Goal: Task Accomplishment & Management: Complete application form

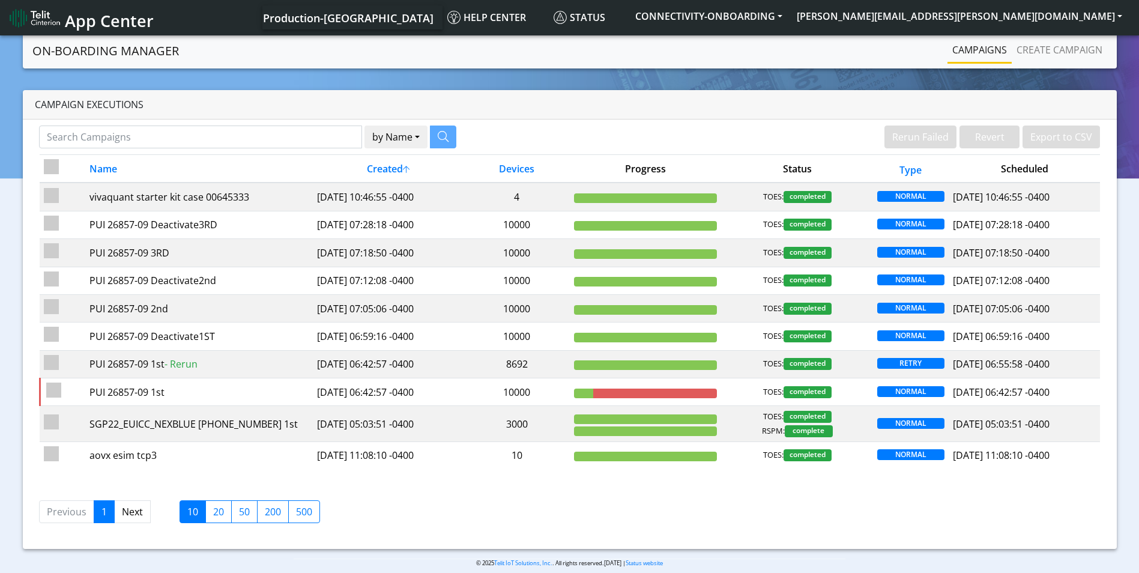
click at [1061, 37] on nav "On-Boarding Manager Rerun Failed Revert Export to CSV Campaigns Create campaign" at bounding box center [570, 50] width 1094 height 35
click at [1058, 44] on link "Create campaign" at bounding box center [1059, 50] width 95 height 24
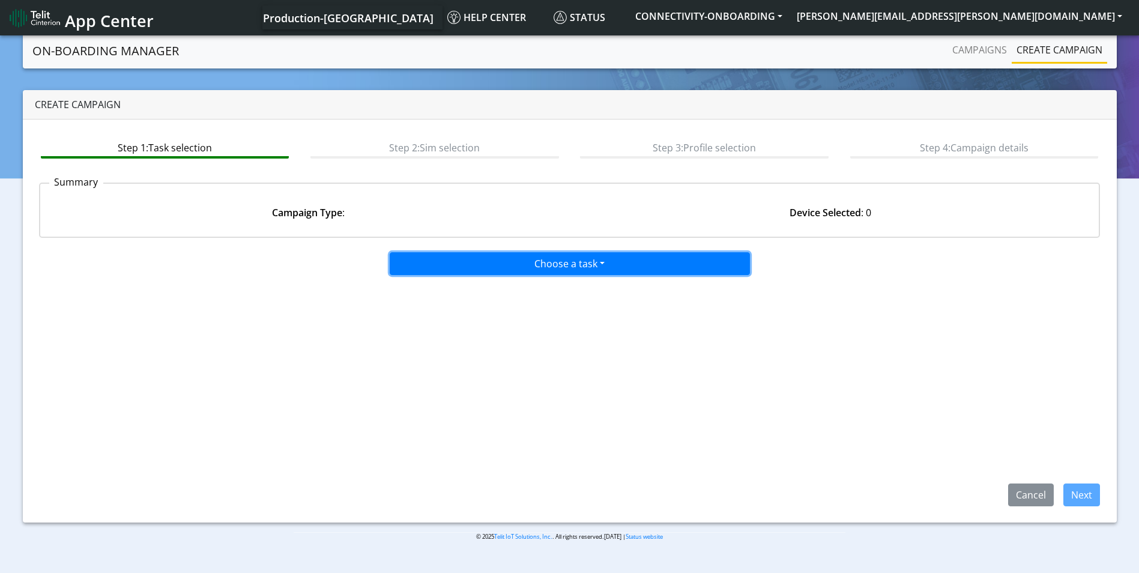
click at [558, 257] on button "Choose a task" at bounding box center [570, 263] width 360 height 23
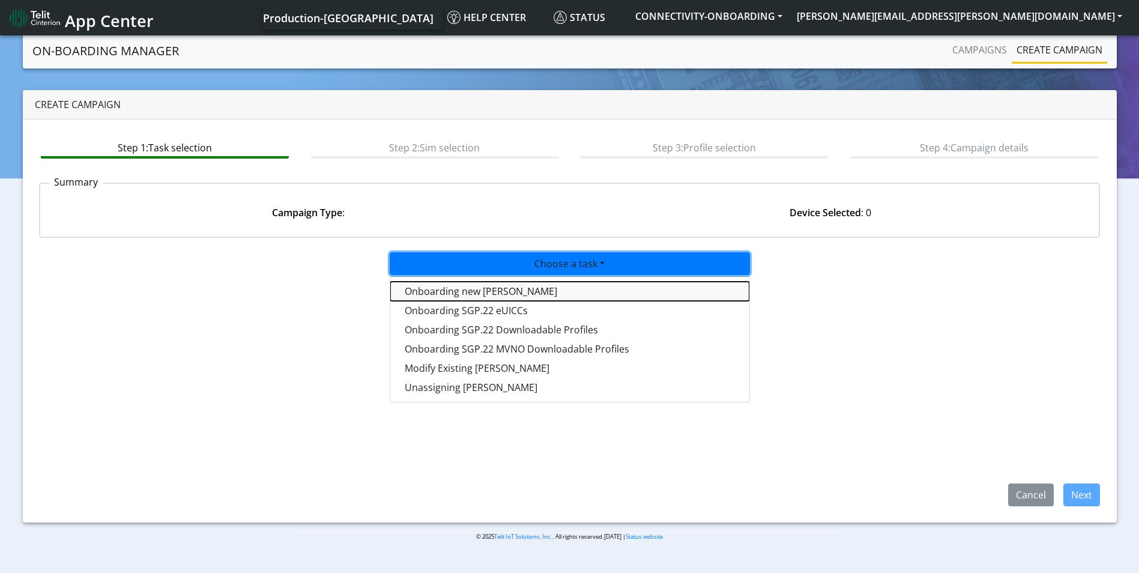
drag, startPoint x: 490, startPoint y: 289, endPoint x: 803, endPoint y: 377, distance: 324.8
click at [490, 290] on tasktoes-dropdown "Onboarding new [PERSON_NAME]" at bounding box center [569, 291] width 359 height 19
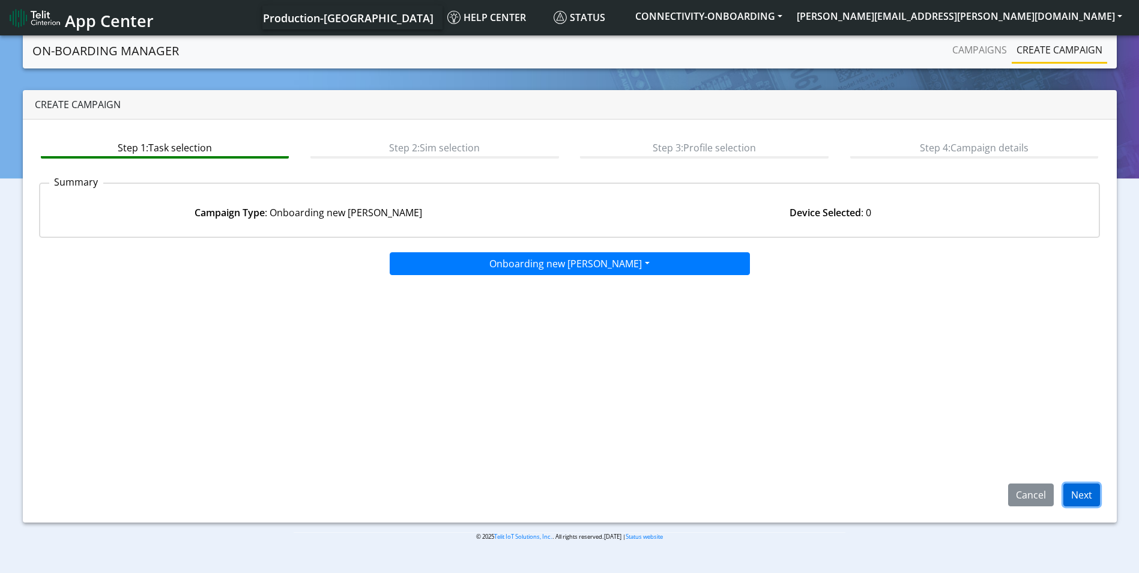
click at [1092, 494] on button "Next" at bounding box center [1081, 494] width 37 height 23
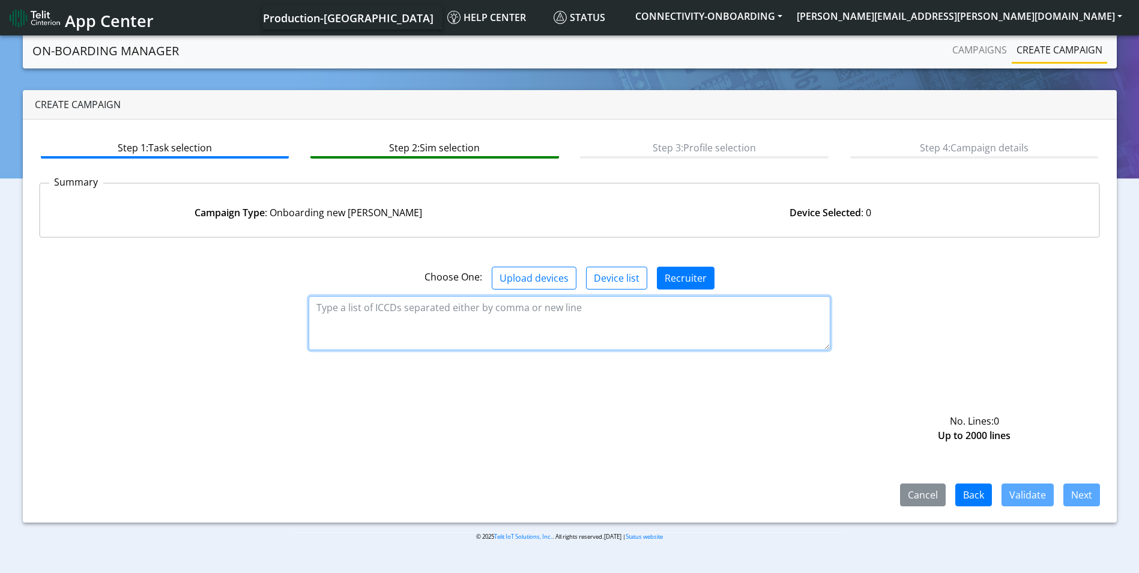
click at [384, 310] on textarea at bounding box center [570, 323] width 522 height 54
paste textarea "89358151000025923049 89358151000025923056 89358151000025923064"
type textarea "89358151000025923049 89358151000025923056 89358151000025923064"
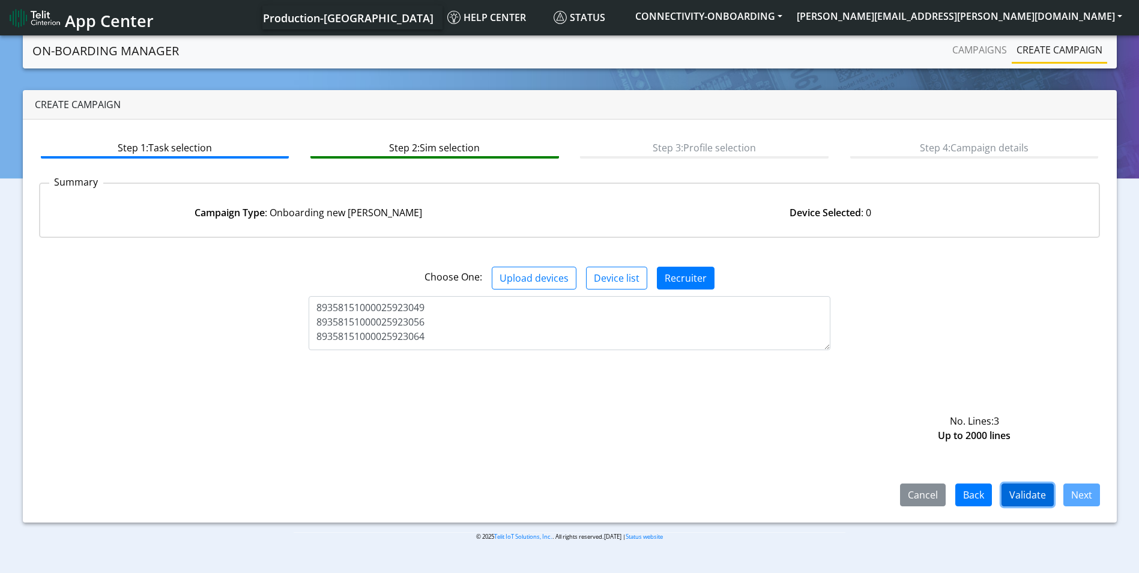
click at [1031, 500] on button "Validate" at bounding box center [1027, 494] width 52 height 23
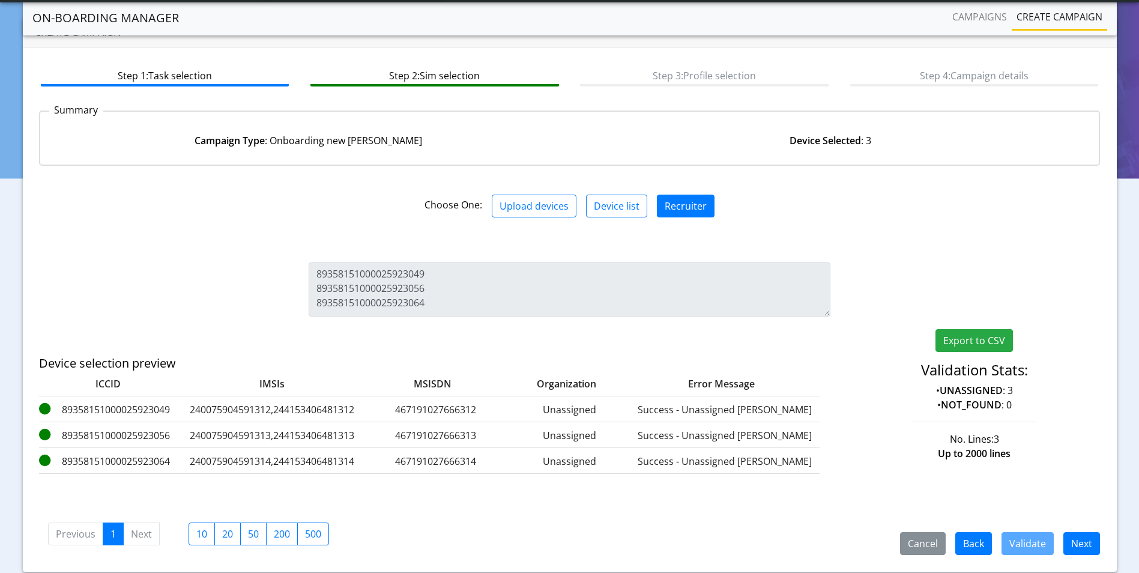
scroll to position [75, 0]
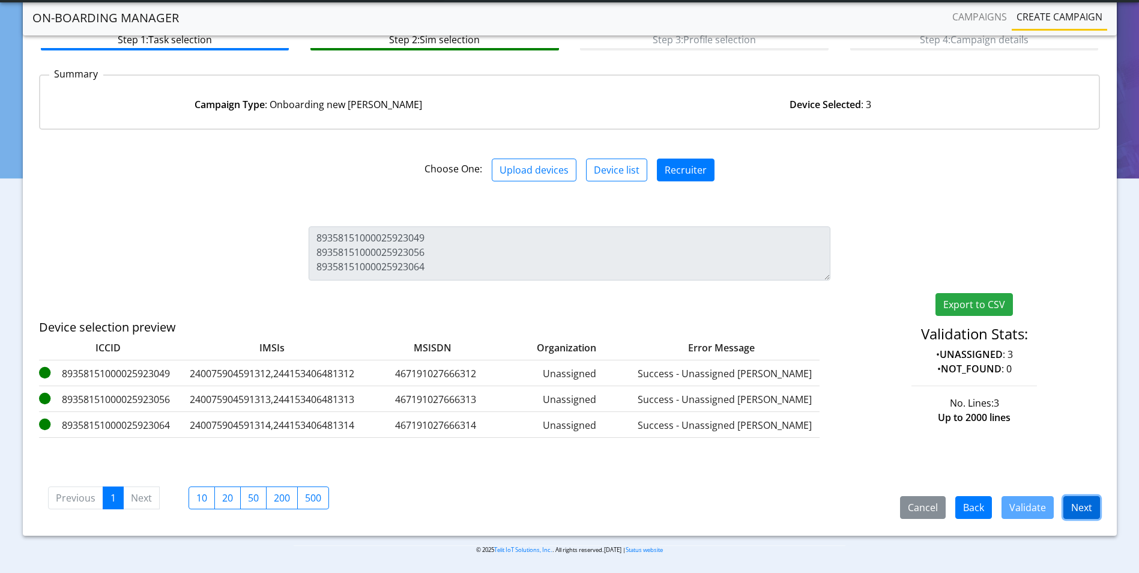
click at [1073, 505] on button "Next" at bounding box center [1081, 507] width 37 height 23
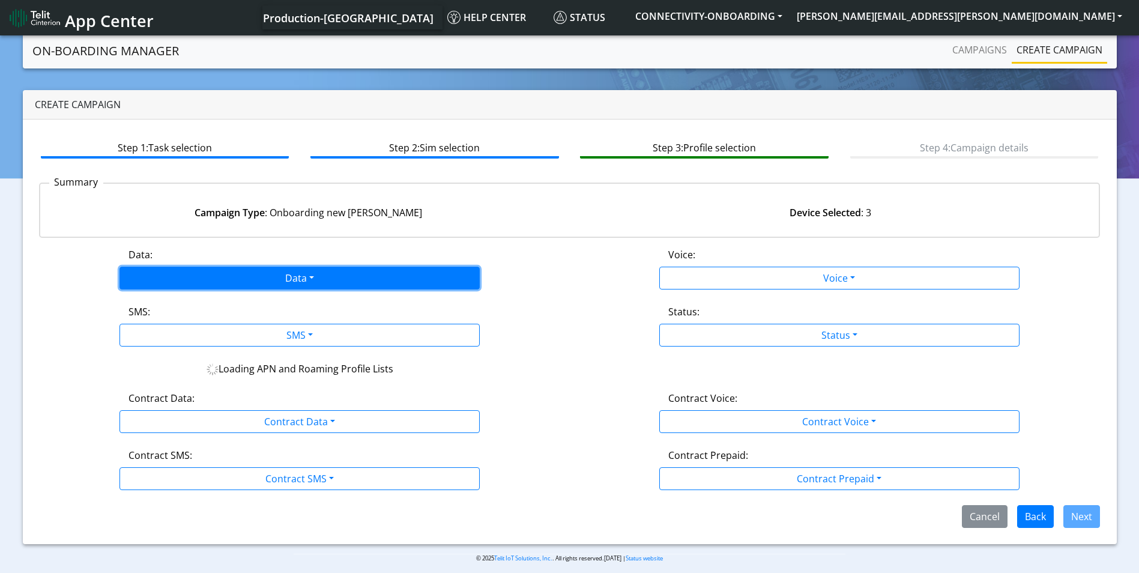
click at [327, 269] on button "Data" at bounding box center [299, 278] width 360 height 23
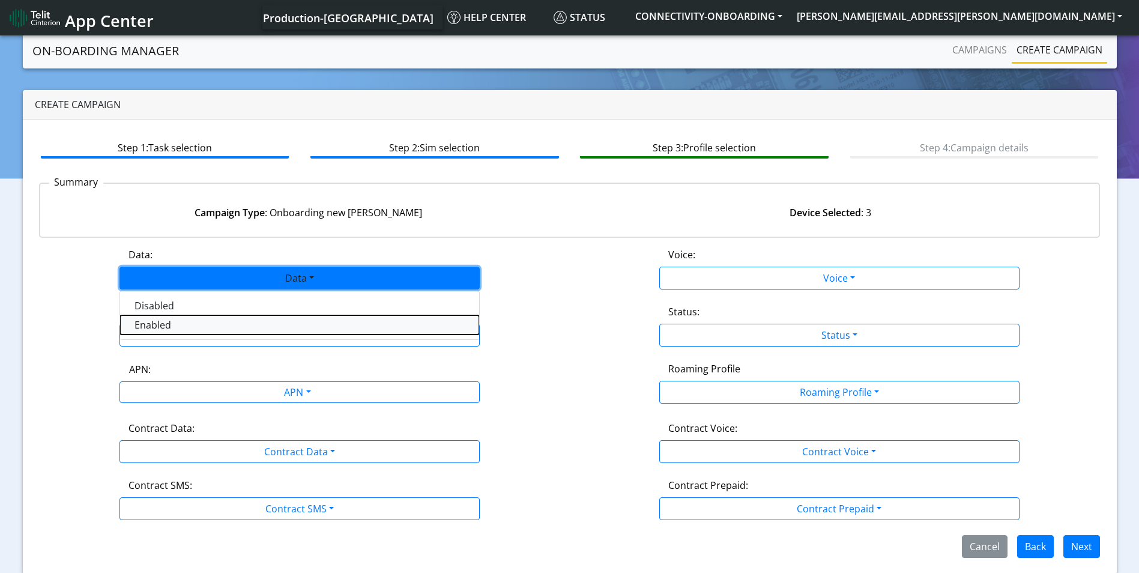
drag, startPoint x: 224, startPoint y: 326, endPoint x: 309, endPoint y: 333, distance: 85.5
click at [226, 326] on button "Enabled" at bounding box center [299, 324] width 359 height 19
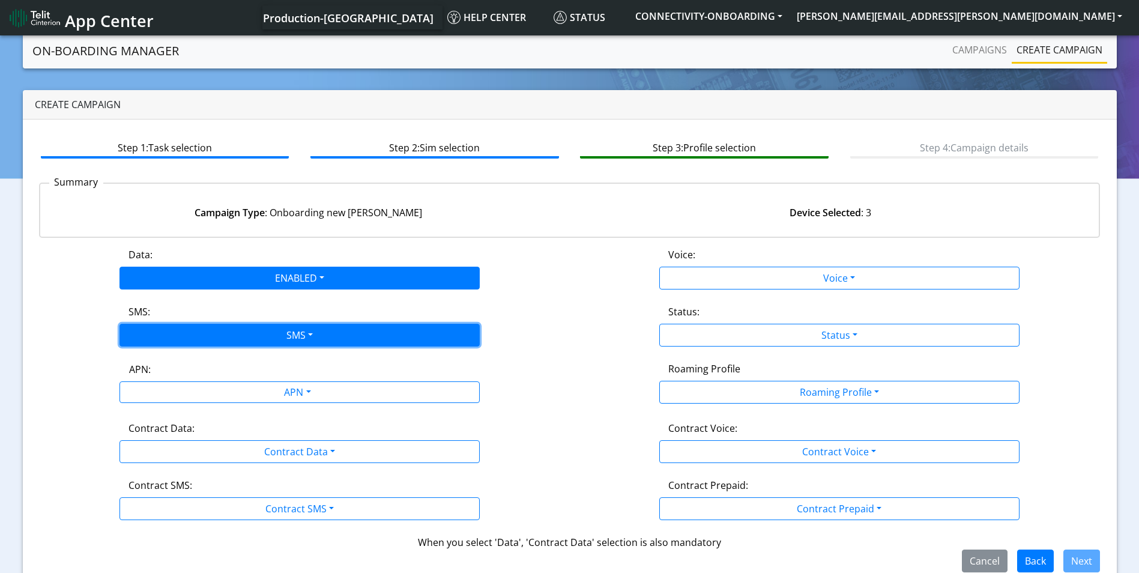
click at [309, 333] on button "SMS" at bounding box center [299, 335] width 360 height 23
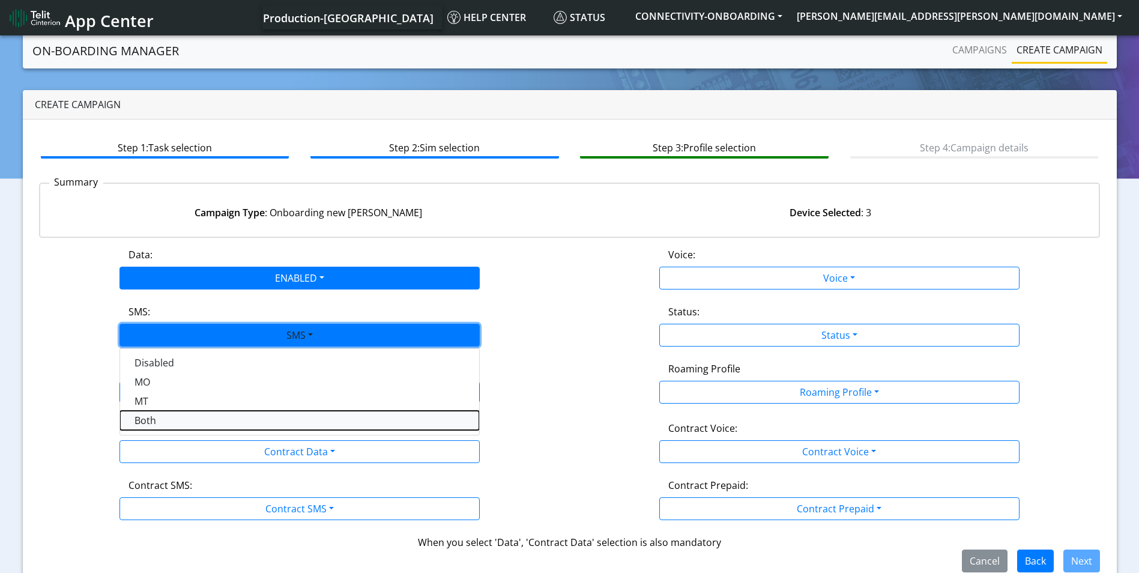
drag, startPoint x: 219, startPoint y: 422, endPoint x: 274, endPoint y: 408, distance: 56.5
click at [221, 422] on button "Both" at bounding box center [299, 420] width 359 height 19
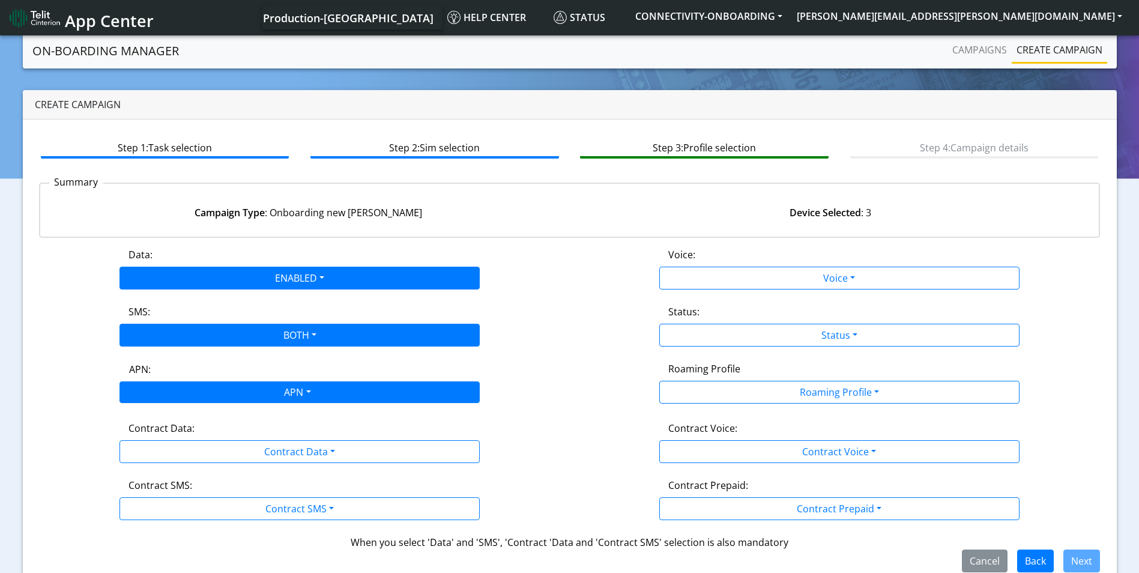
click at [276, 400] on div "APN" at bounding box center [296, 393] width 381 height 23
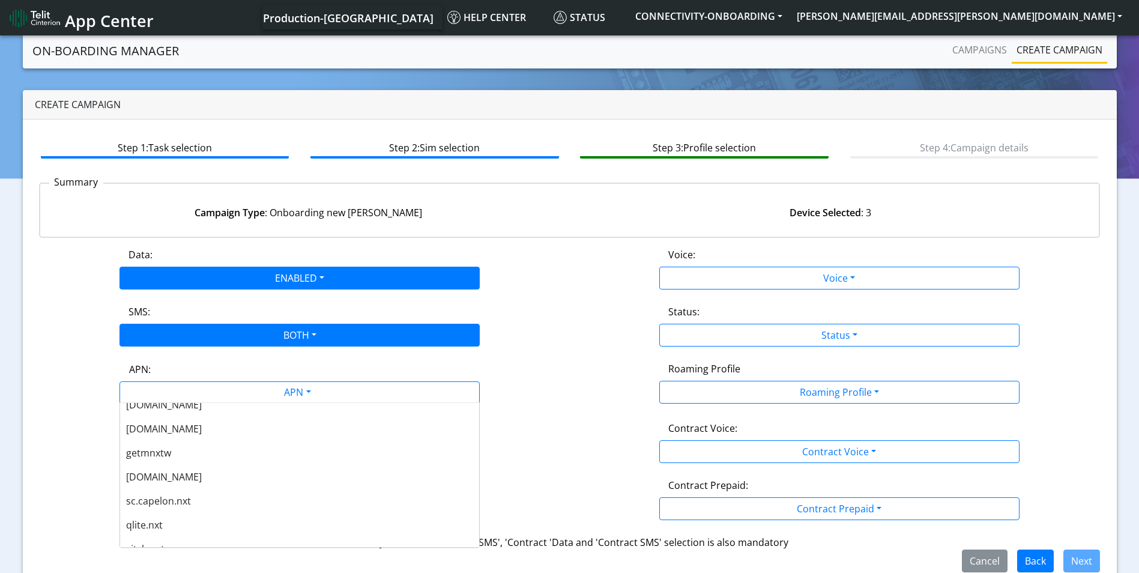
scroll to position [300, 0]
click at [194, 427] on div "[DOMAIN_NAME]" at bounding box center [299, 427] width 359 height 24
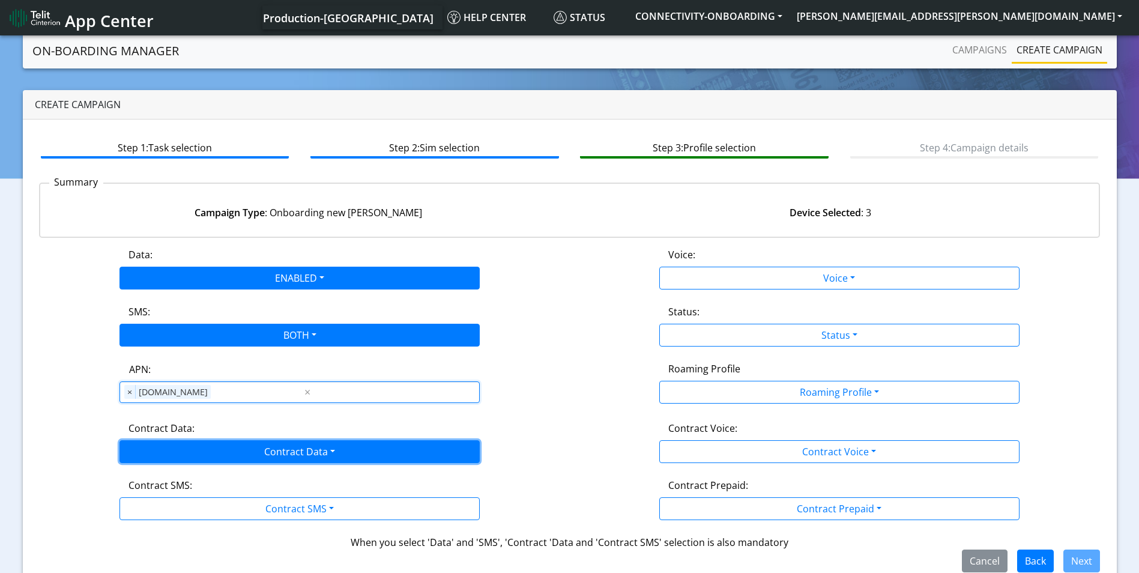
click at [313, 453] on button "Contract Data" at bounding box center [299, 451] width 360 height 23
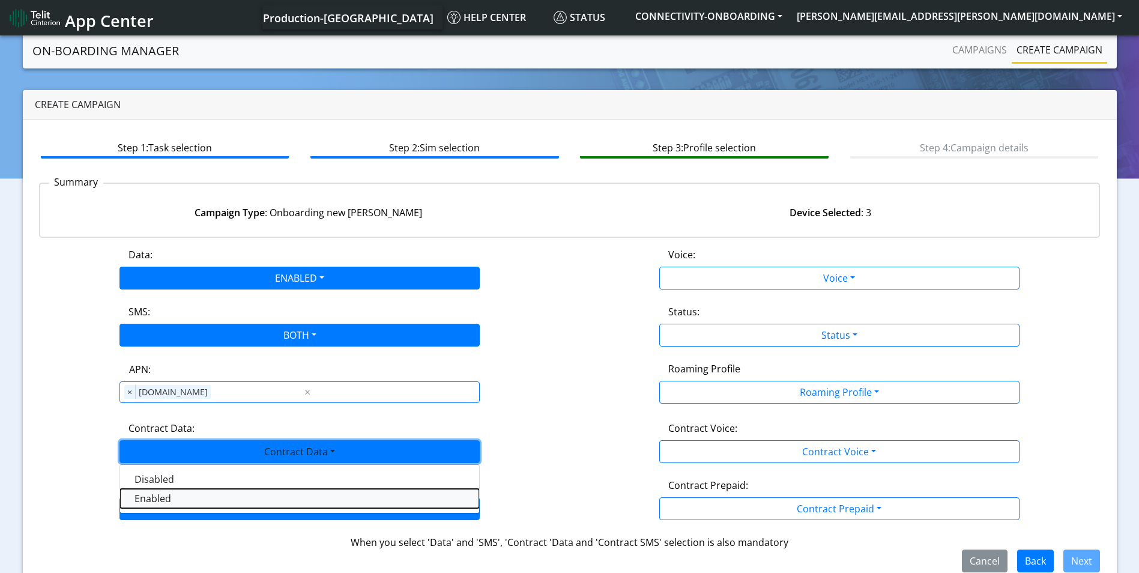
drag, startPoint x: 220, startPoint y: 505, endPoint x: 273, endPoint y: 504, distance: 52.8
click at [224, 505] on Dataenabled-dropdown "Enabled" at bounding box center [299, 498] width 359 height 19
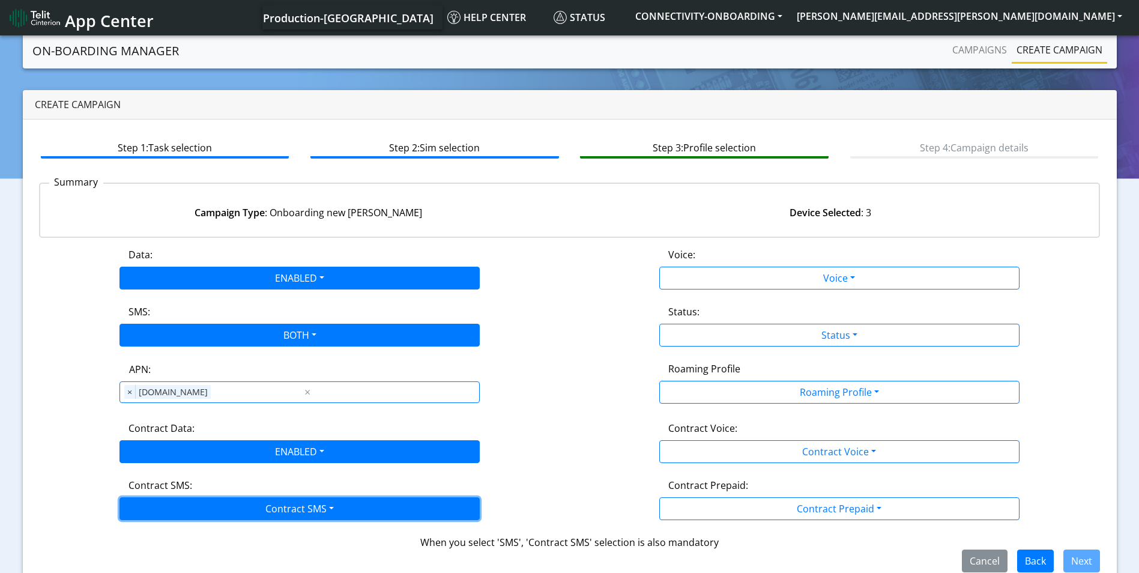
click at [273, 504] on button "Contract SMS" at bounding box center [299, 508] width 360 height 23
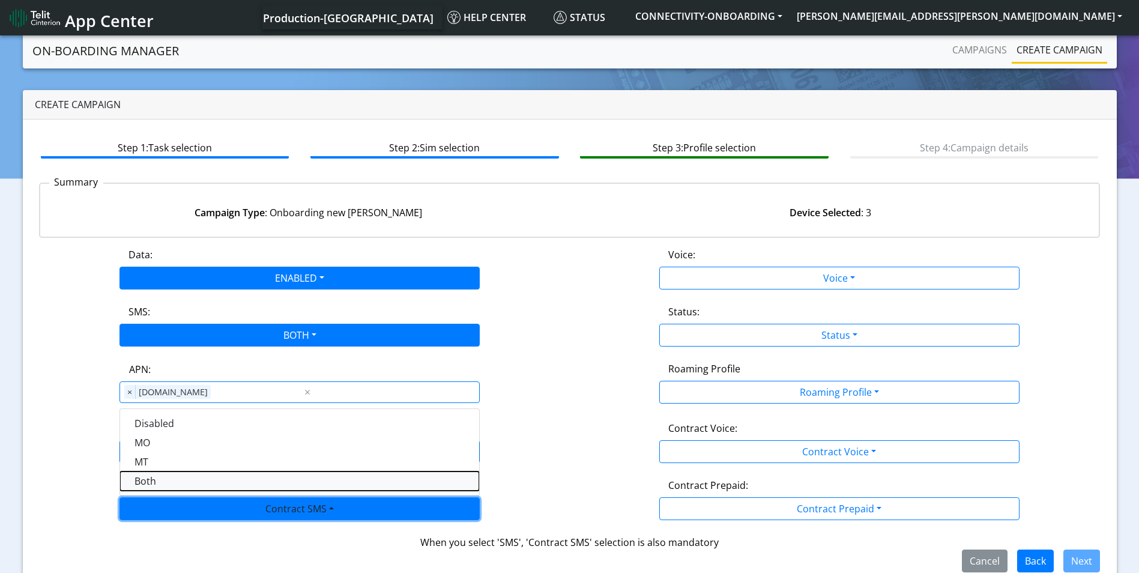
drag, startPoint x: 172, startPoint y: 478, endPoint x: 179, endPoint y: 476, distance: 7.4
click at [177, 477] on SMSboth-dropdown "Both" at bounding box center [299, 480] width 359 height 19
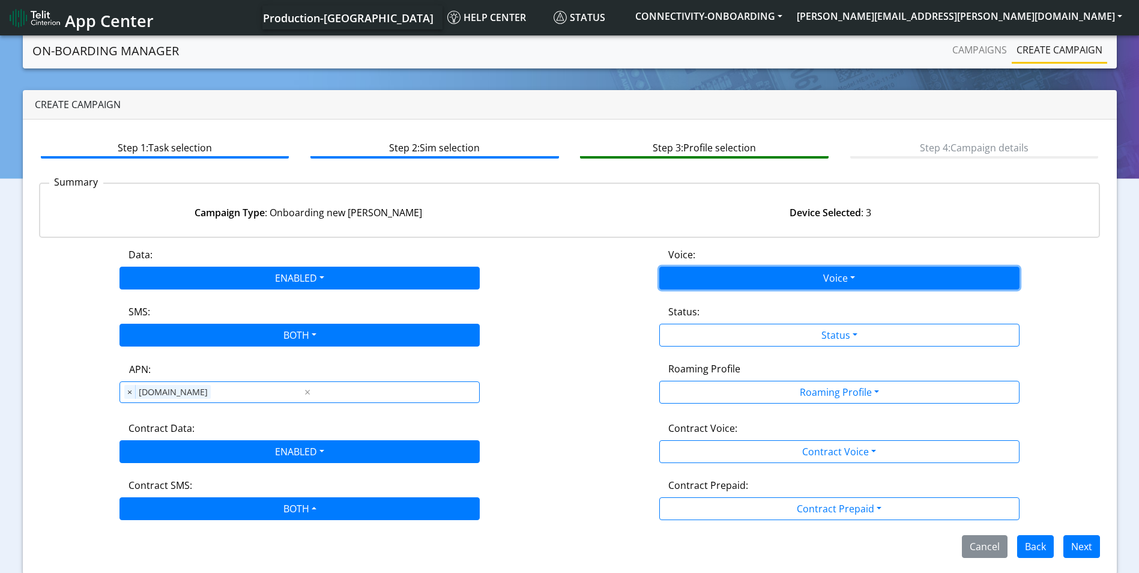
click at [761, 277] on button "Voice" at bounding box center [839, 278] width 360 height 23
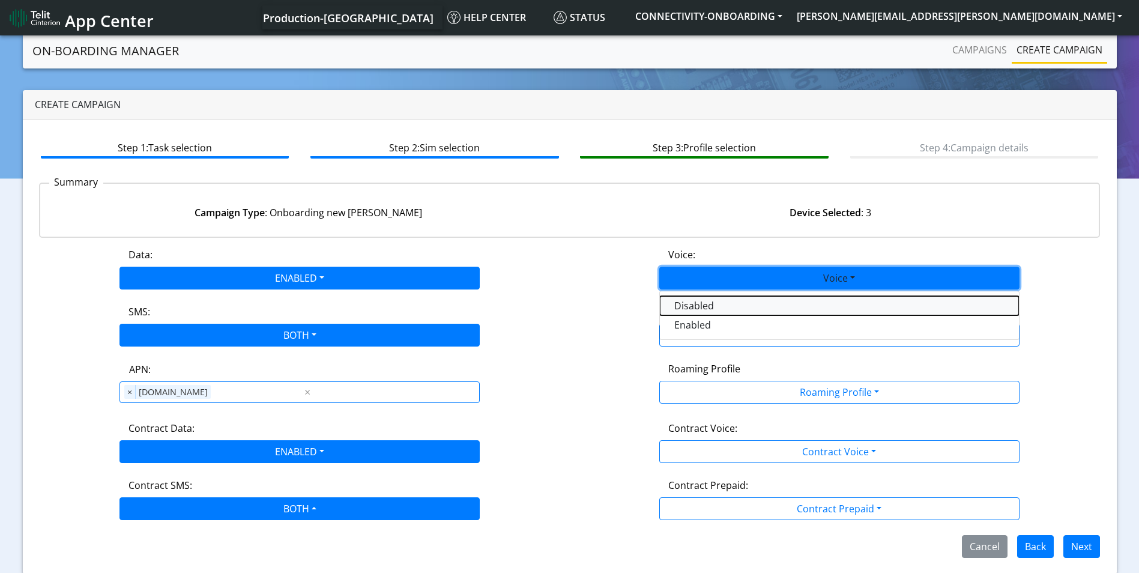
drag, startPoint x: 708, startPoint y: 304, endPoint x: 783, endPoint y: 322, distance: 77.2
click at [715, 306] on button "Disabled" at bounding box center [839, 305] width 359 height 19
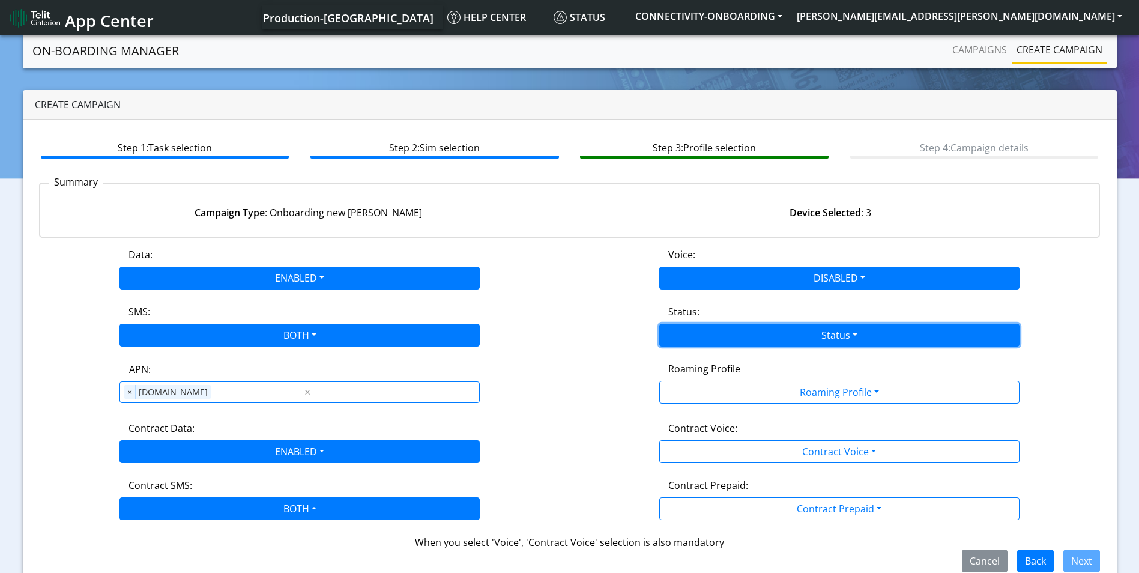
click at [792, 327] on button "Status" at bounding box center [839, 335] width 360 height 23
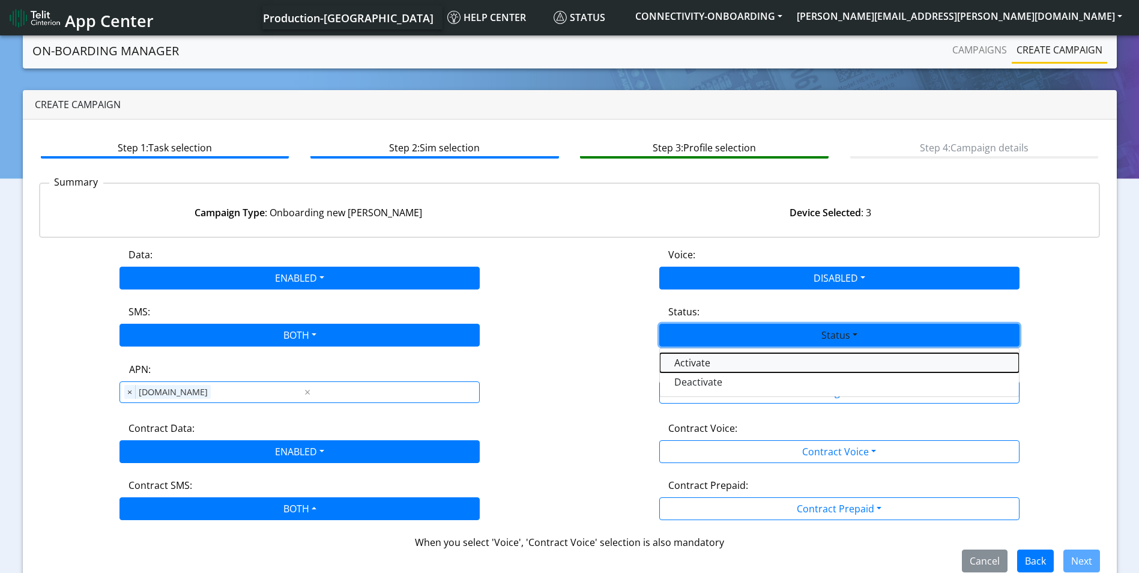
drag, startPoint x: 729, startPoint y: 367, endPoint x: 773, endPoint y: 373, distance: 44.2
click at [732, 367] on button "Activate" at bounding box center [839, 362] width 359 height 19
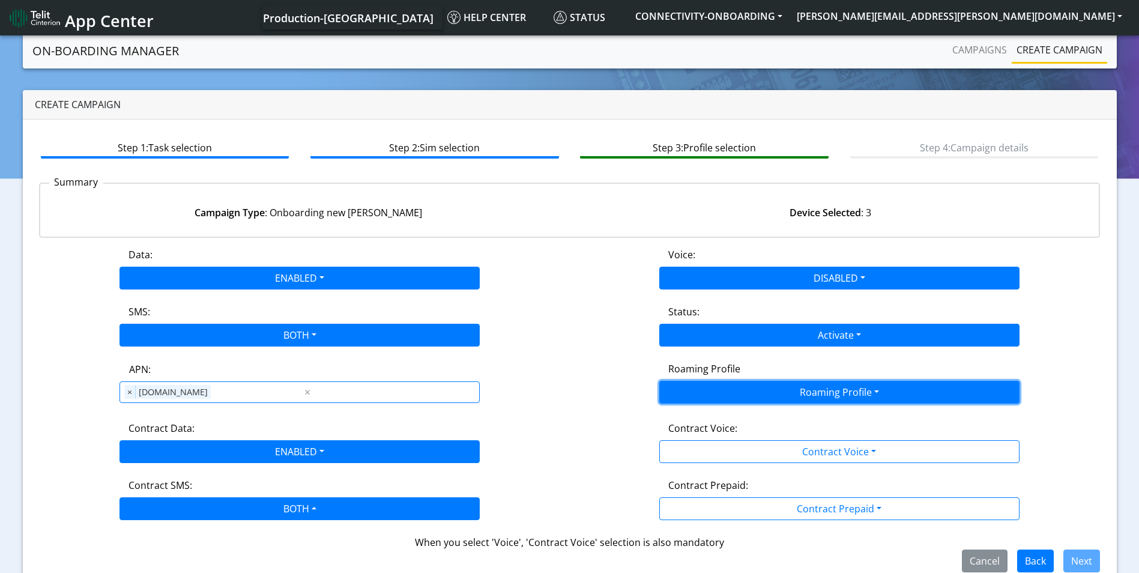
click at [789, 385] on button "Roaming Profile" at bounding box center [839, 392] width 360 height 23
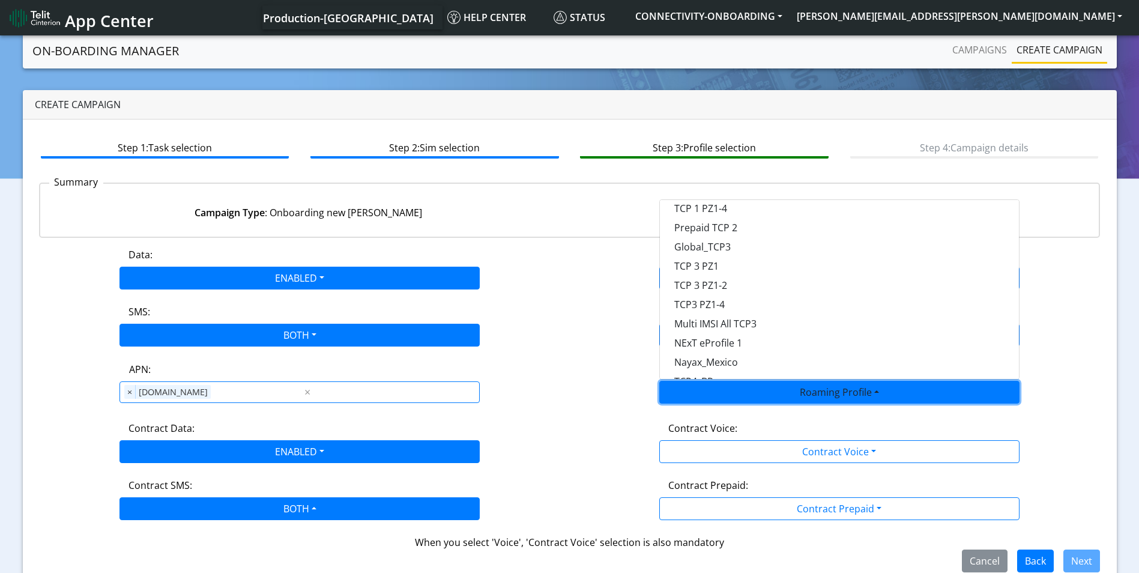
scroll to position [318, 0]
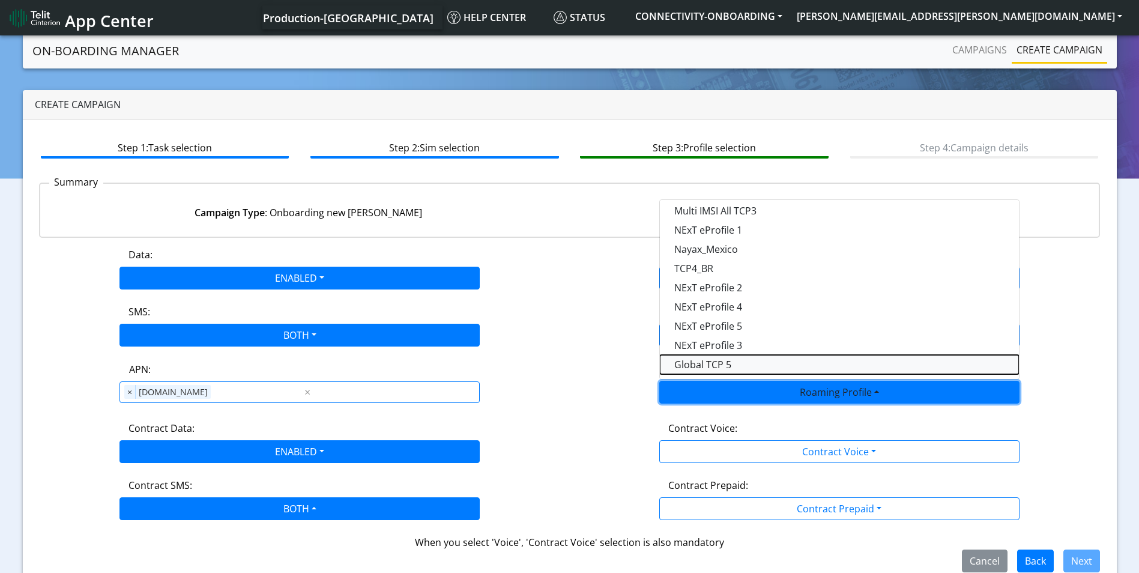
click at [735, 366] on Profile-dropdown "Global TCP 5" at bounding box center [839, 364] width 359 height 19
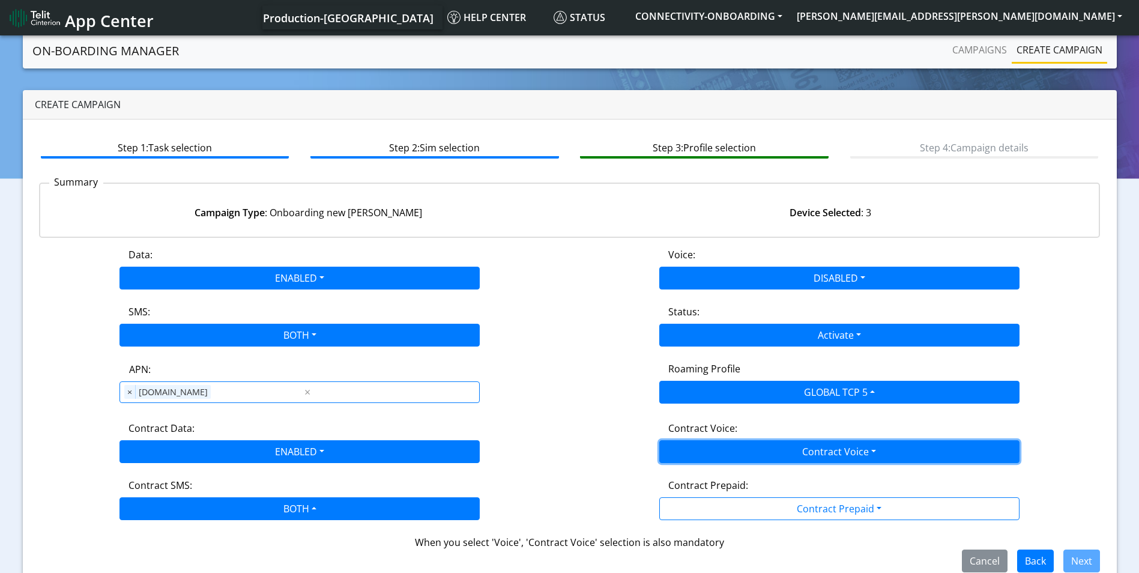
click at [828, 445] on button "Contract Voice" at bounding box center [839, 451] width 360 height 23
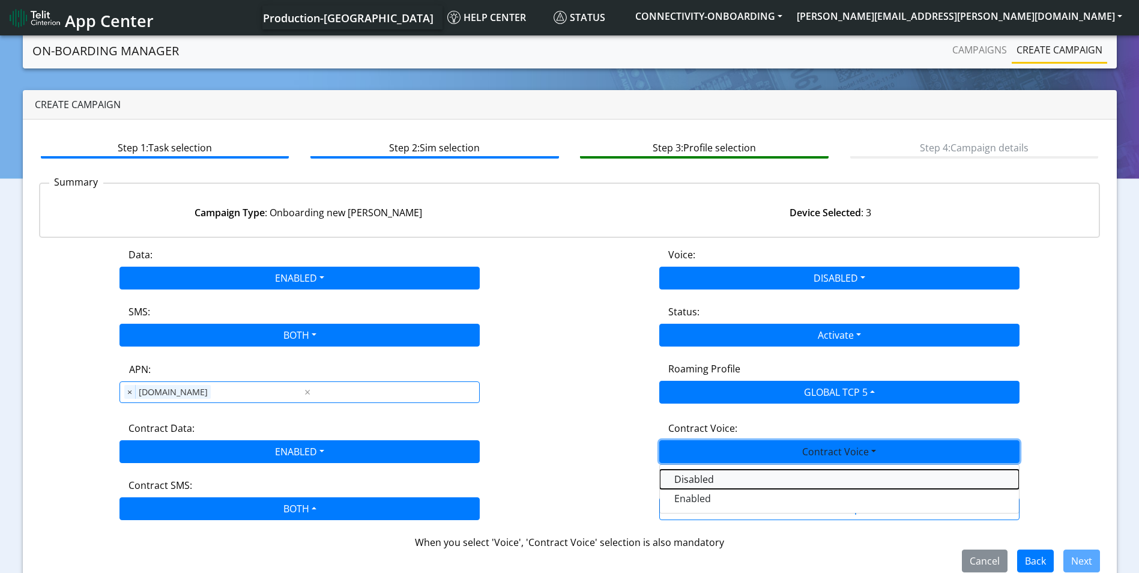
click at [749, 475] on Voicedisabled-dropdown "Disabled" at bounding box center [839, 478] width 359 height 19
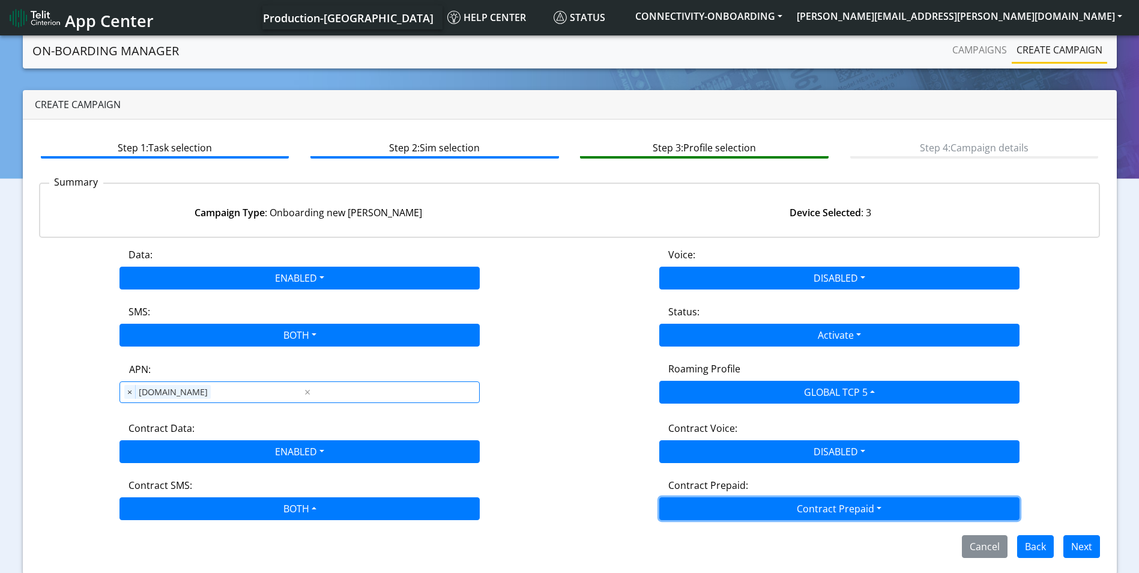
click at [794, 508] on button "Contract Prepaid" at bounding box center [839, 508] width 360 height 23
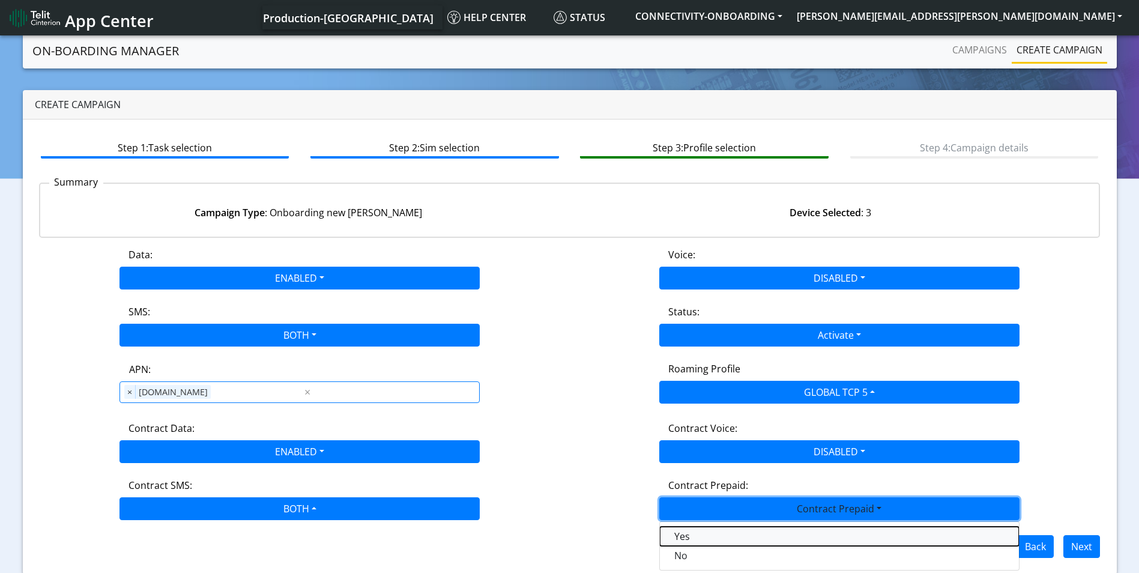
click at [705, 544] on Prepaidprepaid-dropdown "Yes" at bounding box center [839, 535] width 359 height 19
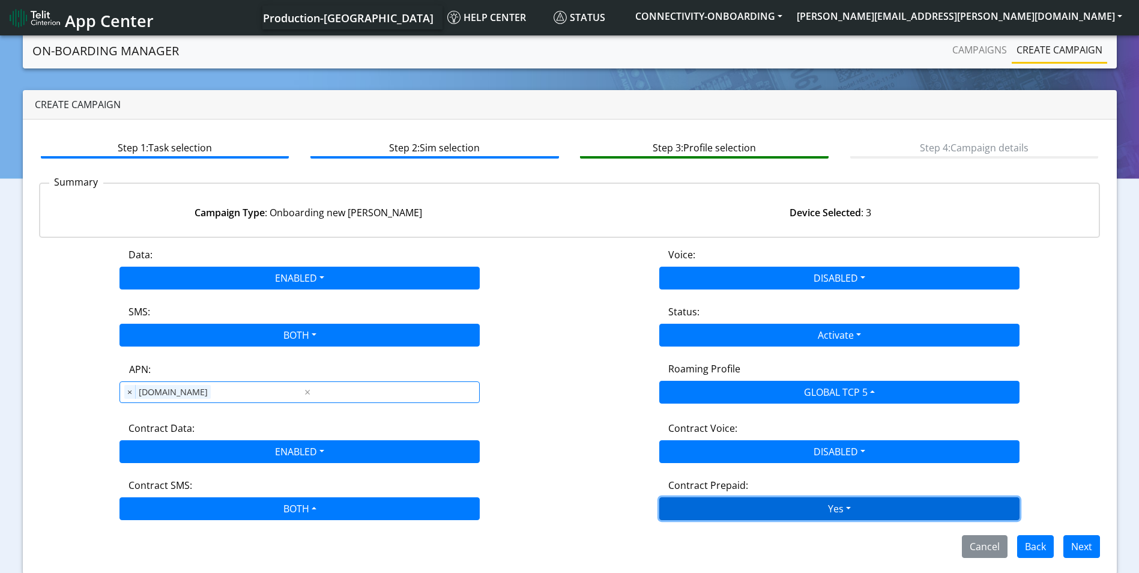
drag, startPoint x: 788, startPoint y: 506, endPoint x: 788, endPoint y: 512, distance: 6.0
click at [789, 506] on button "Yes" at bounding box center [839, 508] width 360 height 23
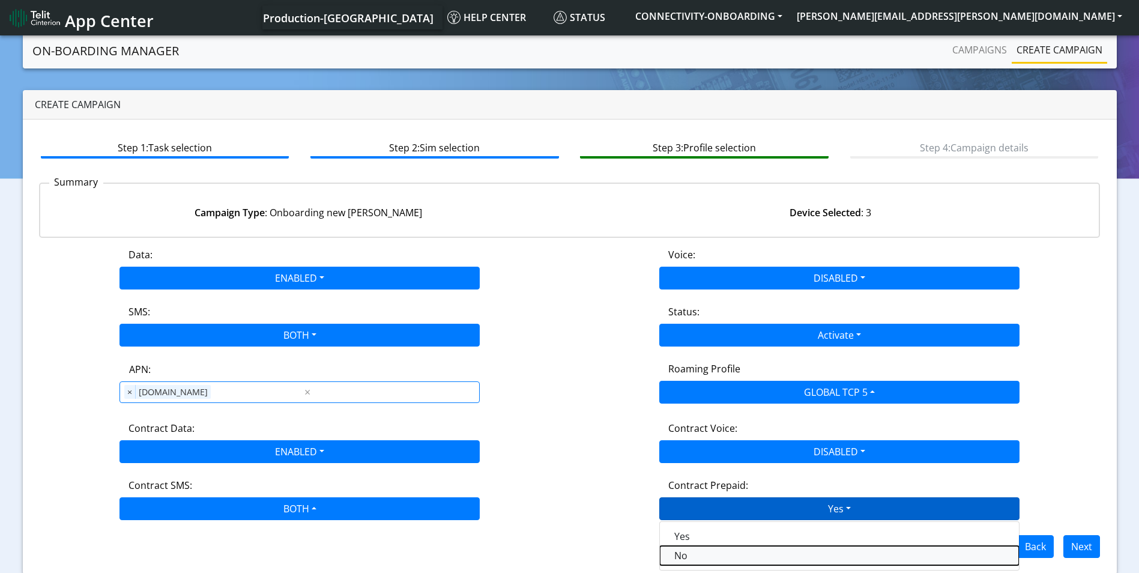
click at [713, 552] on Prepaidnotprepaid-dropdown "No" at bounding box center [839, 555] width 359 height 19
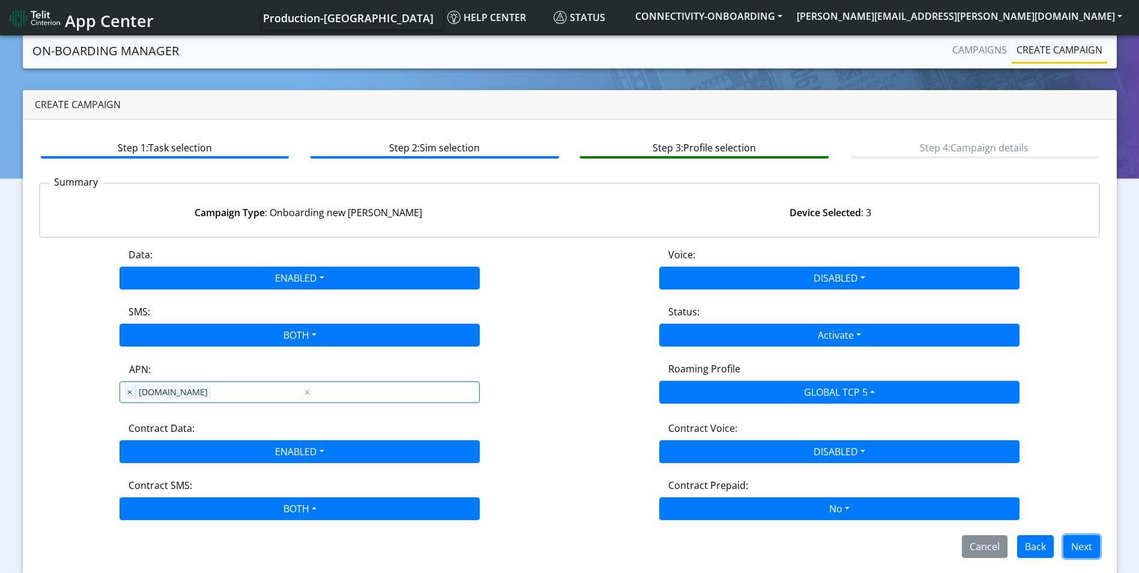
drag, startPoint x: 1084, startPoint y: 554, endPoint x: 782, endPoint y: 451, distance: 318.9
click at [1083, 553] on button "Next" at bounding box center [1081, 546] width 37 height 23
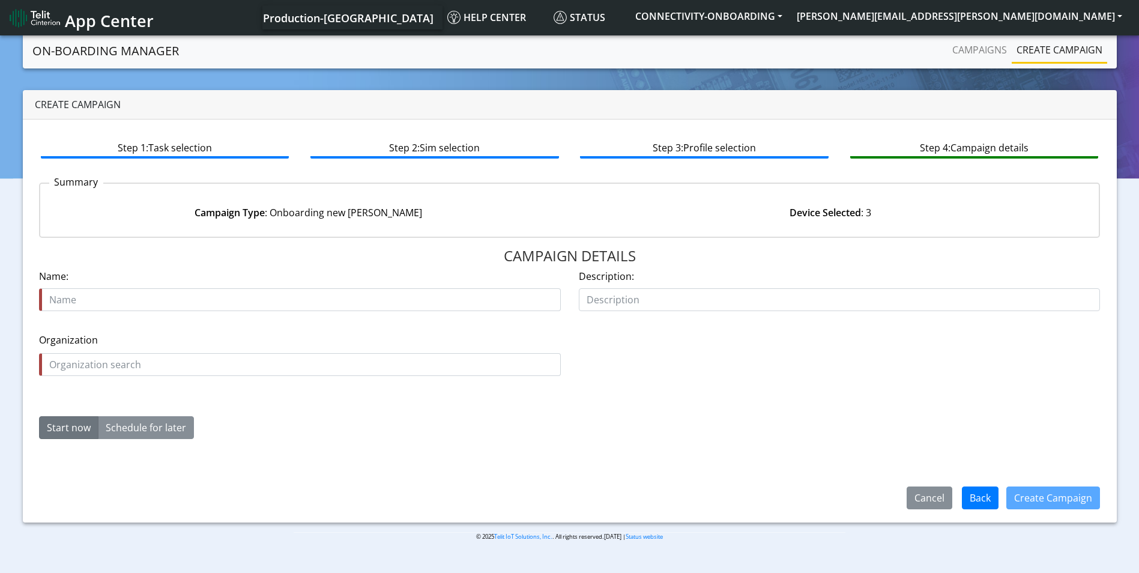
click at [91, 289] on input "text" at bounding box center [300, 299] width 522 height 23
type input "honeywell starter kit 2"
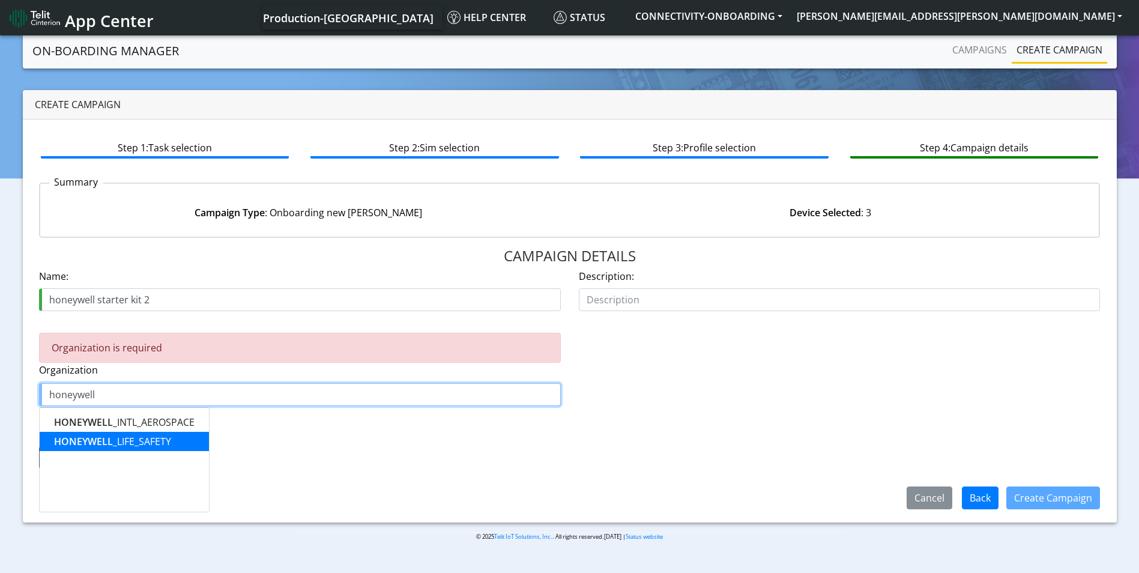
click at [153, 448] on button "HONEYWELL _LIFE_SAFETY" at bounding box center [124, 441] width 169 height 19
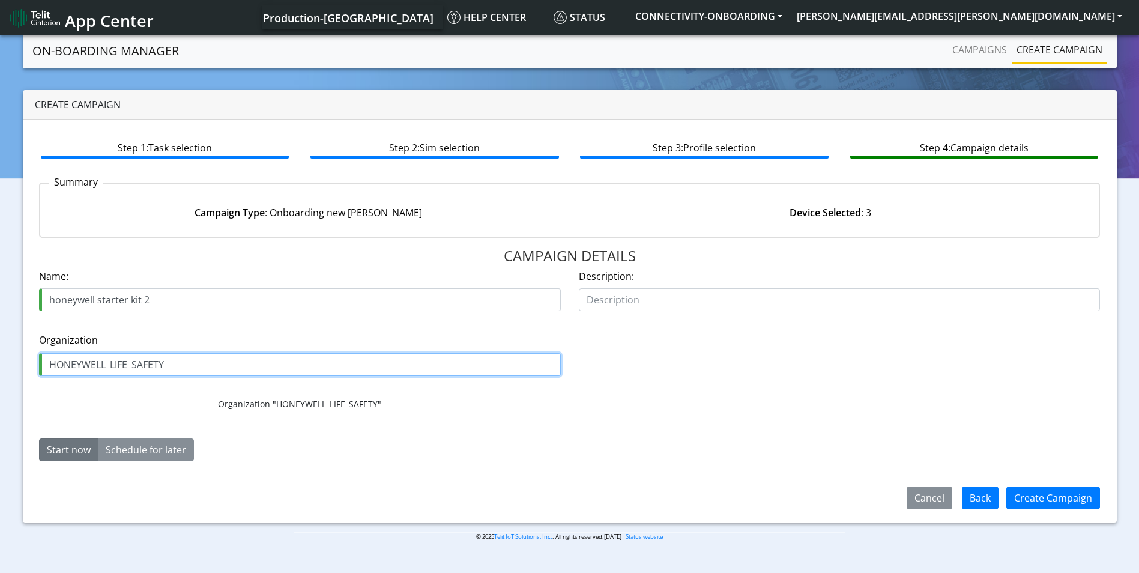
type input "HONEYWELL_LIFE_SAFETY"
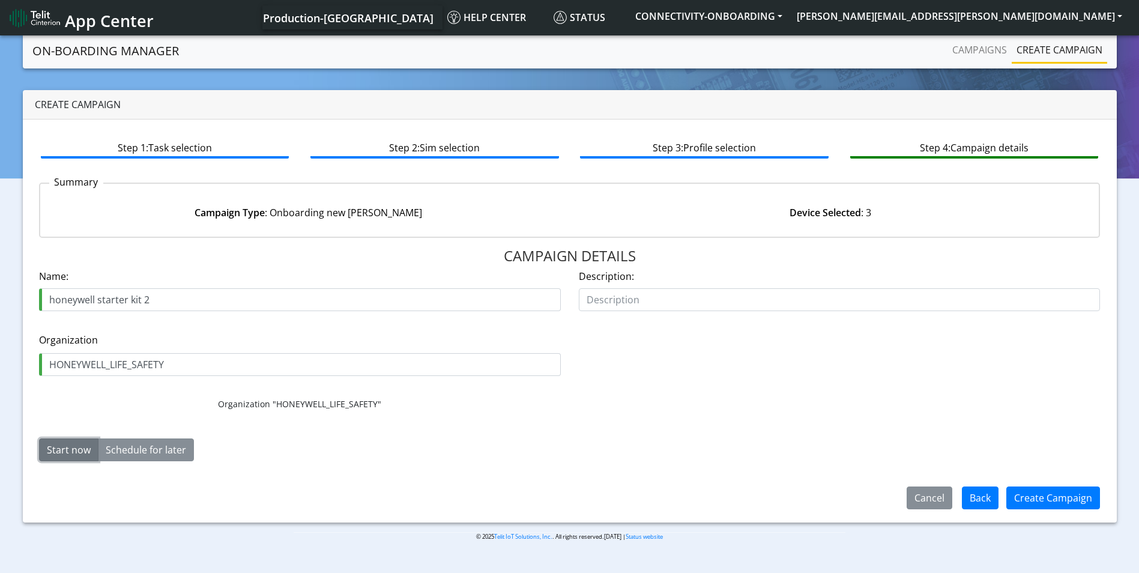
drag, startPoint x: 72, startPoint y: 450, endPoint x: 243, endPoint y: 450, distance: 171.1
click at [72, 449] on button "Start now" at bounding box center [68, 449] width 59 height 23
click at [1049, 488] on button "Create Campaign" at bounding box center [1053, 497] width 94 height 23
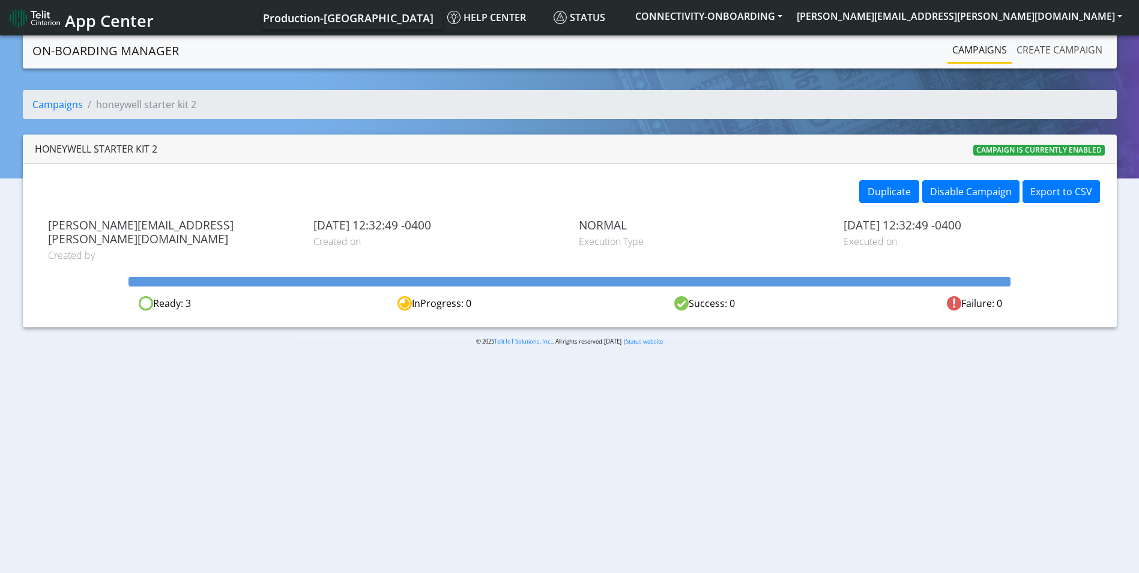
drag, startPoint x: 1052, startPoint y: 50, endPoint x: 986, endPoint y: 58, distance: 65.8
click at [1052, 50] on link "Create campaign" at bounding box center [1059, 50] width 95 height 24
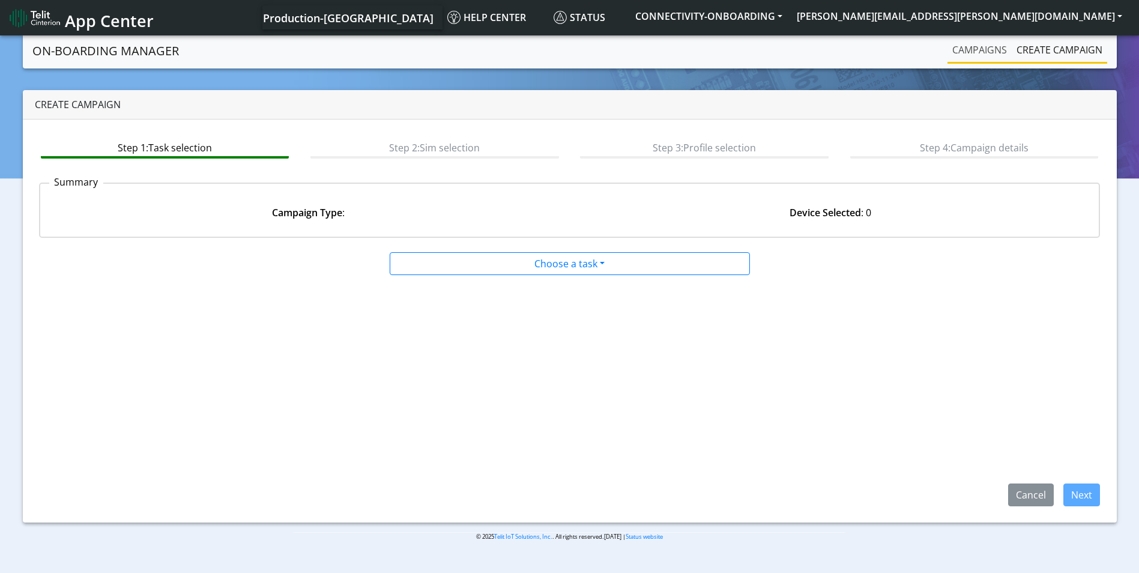
click at [978, 53] on link "Campaigns" at bounding box center [979, 50] width 64 height 24
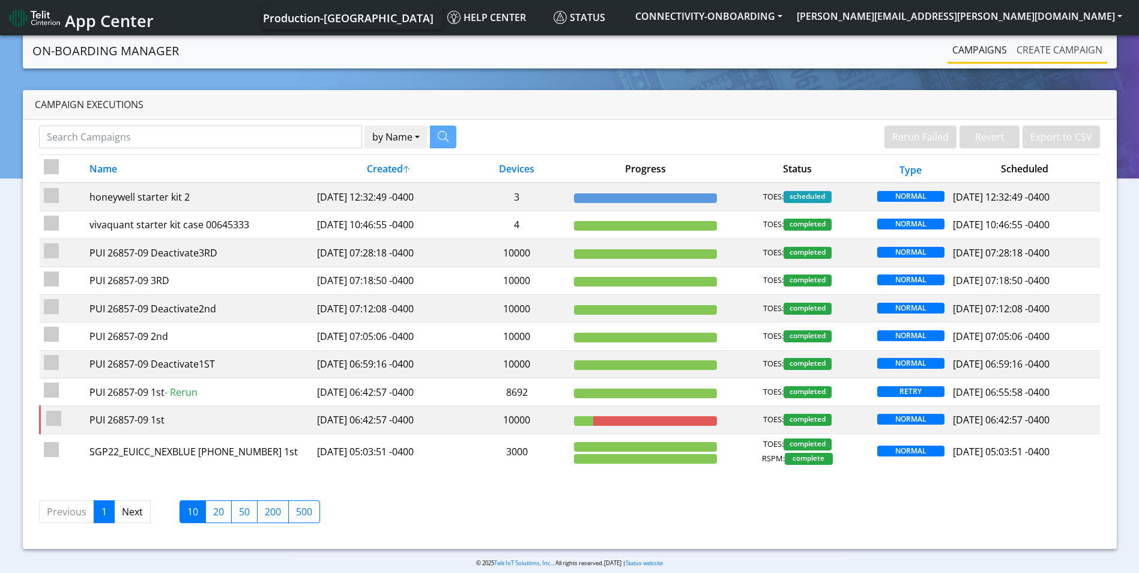
drag, startPoint x: 1054, startPoint y: 48, endPoint x: 1049, endPoint y: 60, distance: 12.9
click at [1054, 48] on link "Create campaign" at bounding box center [1059, 50] width 95 height 24
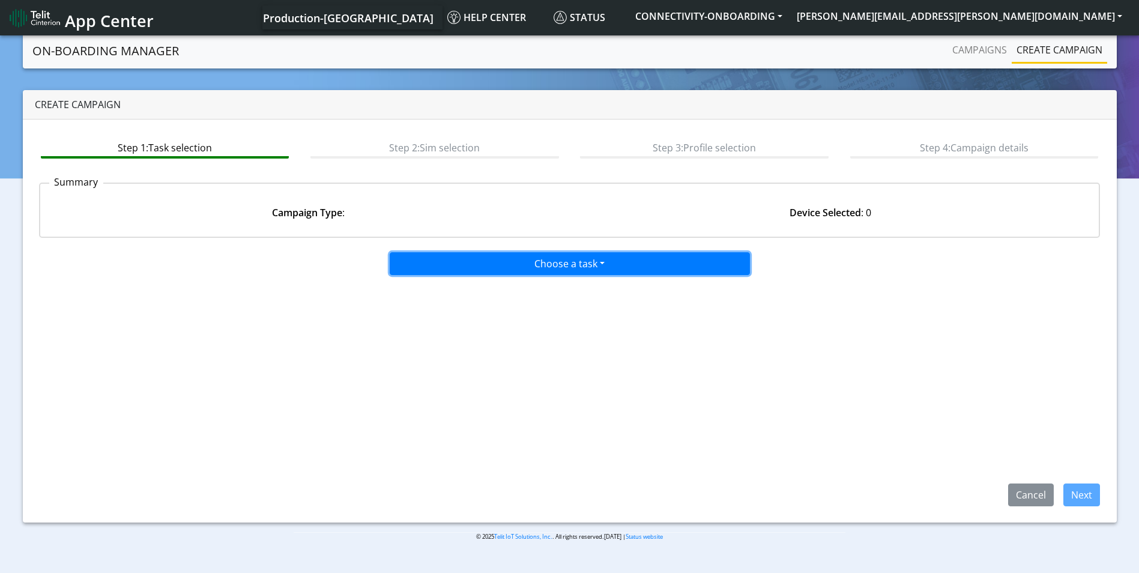
click at [560, 268] on button "Choose a task" at bounding box center [570, 263] width 360 height 23
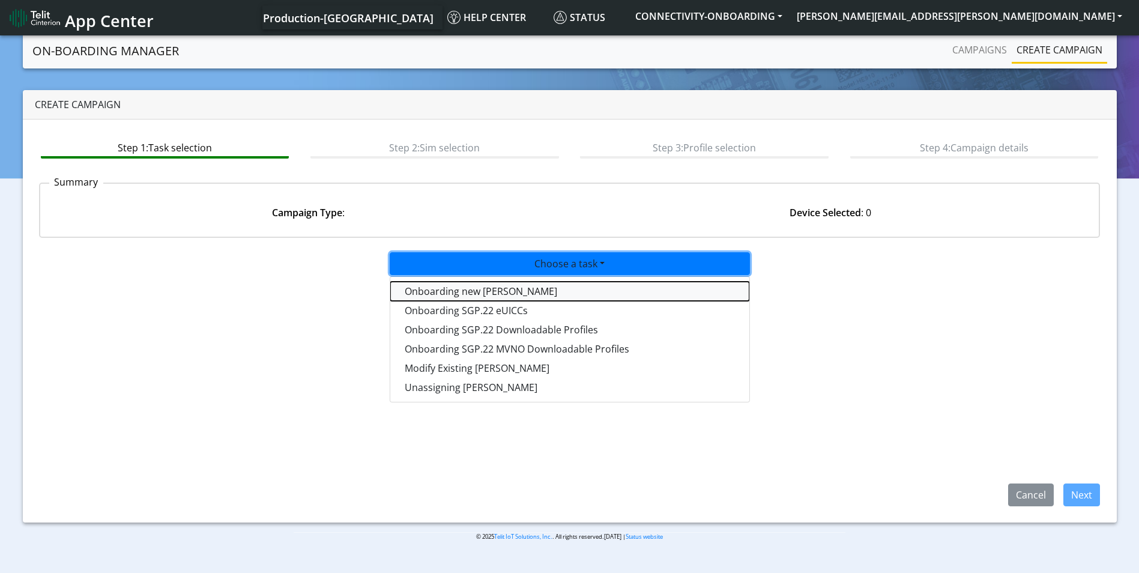
click at [505, 288] on tasktoes-dropdown "Onboarding new [PERSON_NAME]" at bounding box center [569, 291] width 359 height 19
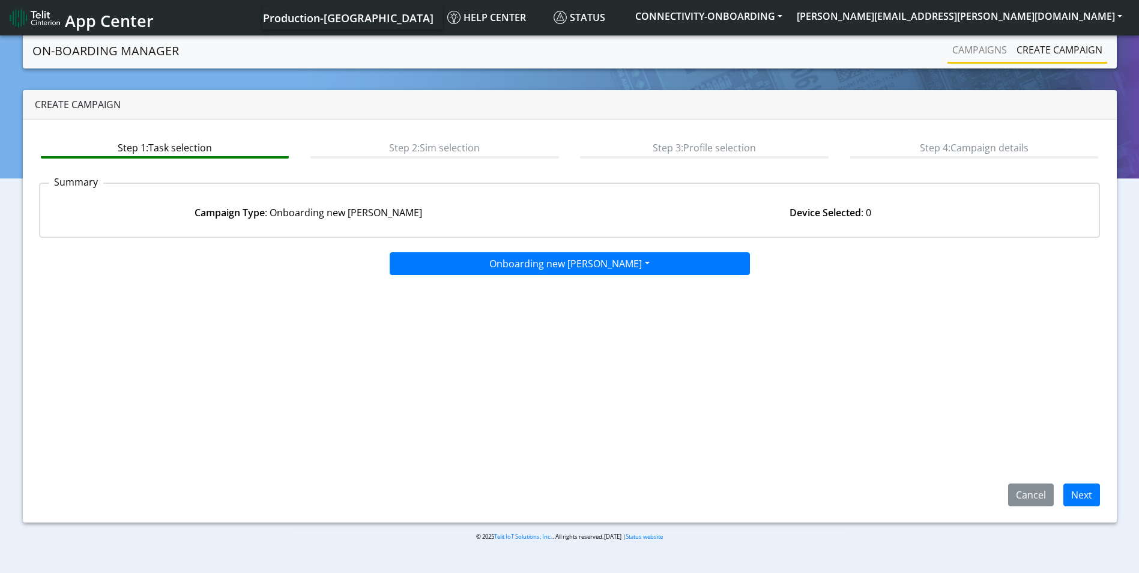
click at [956, 62] on li "Campaigns" at bounding box center [979, 51] width 64 height 26
click at [1000, 50] on link "Campaigns" at bounding box center [979, 50] width 64 height 24
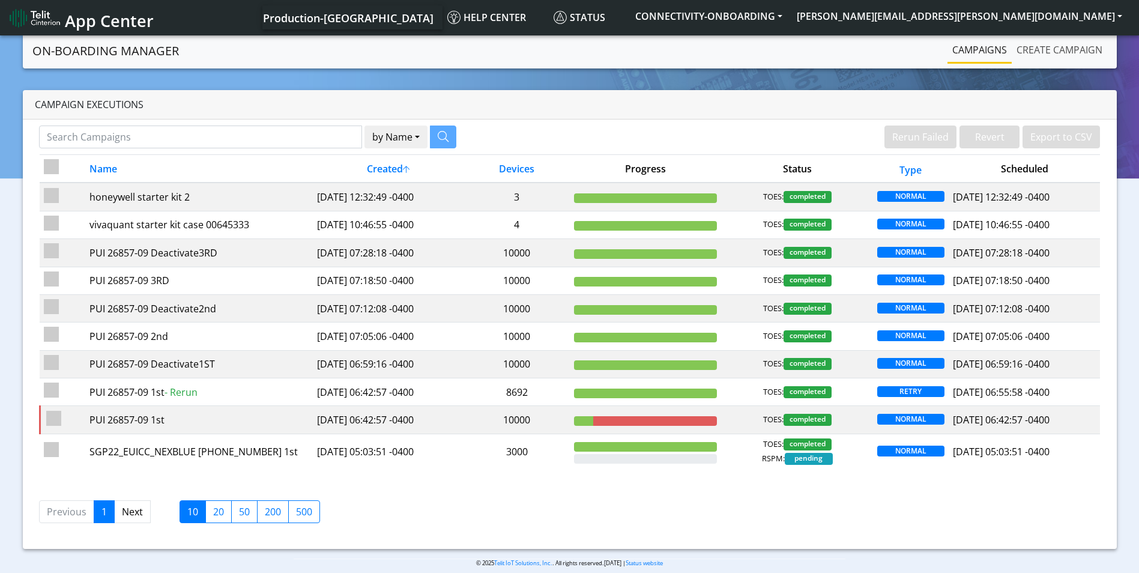
click at [1054, 48] on link "Create campaign" at bounding box center [1059, 50] width 95 height 24
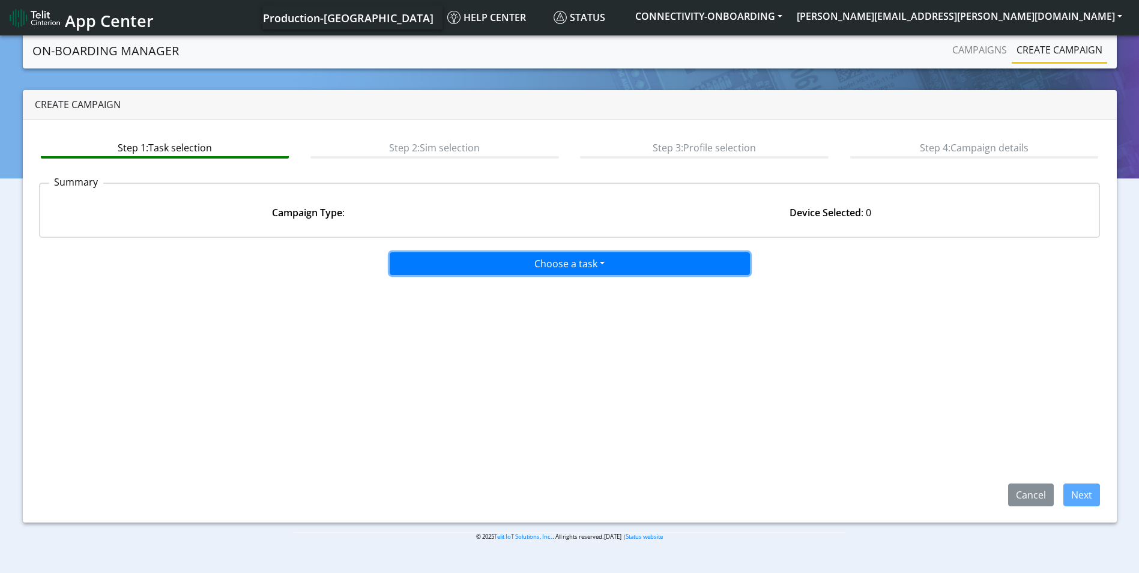
click at [592, 258] on button "Choose a task" at bounding box center [570, 263] width 360 height 23
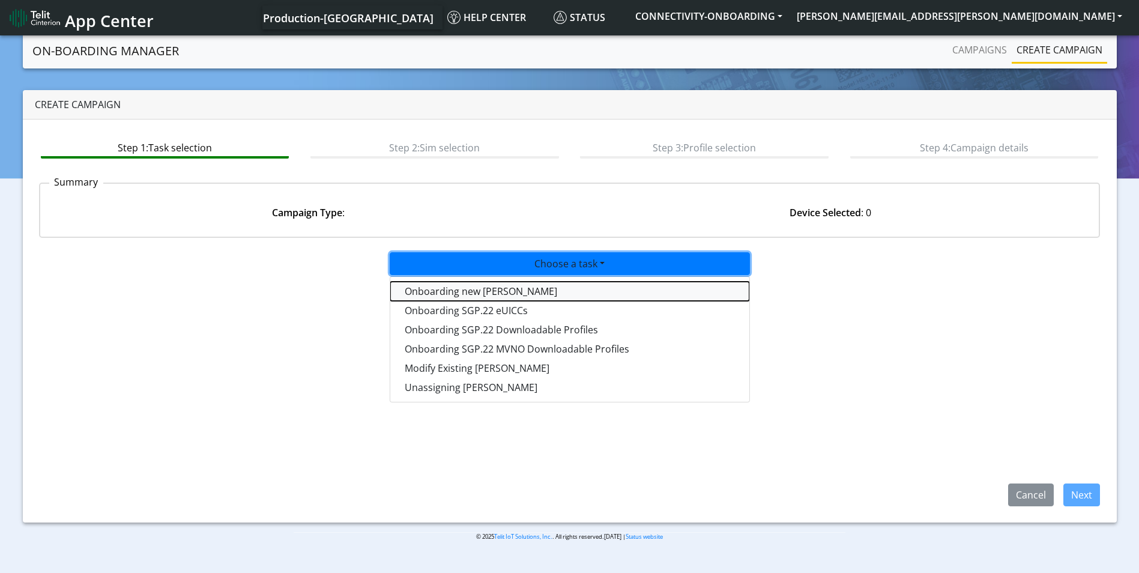
click at [529, 294] on tasktoes-dropdown "Onboarding new [PERSON_NAME]" at bounding box center [569, 291] width 359 height 19
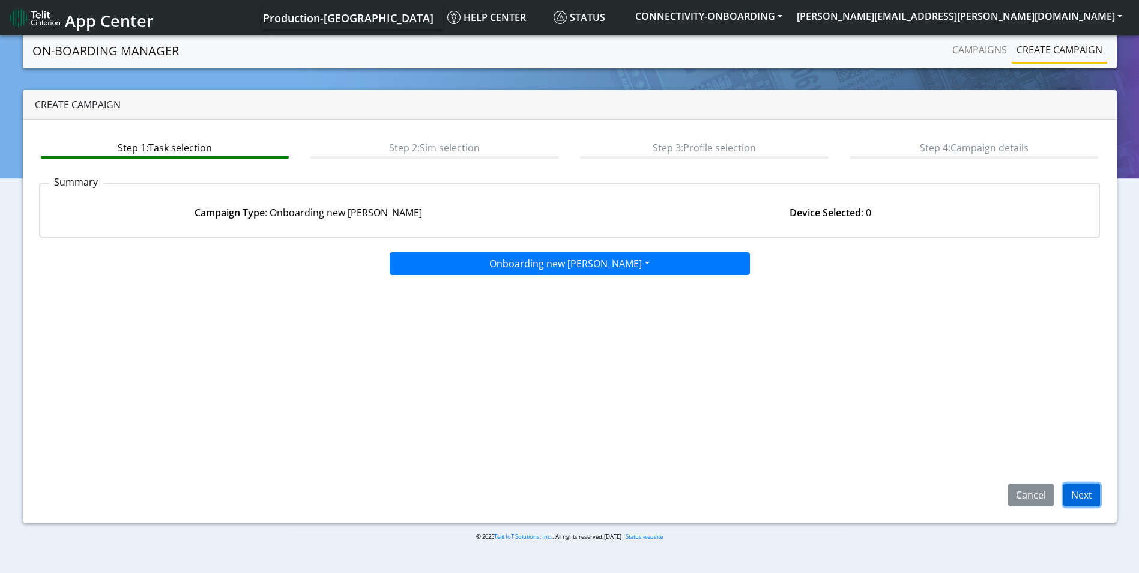
click at [1085, 499] on button "Next" at bounding box center [1081, 494] width 37 height 23
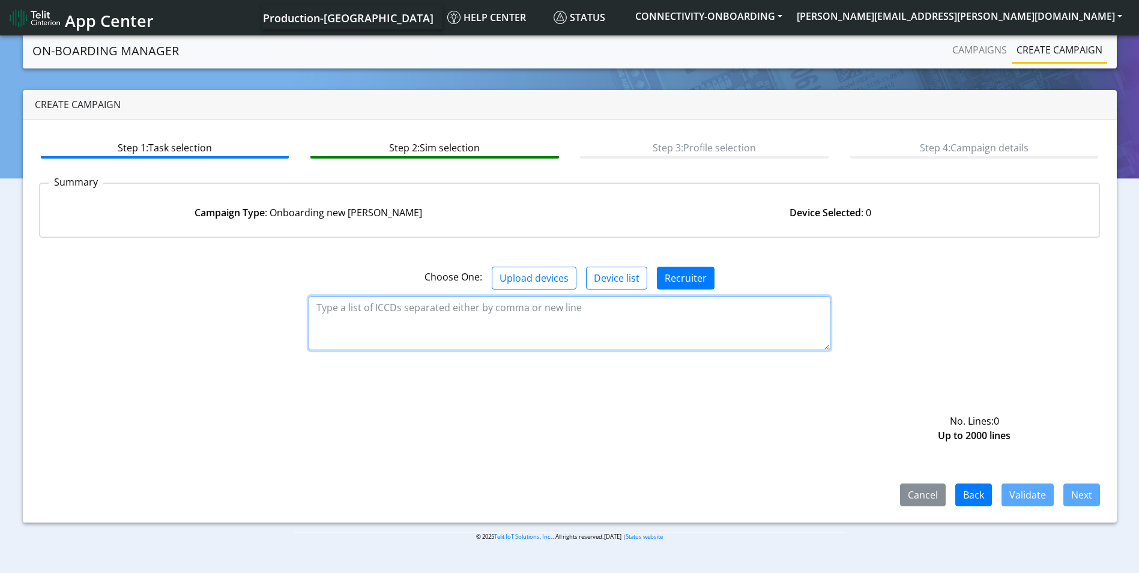
click at [451, 320] on textarea at bounding box center [570, 323] width 522 height 54
paste textarea "89358151000032053236 89358151000032053244 89358151000032053251 8935815100003205…"
type textarea "89358151000032053236 89358151000032053244 89358151000032053251 8935815100003205…"
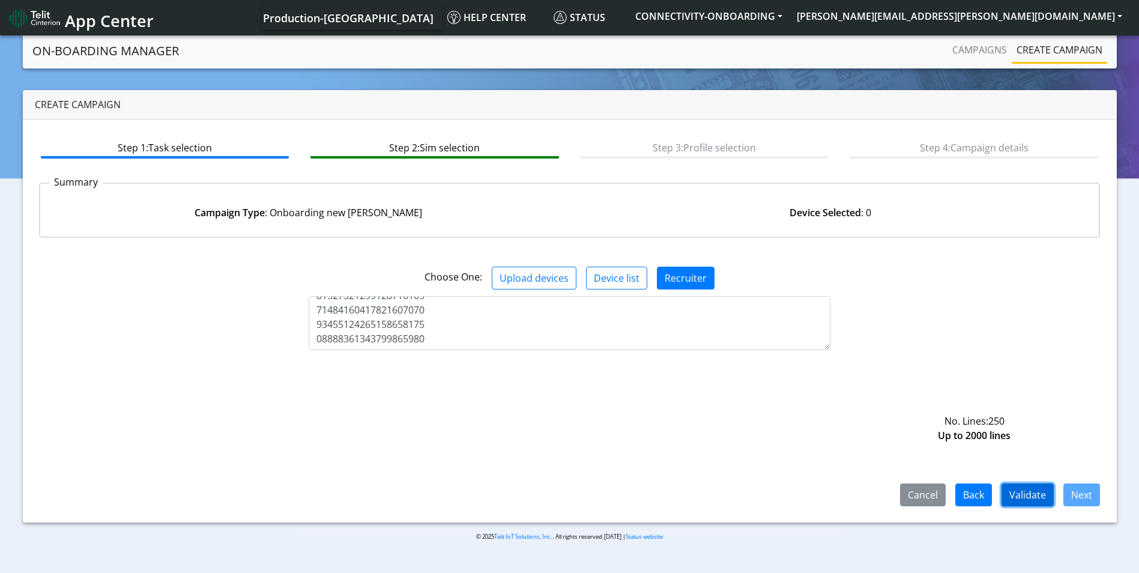
click at [1024, 489] on button "Validate" at bounding box center [1027, 494] width 52 height 23
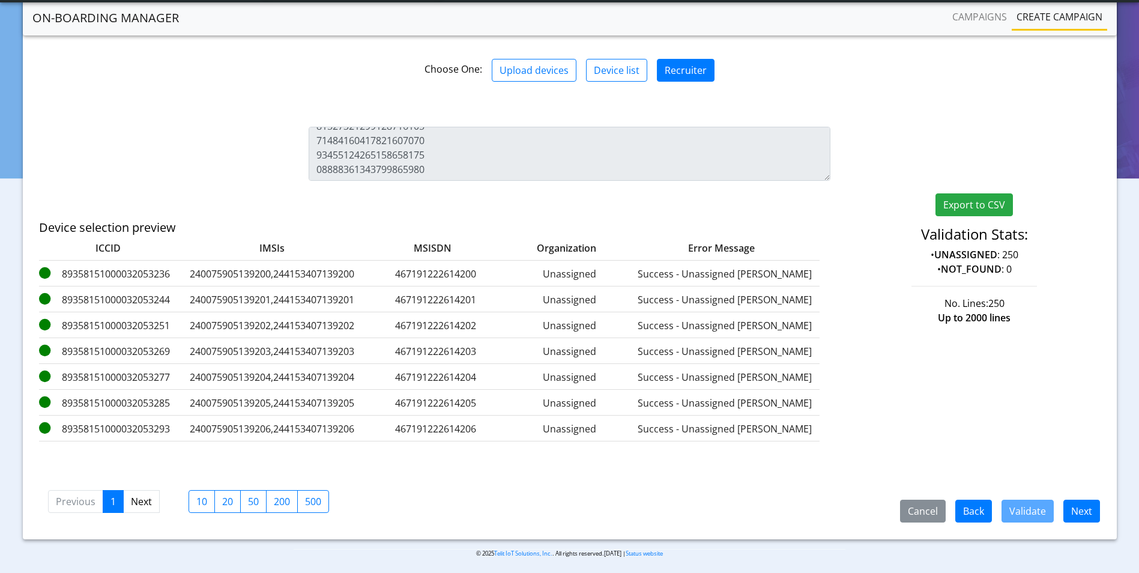
scroll to position [178, 0]
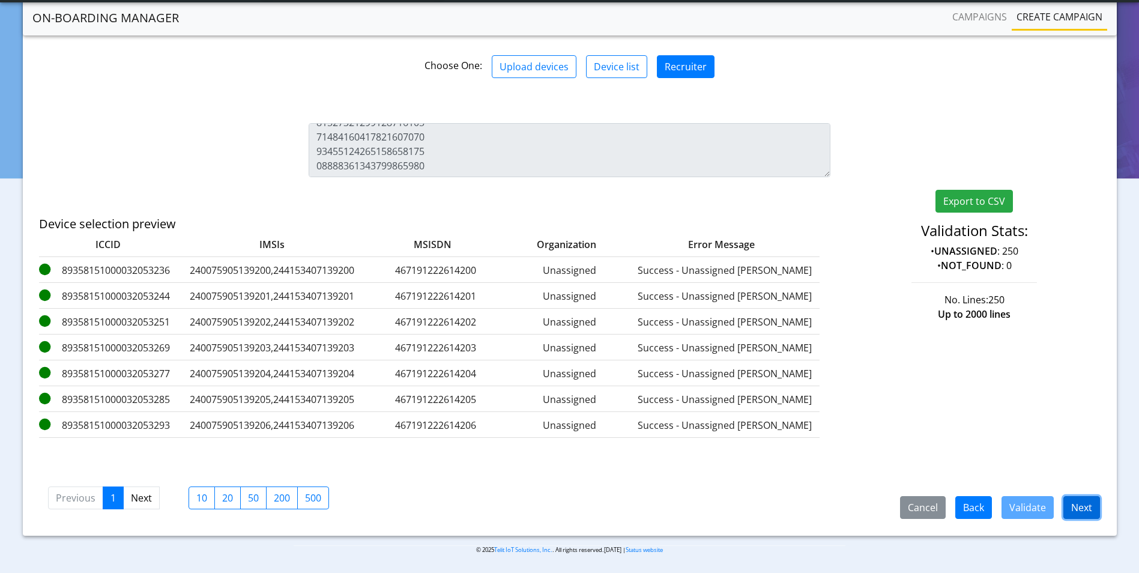
click at [1081, 511] on button "Next" at bounding box center [1081, 507] width 37 height 23
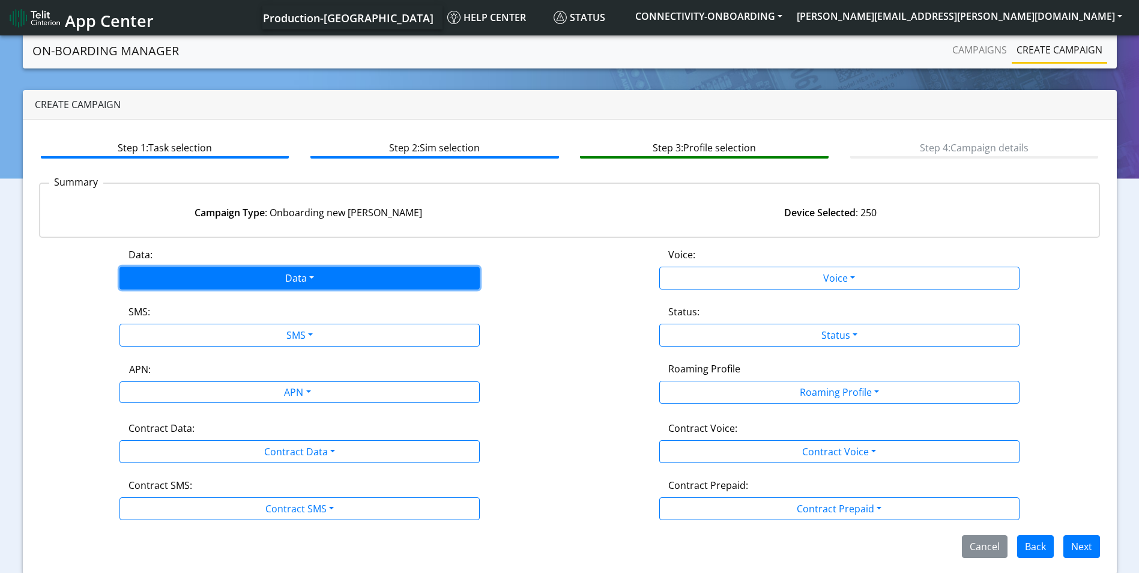
click at [323, 273] on button "Data" at bounding box center [299, 278] width 360 height 23
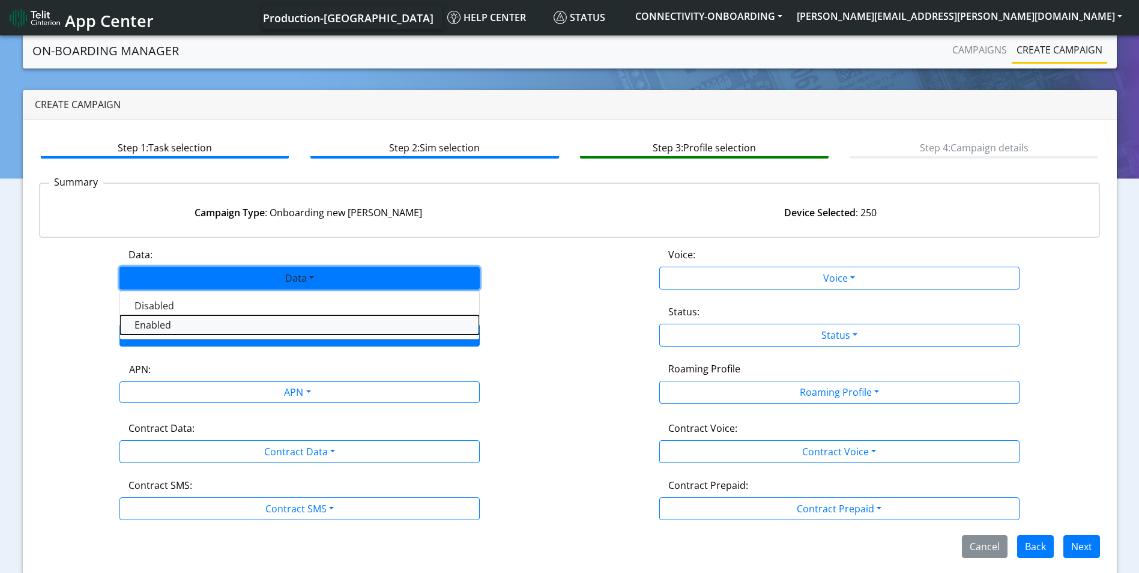
drag, startPoint x: 279, startPoint y: 330, endPoint x: 312, endPoint y: 329, distance: 33.0
click at [279, 329] on button "Enabled" at bounding box center [299, 324] width 359 height 19
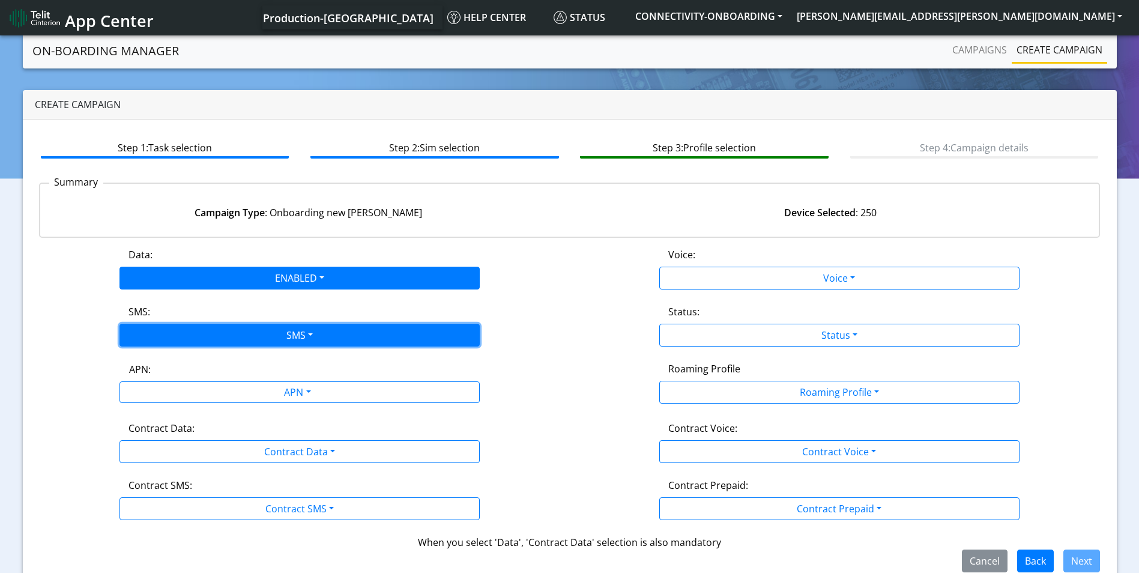
click at [316, 331] on button "SMS" at bounding box center [299, 335] width 360 height 23
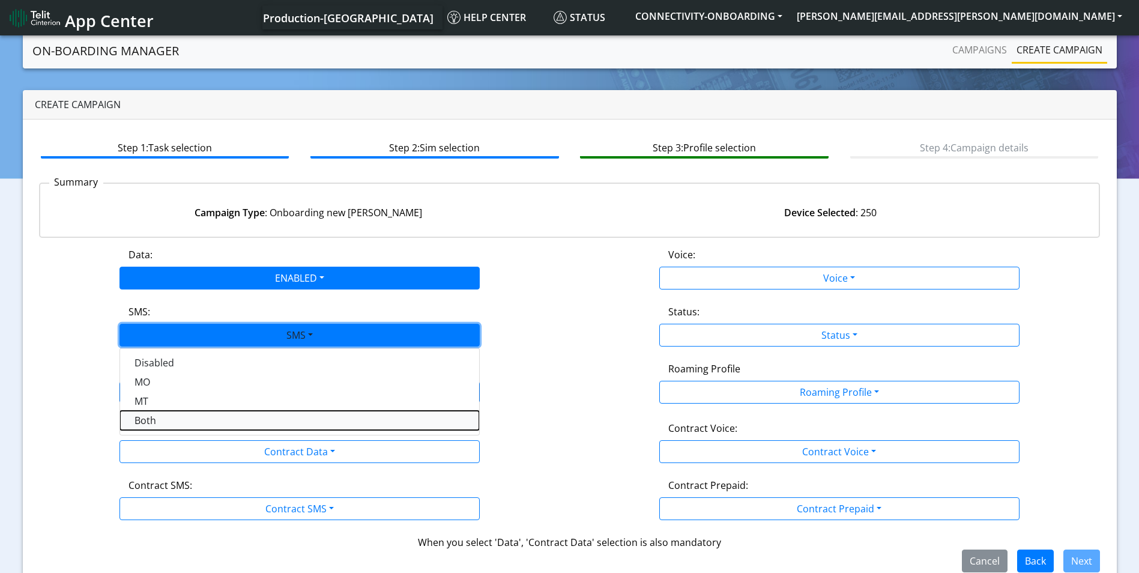
click at [249, 415] on button "Both" at bounding box center [299, 420] width 359 height 19
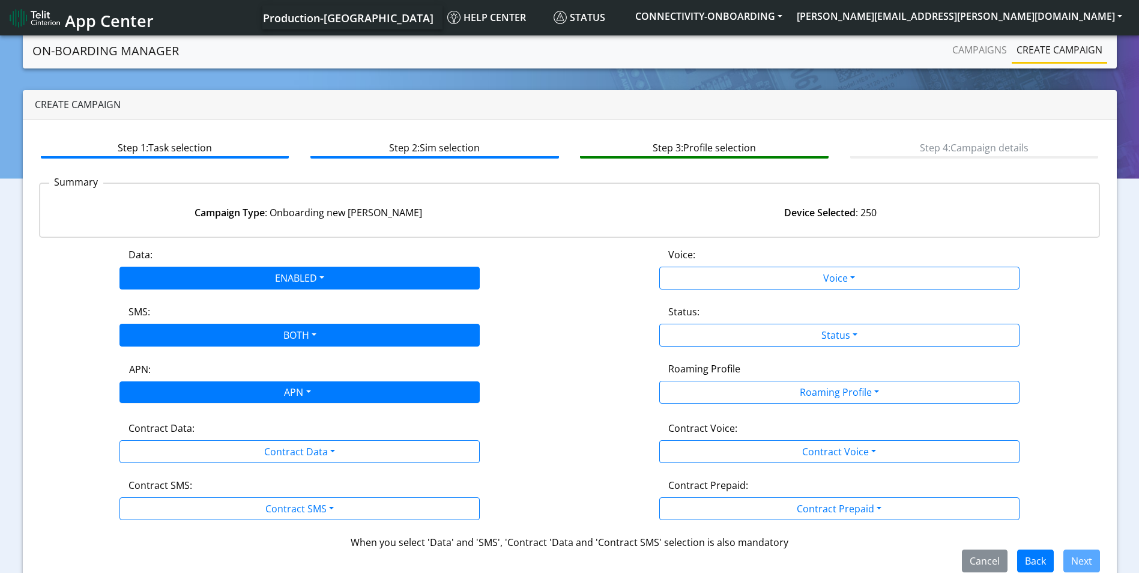
click at [323, 387] on div "APN" at bounding box center [296, 393] width 381 height 23
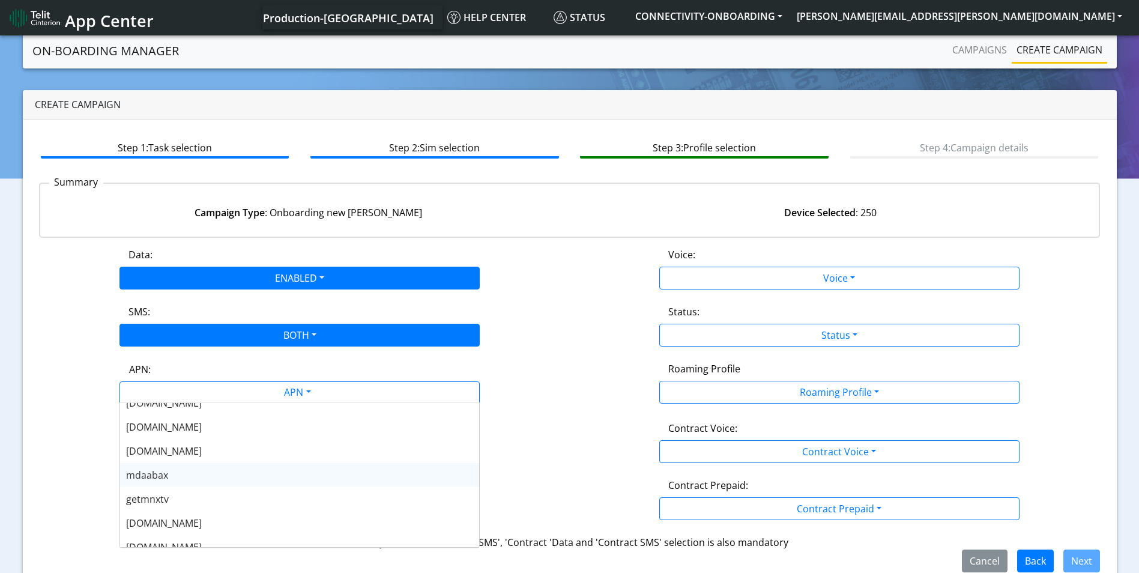
scroll to position [240, 0]
drag, startPoint x: 217, startPoint y: 486, endPoint x: 276, endPoint y: 451, distance: 68.4
click at [219, 486] on div "[DOMAIN_NAME]" at bounding box center [299, 487] width 359 height 24
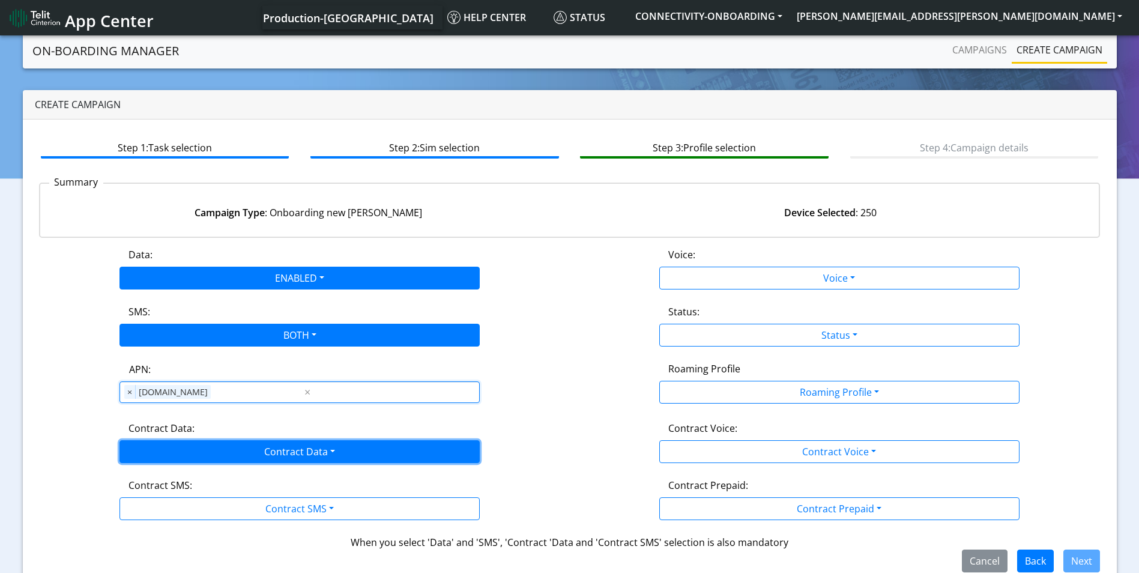
click at [284, 444] on button "Contract Data" at bounding box center [299, 451] width 360 height 23
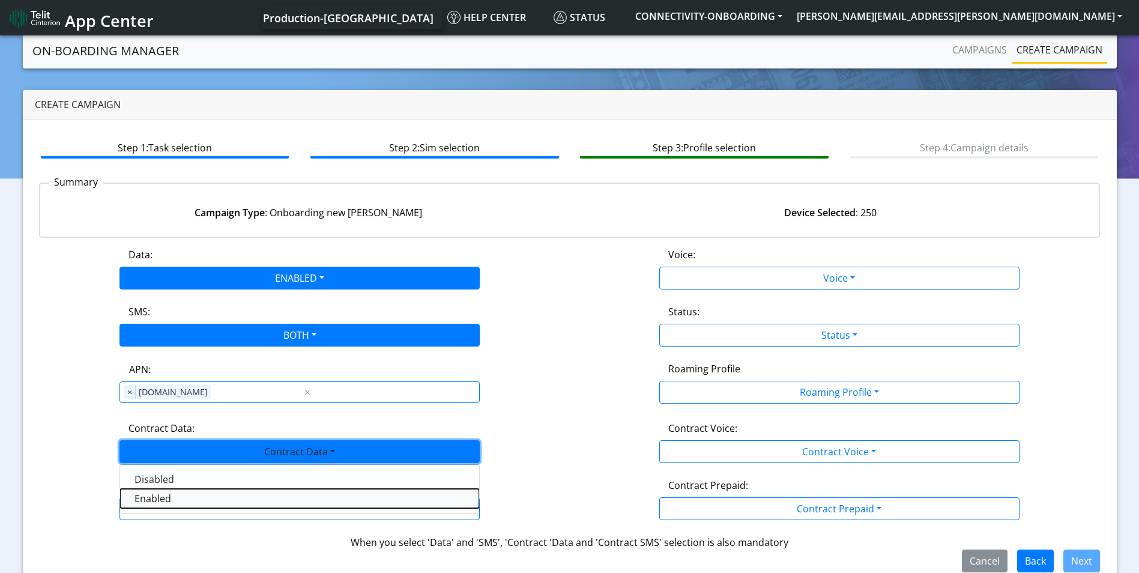
click at [210, 496] on Dataenabled-dropdown "Enabled" at bounding box center [299, 498] width 359 height 19
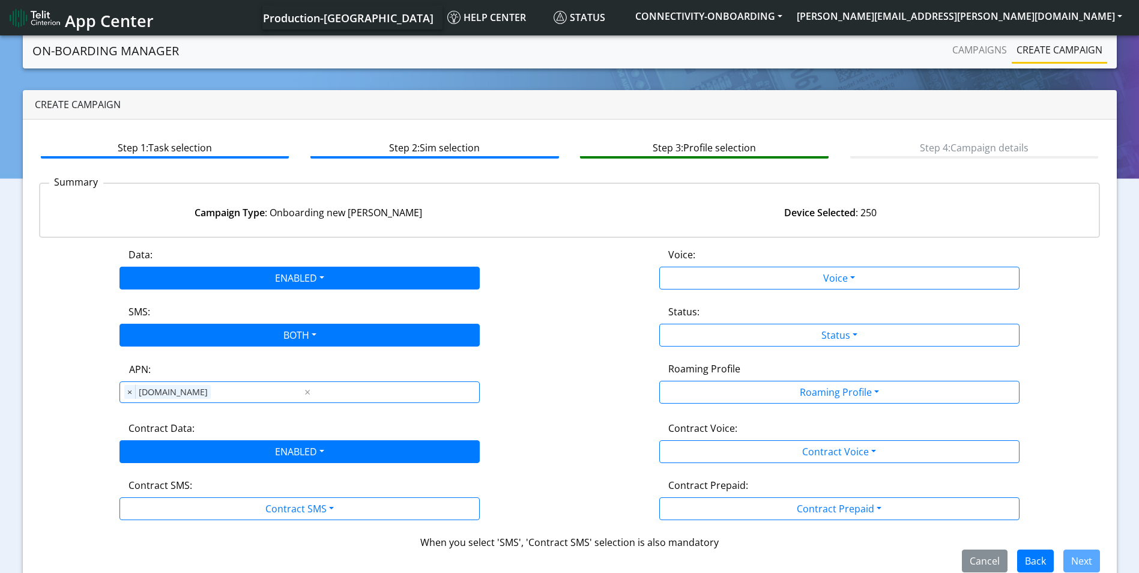
click at [287, 496] on div "Contract SMS:" at bounding box center [299, 487] width 360 height 19
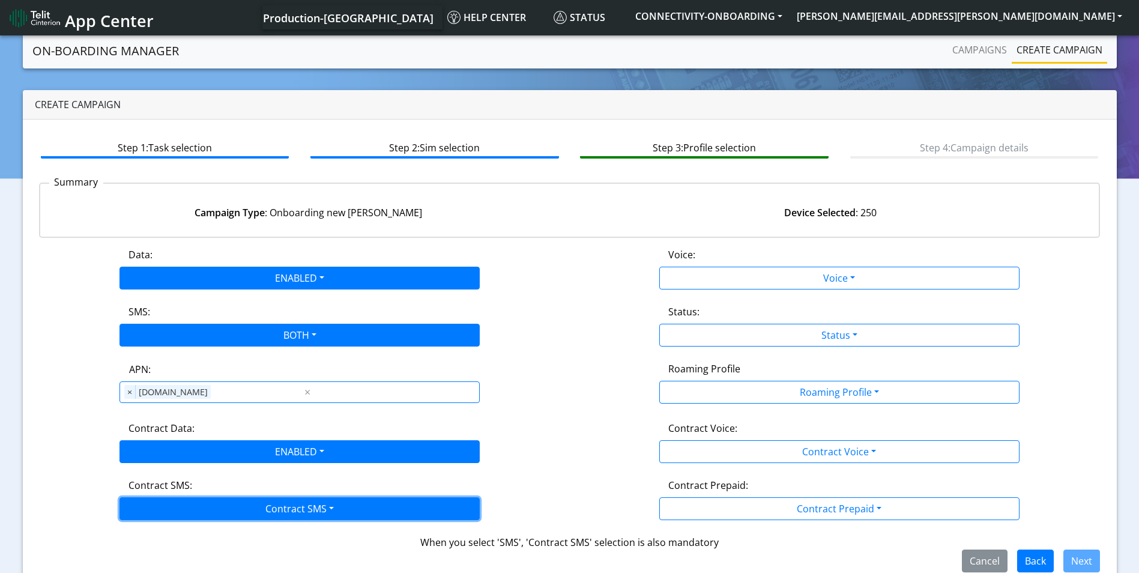
click at [289, 502] on button "Contract SMS" at bounding box center [299, 508] width 360 height 23
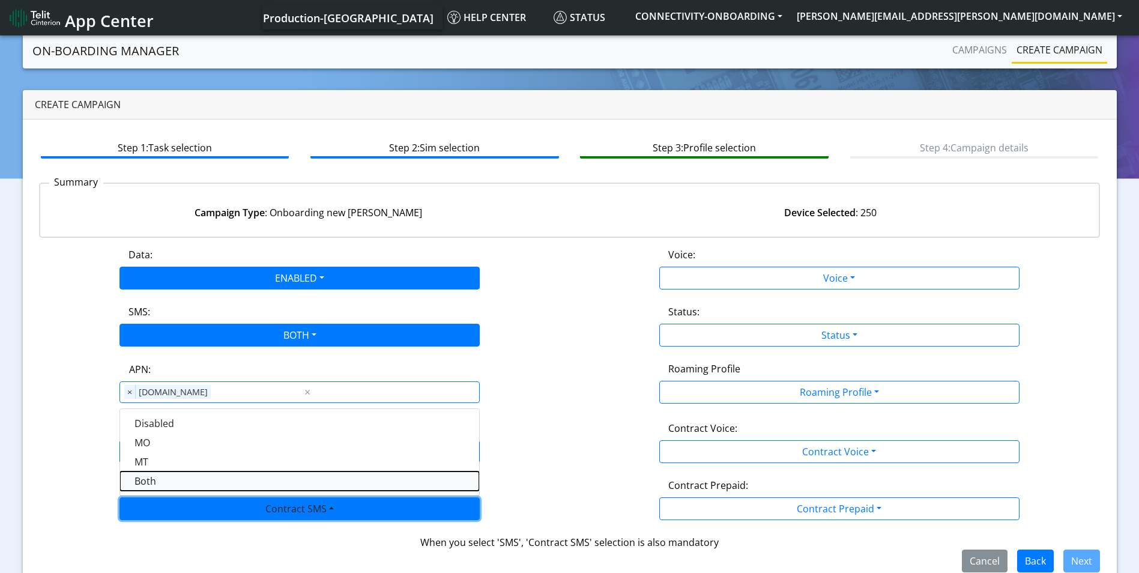
drag, startPoint x: 205, startPoint y: 483, endPoint x: 216, endPoint y: 478, distance: 11.8
click at [205, 481] on SMSboth-dropdown "Both" at bounding box center [299, 480] width 359 height 19
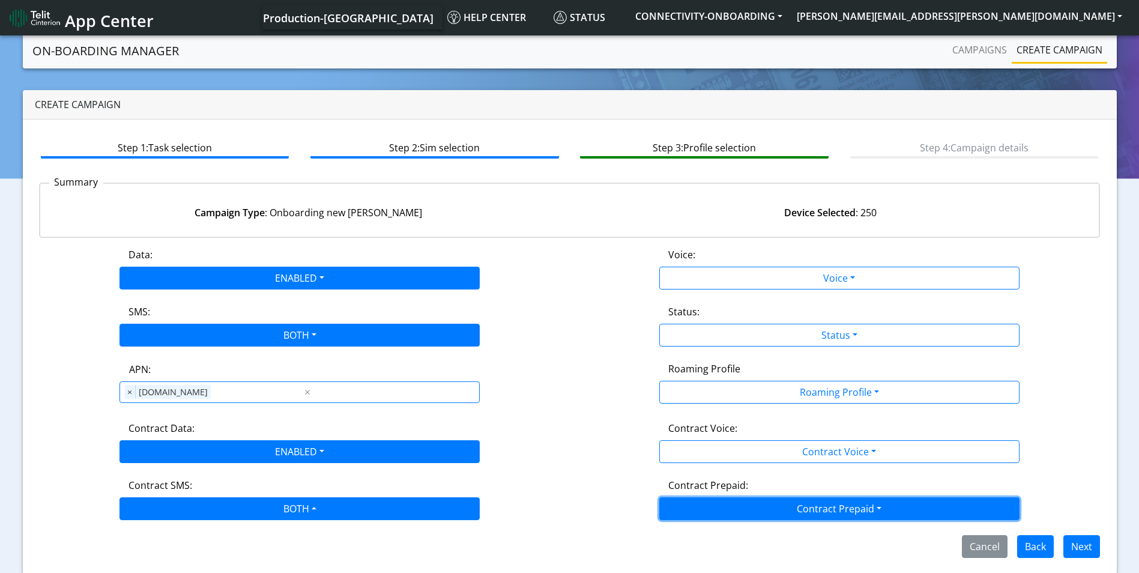
click at [806, 508] on button "Contract Prepaid" at bounding box center [839, 508] width 360 height 23
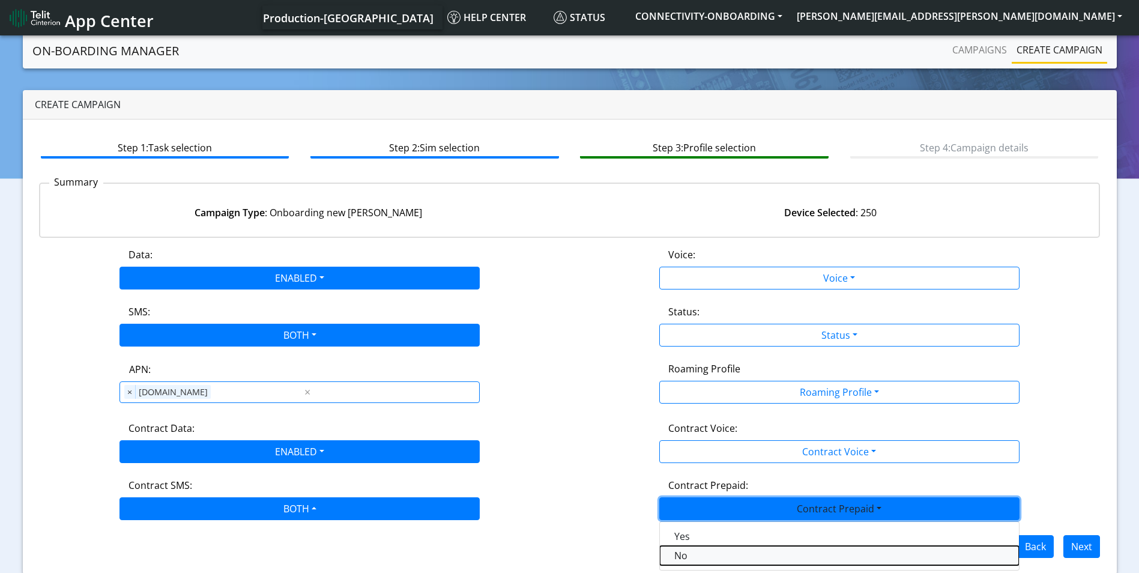
click at [703, 558] on Prepaidnotprepaid-dropdown "No" at bounding box center [839, 555] width 359 height 19
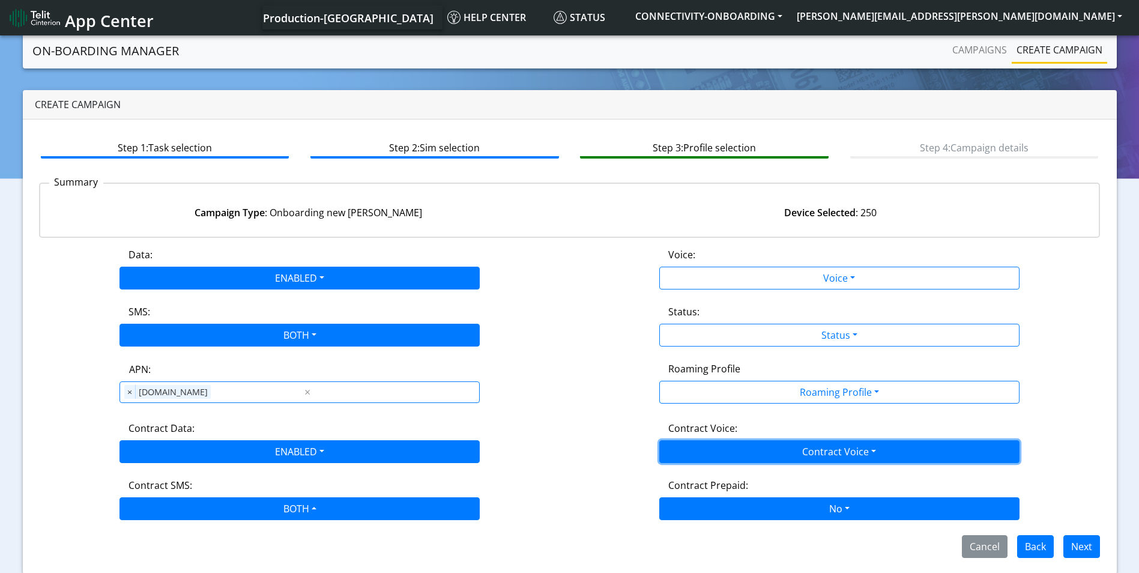
click at [815, 449] on button "Contract Voice" at bounding box center [839, 451] width 360 height 23
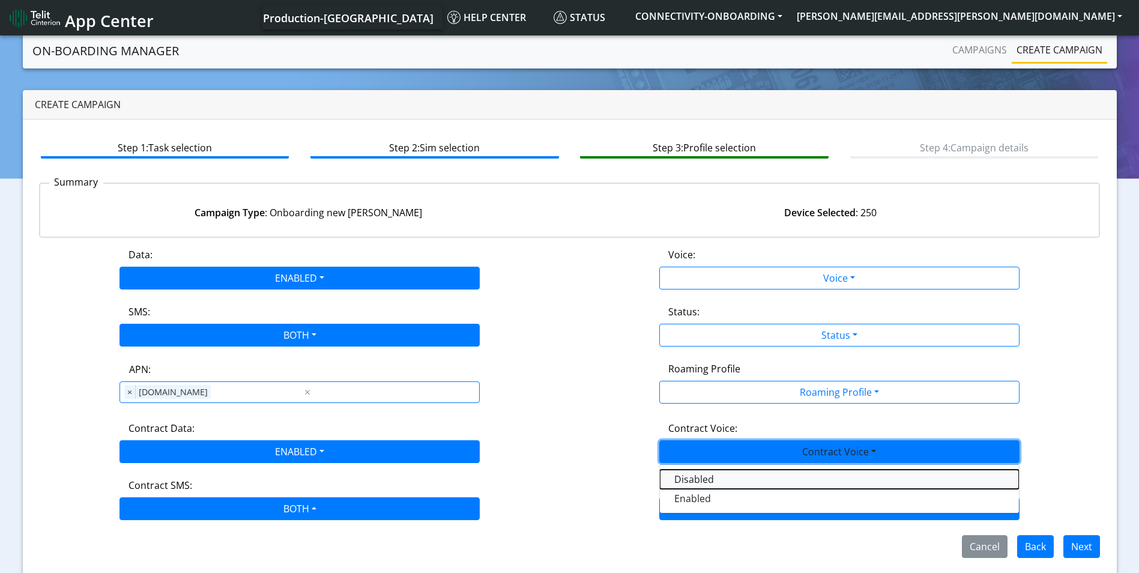
click at [749, 479] on Voicedisabled-dropdown "Disabled" at bounding box center [839, 478] width 359 height 19
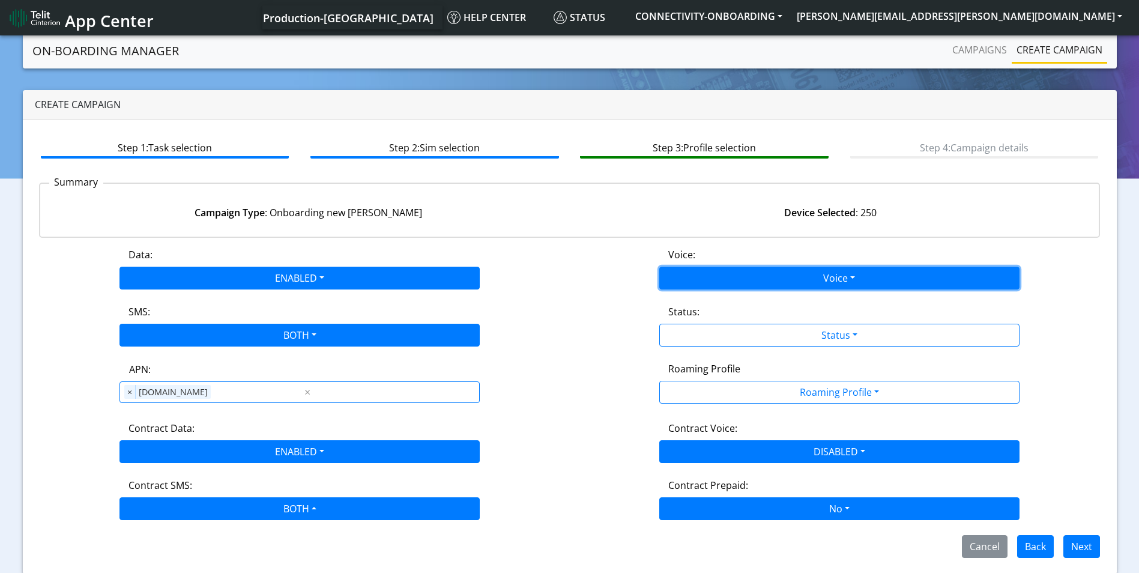
click at [839, 282] on button "Voice" at bounding box center [839, 278] width 360 height 23
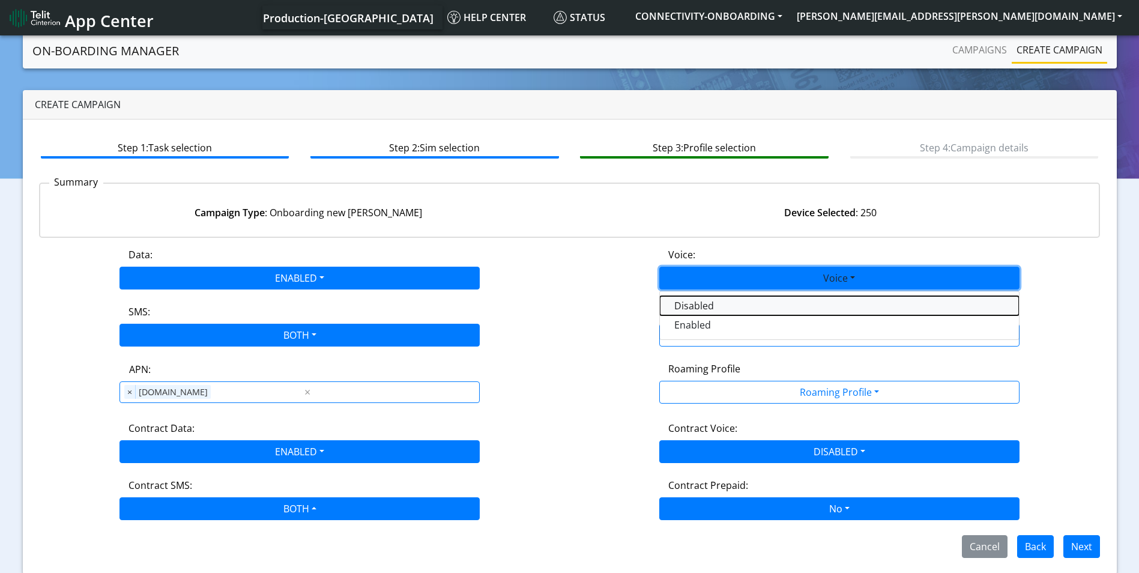
click at [744, 306] on button "Disabled" at bounding box center [839, 305] width 359 height 19
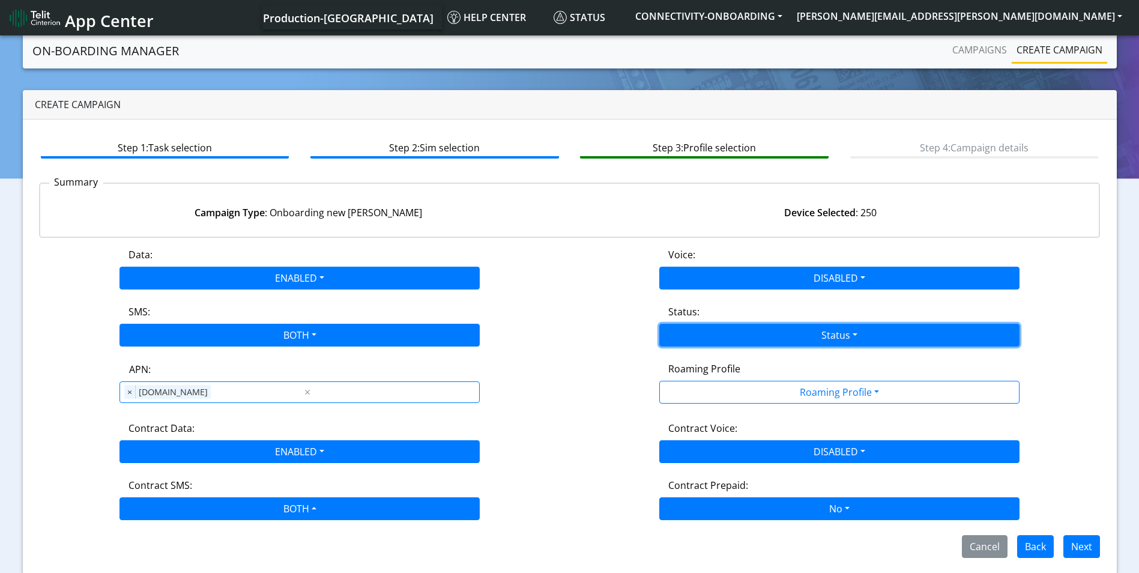
click at [824, 333] on button "Status" at bounding box center [839, 335] width 360 height 23
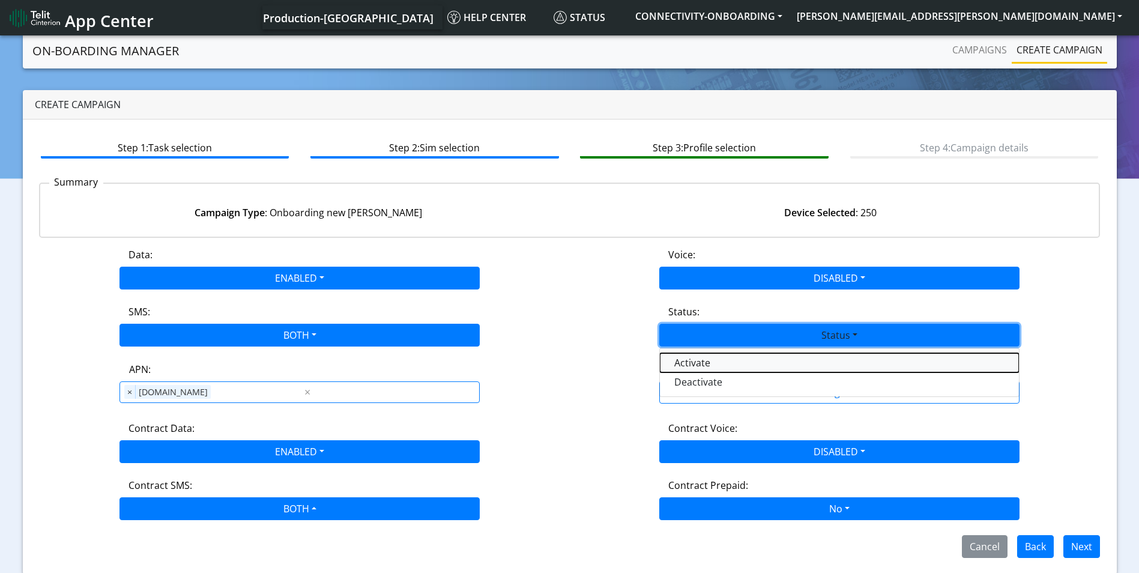
click at [731, 360] on button "Activate" at bounding box center [839, 362] width 359 height 19
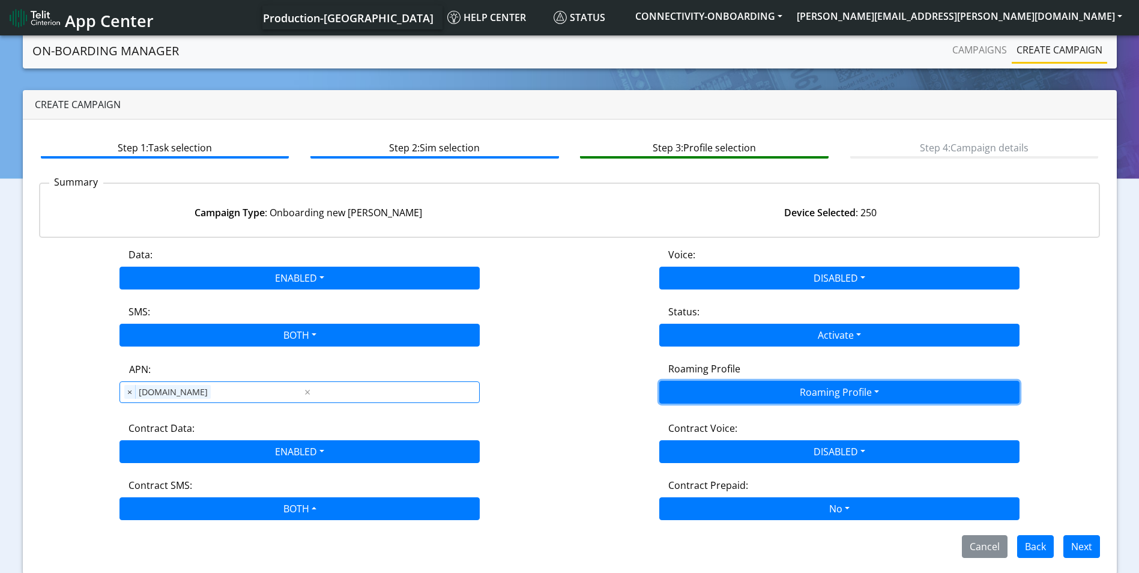
click at [799, 397] on button "Roaming Profile" at bounding box center [839, 392] width 360 height 23
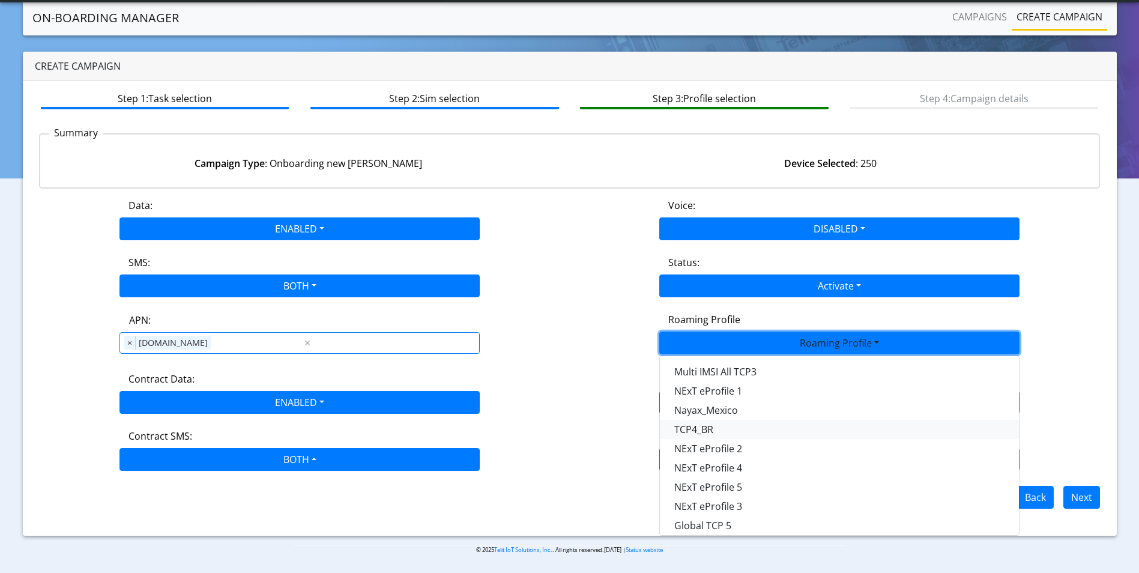
scroll to position [318, 0]
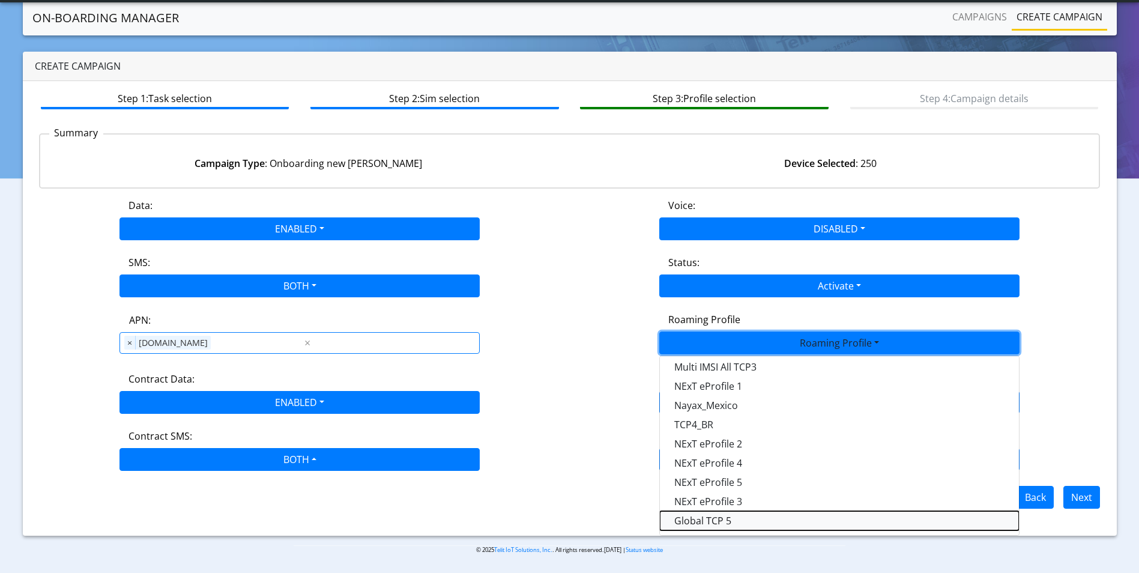
click at [738, 519] on Profile-dropdown "Global TCP 5" at bounding box center [839, 520] width 359 height 19
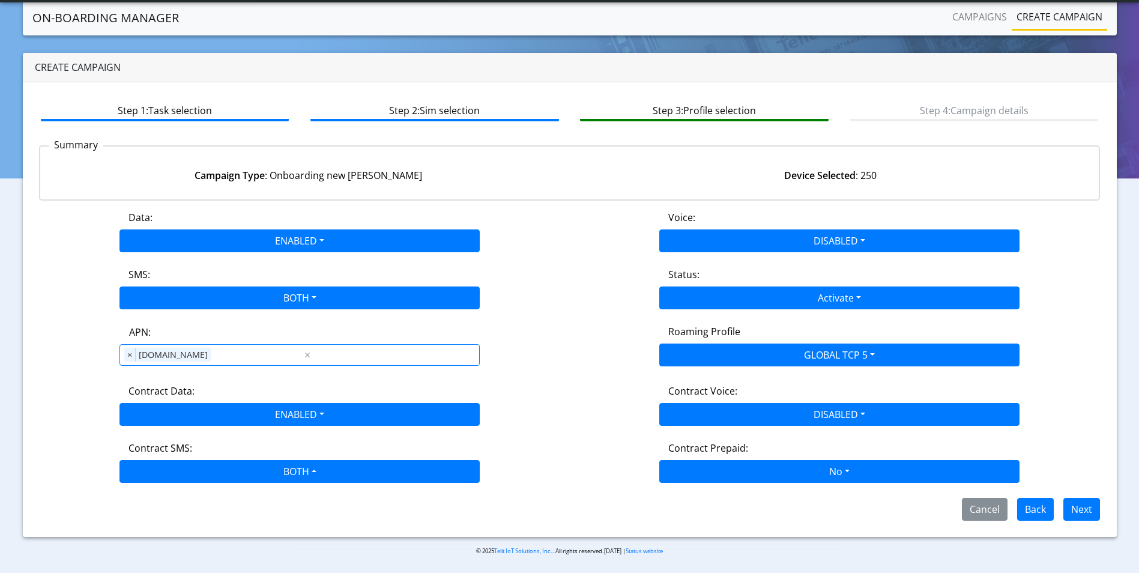
scroll to position [5, 0]
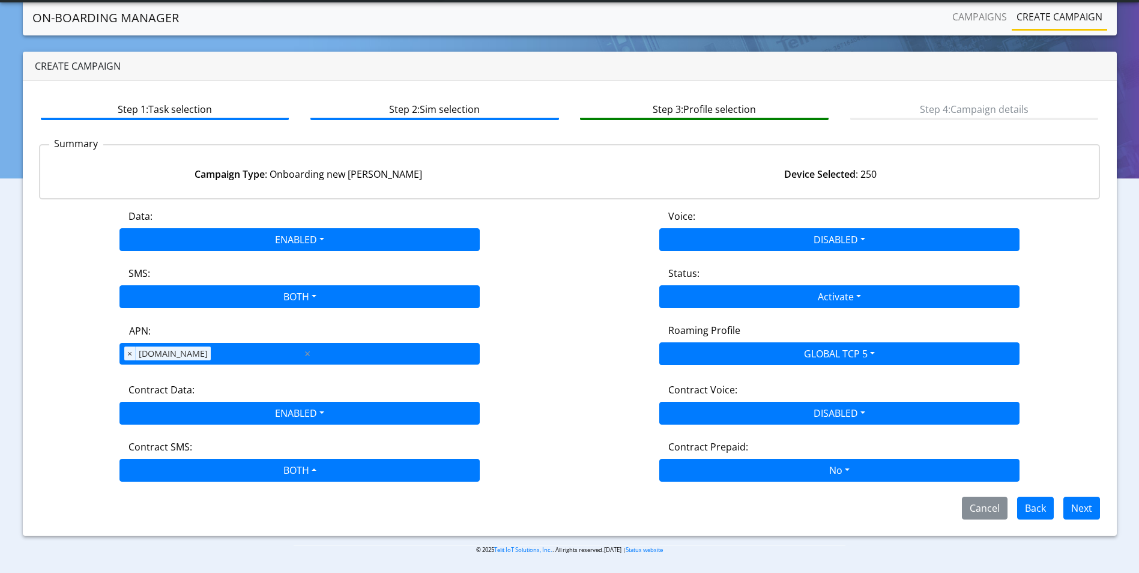
click at [264, 353] on div "APN × [DOMAIN_NAME]" at bounding box center [211, 353] width 182 height 20
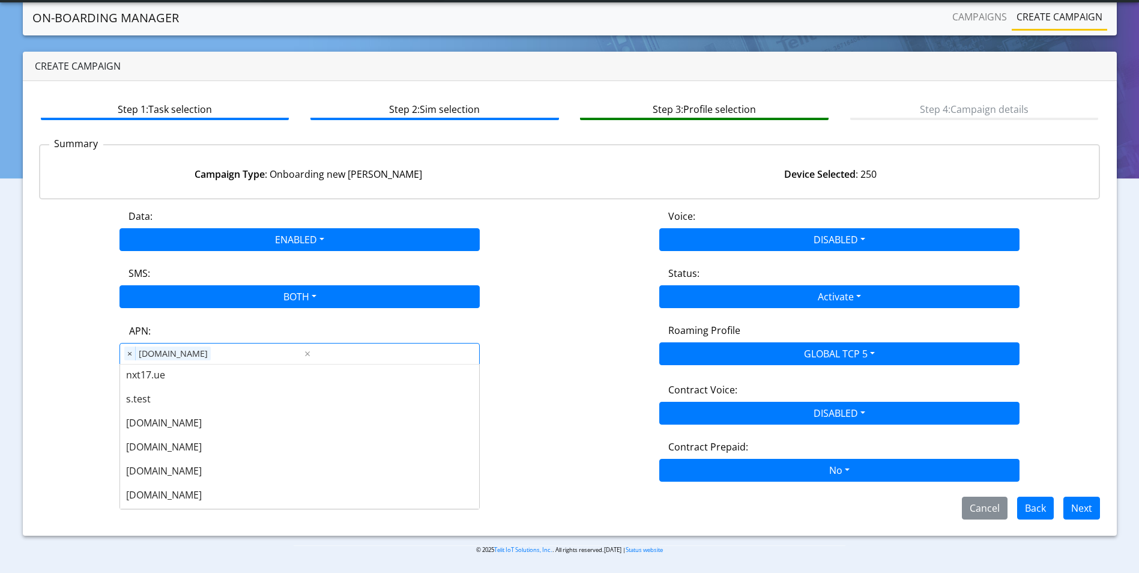
scroll to position [0, 0]
click at [67, 360] on div "APN: APN × [DOMAIN_NAME] ×" at bounding box center [300, 344] width 540 height 42
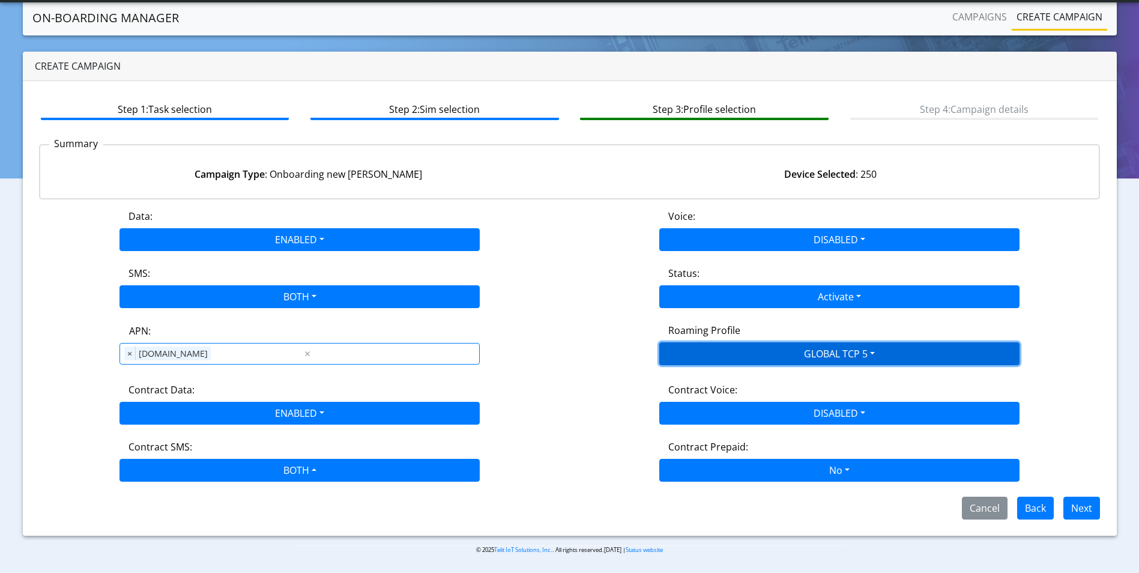
click at [840, 351] on button "GLOBAL TCP 5" at bounding box center [839, 353] width 360 height 23
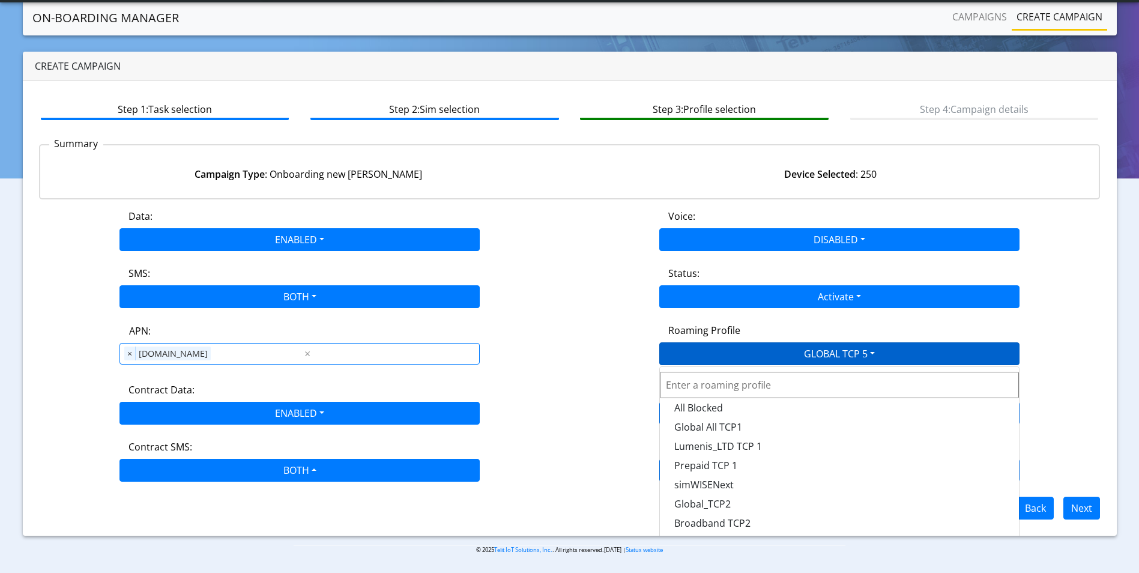
click at [699, 384] on input "text" at bounding box center [839, 385] width 359 height 26
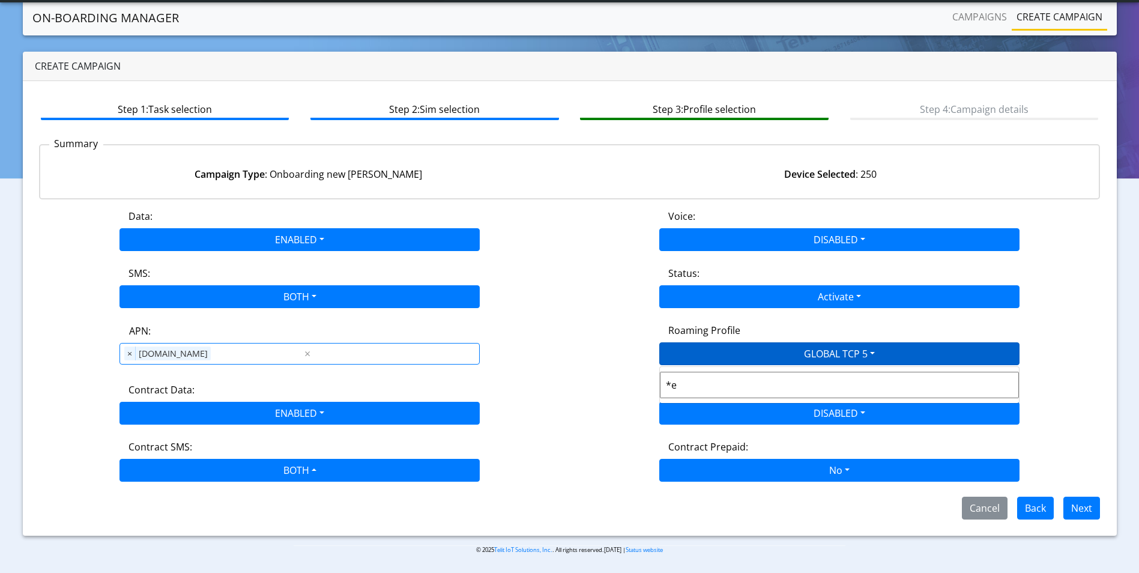
type input "*"
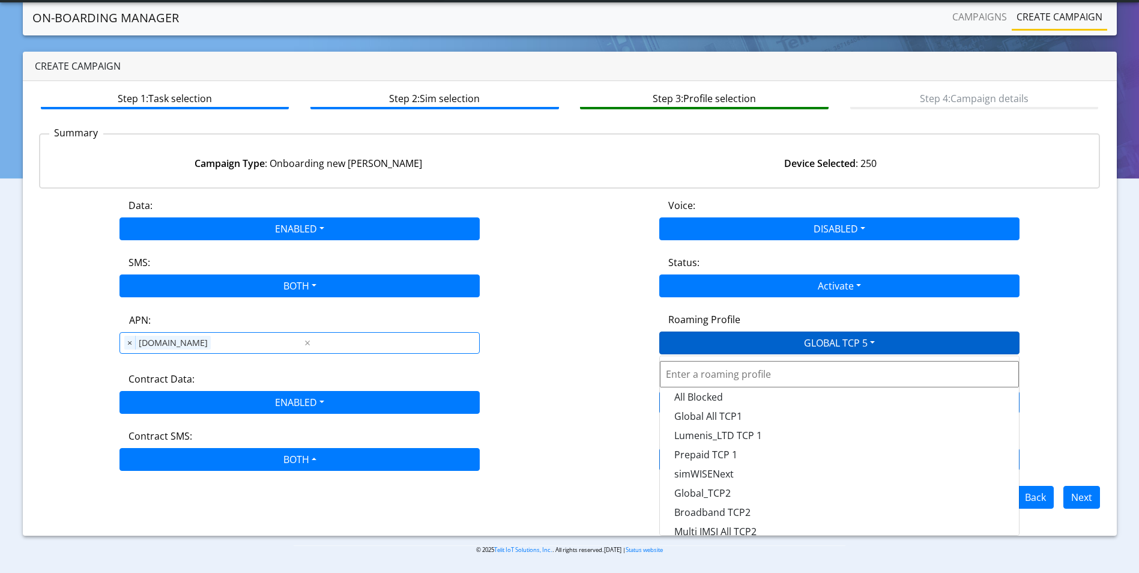
click at [562, 382] on div "Contract Data: ENABLED Disabled Enabled" at bounding box center [300, 393] width 540 height 42
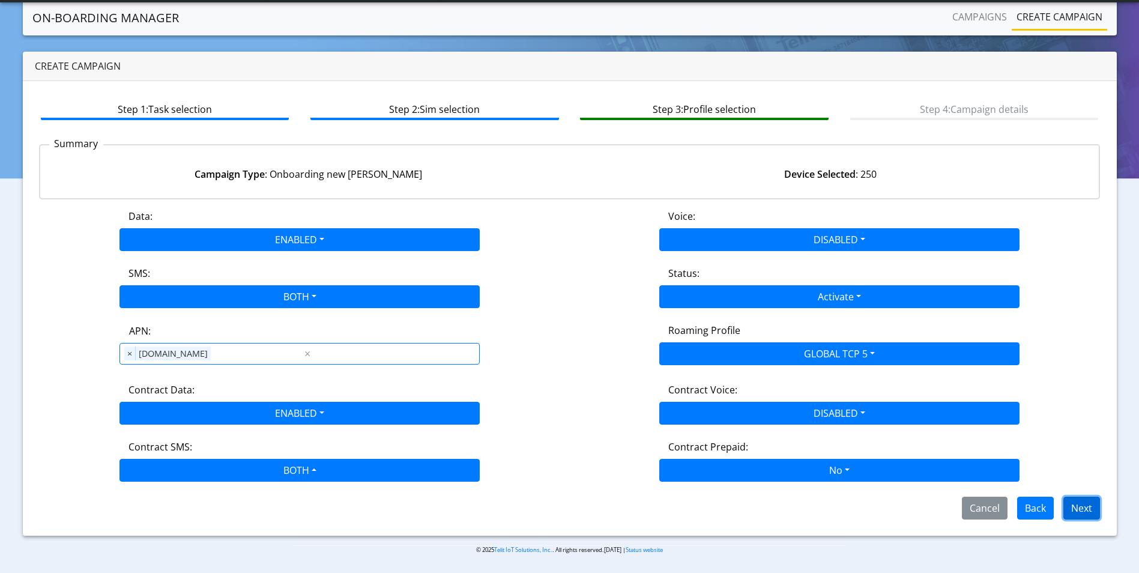
click at [1075, 503] on button "Next" at bounding box center [1081, 507] width 37 height 23
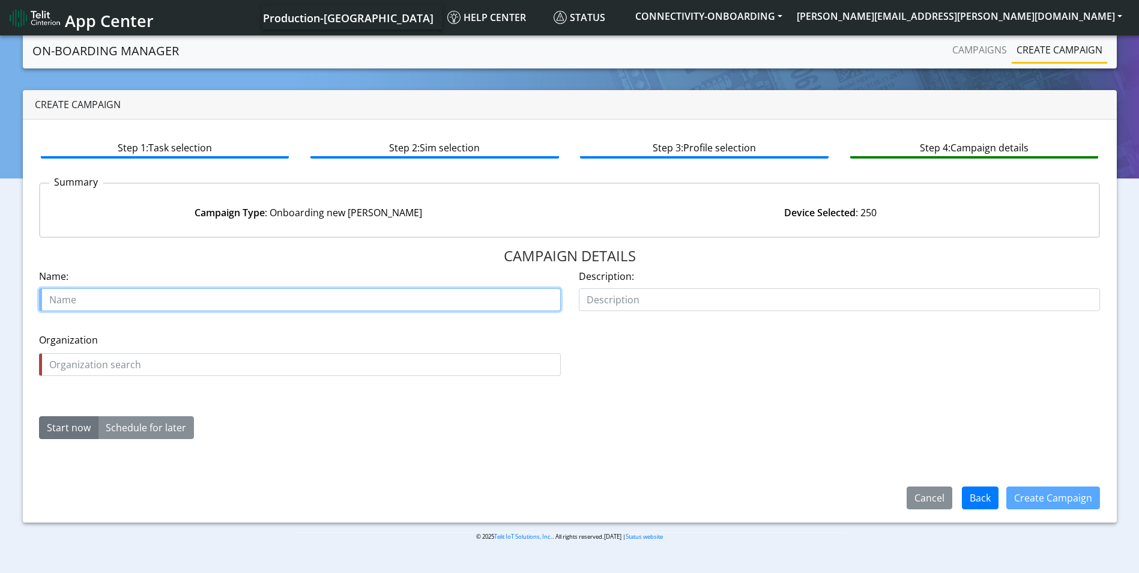
click at [169, 295] on input "text" at bounding box center [300, 299] width 522 height 23
click at [125, 300] on input "foresight" at bounding box center [300, 299] width 522 height 23
paste input "28627"
type input "foresight 28627 05"
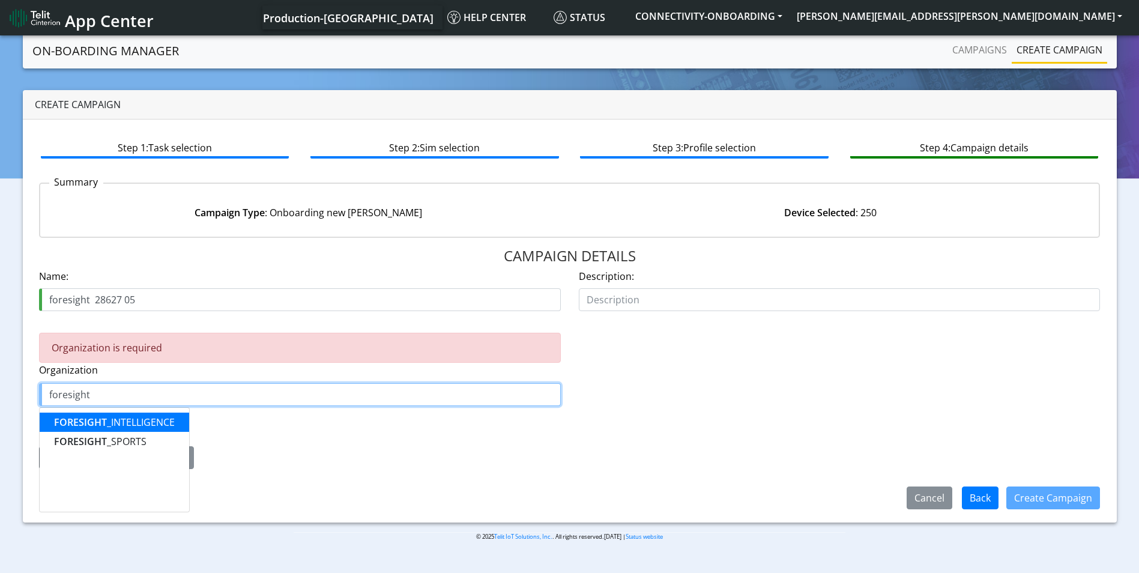
click at [127, 421] on ngb-highlight "FORESIGHT _INTELLIGENCE" at bounding box center [114, 421] width 121 height 13
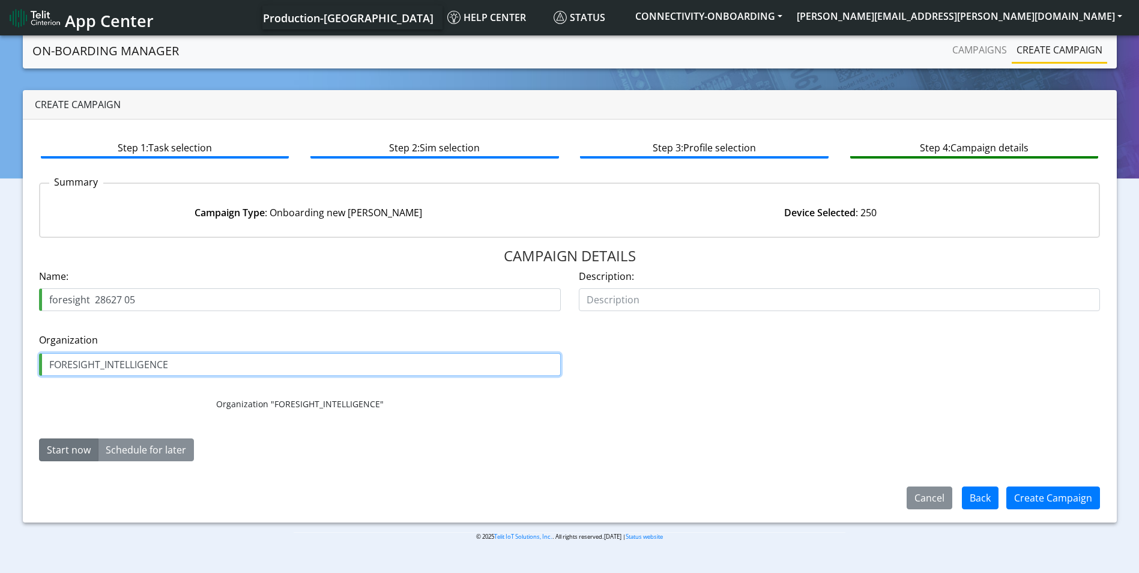
type input "FORESIGHT_INTELLIGENCE"
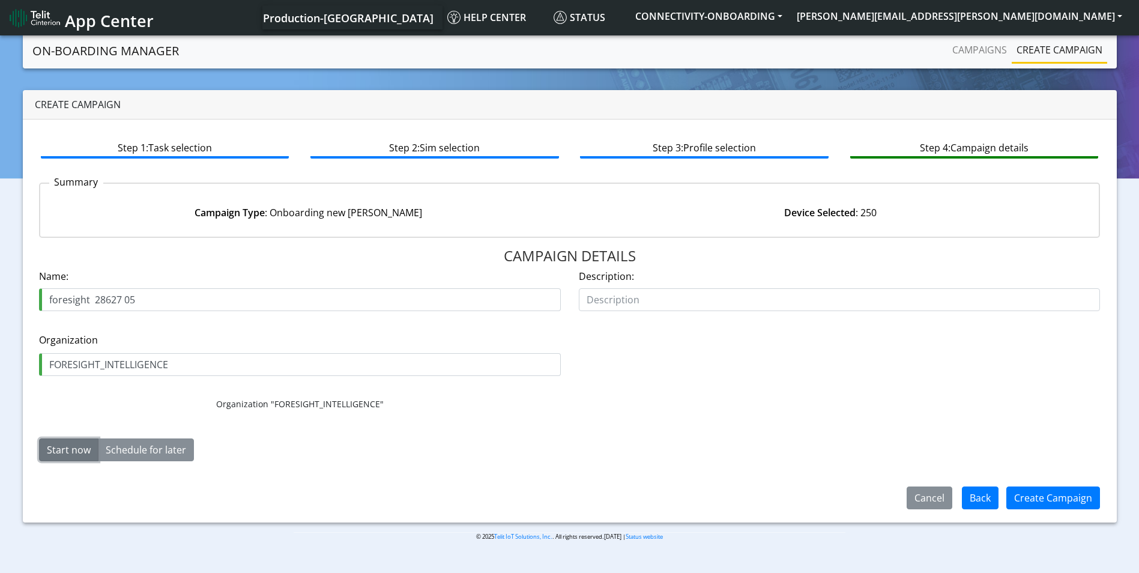
click at [70, 450] on button "Start now" at bounding box center [68, 449] width 59 height 23
click at [1057, 492] on button "Create Campaign" at bounding box center [1053, 497] width 94 height 23
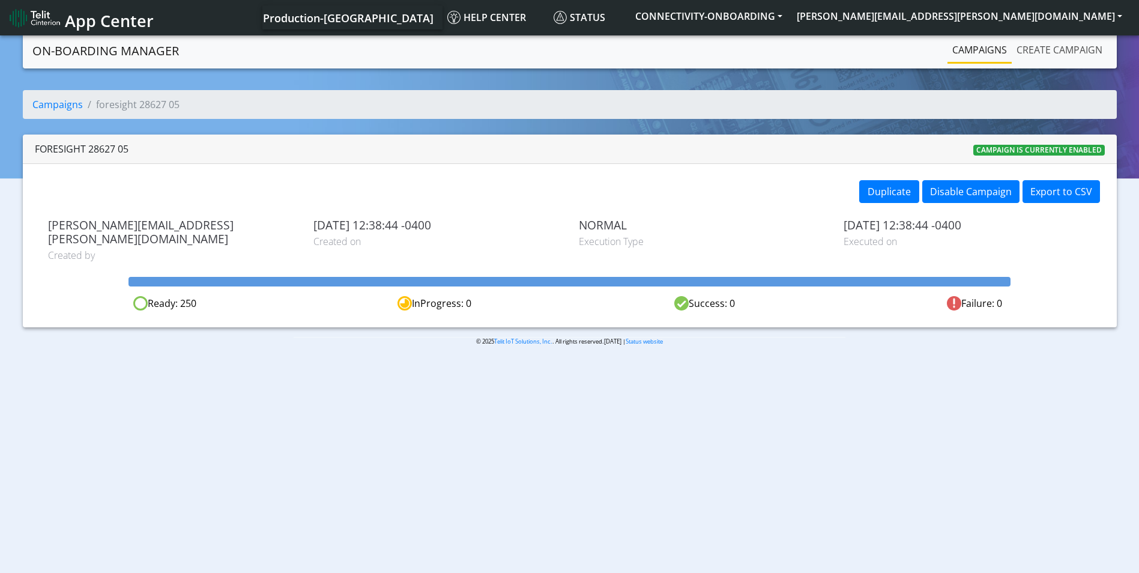
drag, startPoint x: 1063, startPoint y: 56, endPoint x: 1094, endPoint y: 37, distance: 36.1
click at [1063, 56] on link "Create campaign" at bounding box center [1059, 50] width 95 height 24
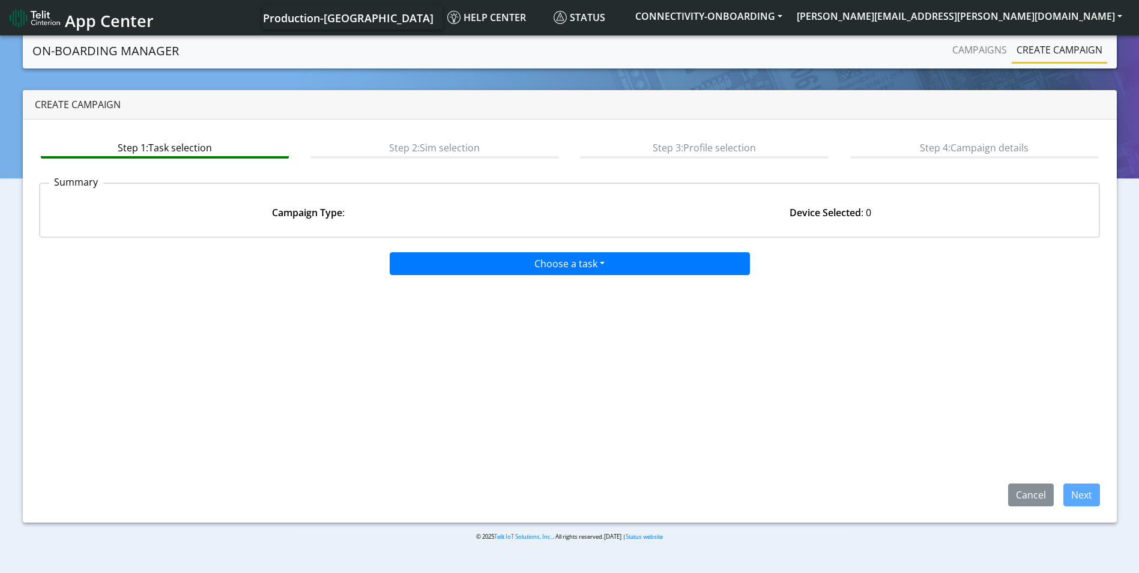
click at [583, 273] on div "Choose a task Onboarding new [PERSON_NAME] Onboarding SGP.22 eUICCs Onboarding …" at bounding box center [569, 376] width 1061 height 259
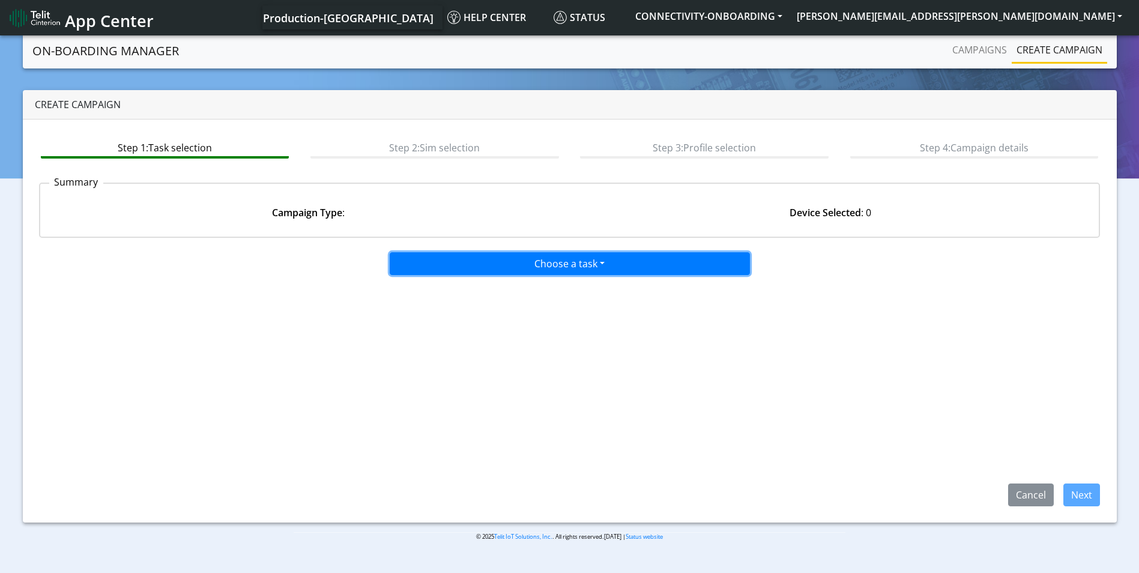
drag, startPoint x: 583, startPoint y: 273, endPoint x: 579, endPoint y: 265, distance: 8.9
click at [579, 265] on button "Choose a task" at bounding box center [570, 263] width 360 height 23
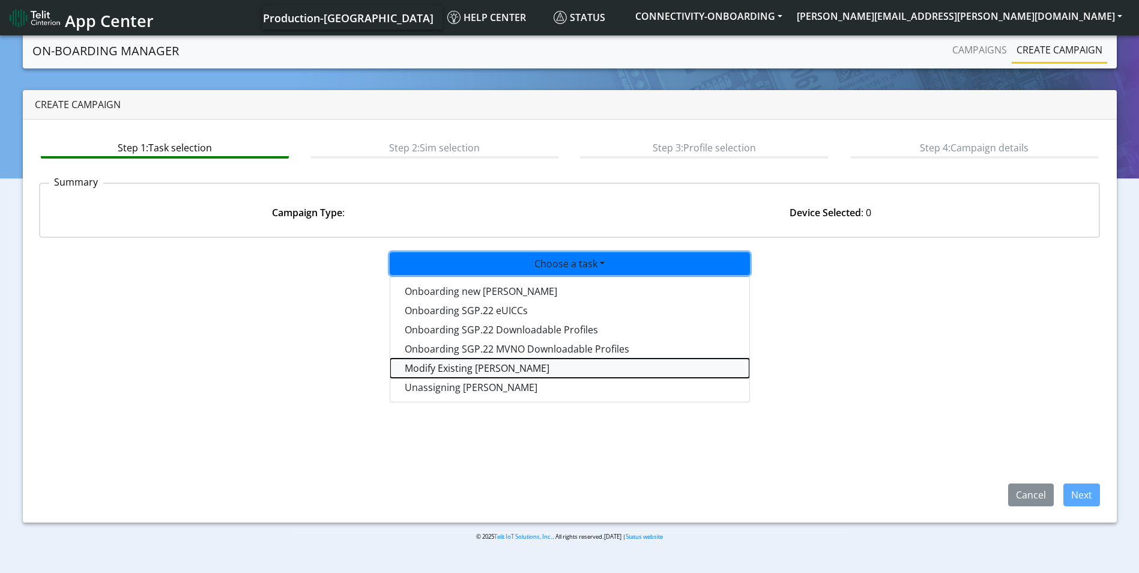
click at [524, 368] on taskiotp-dropdown "Modify Existing [PERSON_NAME]" at bounding box center [569, 367] width 359 height 19
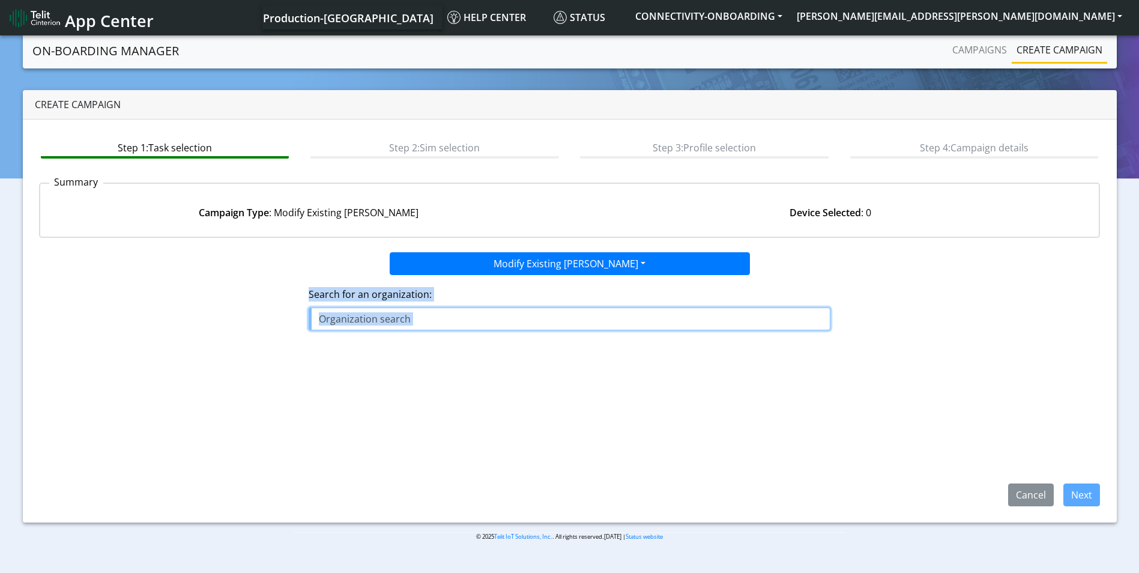
click at [513, 319] on input "text" at bounding box center [570, 318] width 522 height 23
click at [402, 318] on input "text" at bounding box center [570, 318] width 522 height 23
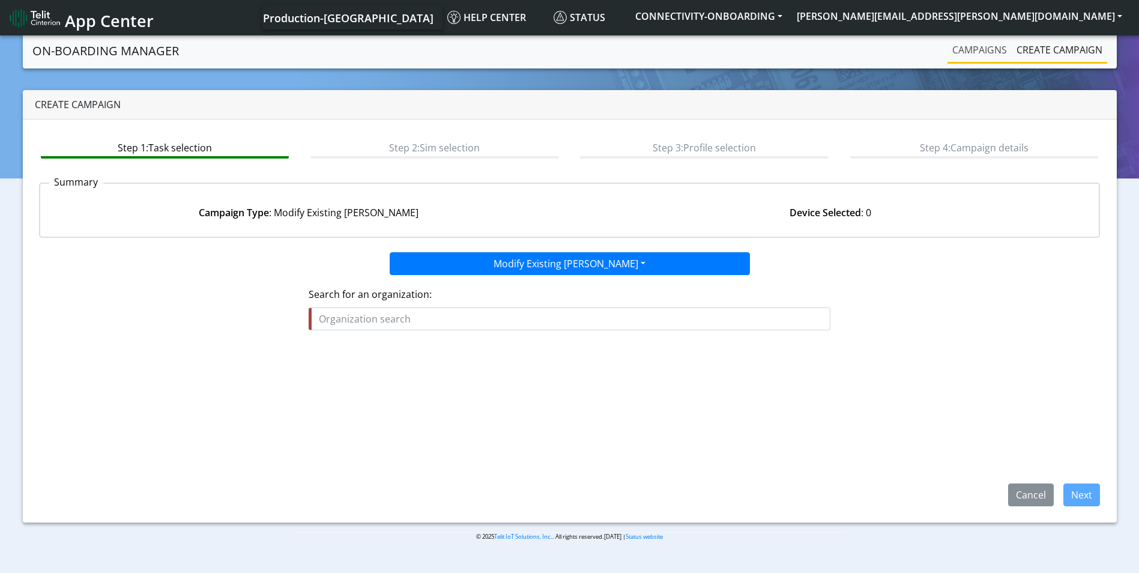
click at [954, 55] on div "Campaigns Create campaign" at bounding box center [927, 51] width 360 height 26
copy link "C"
click at [992, 50] on link "Campaigns" at bounding box center [979, 50] width 64 height 24
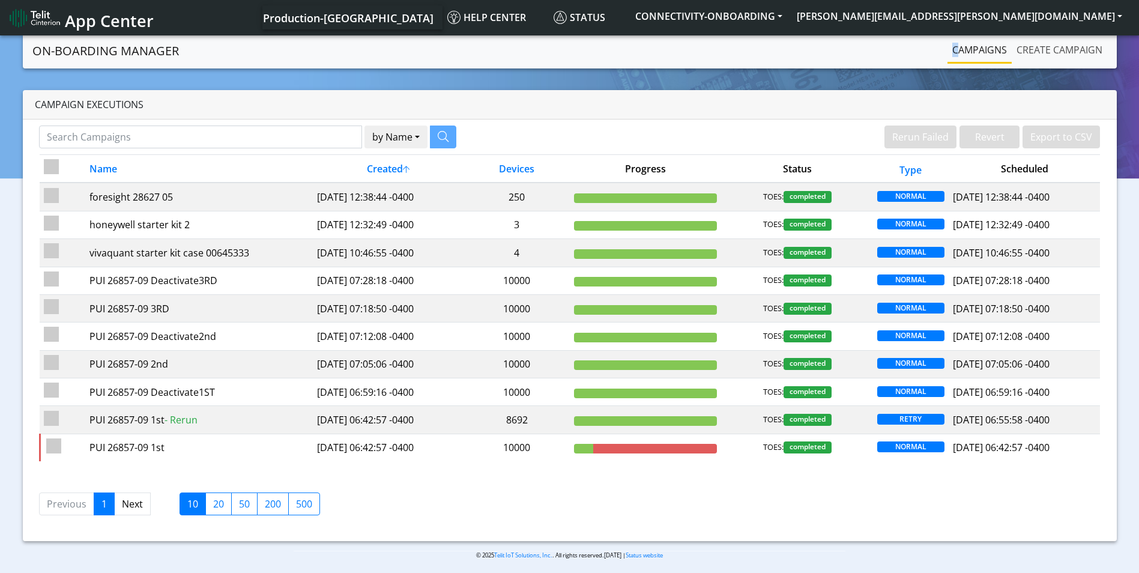
click at [1067, 50] on link "Create campaign" at bounding box center [1059, 50] width 95 height 24
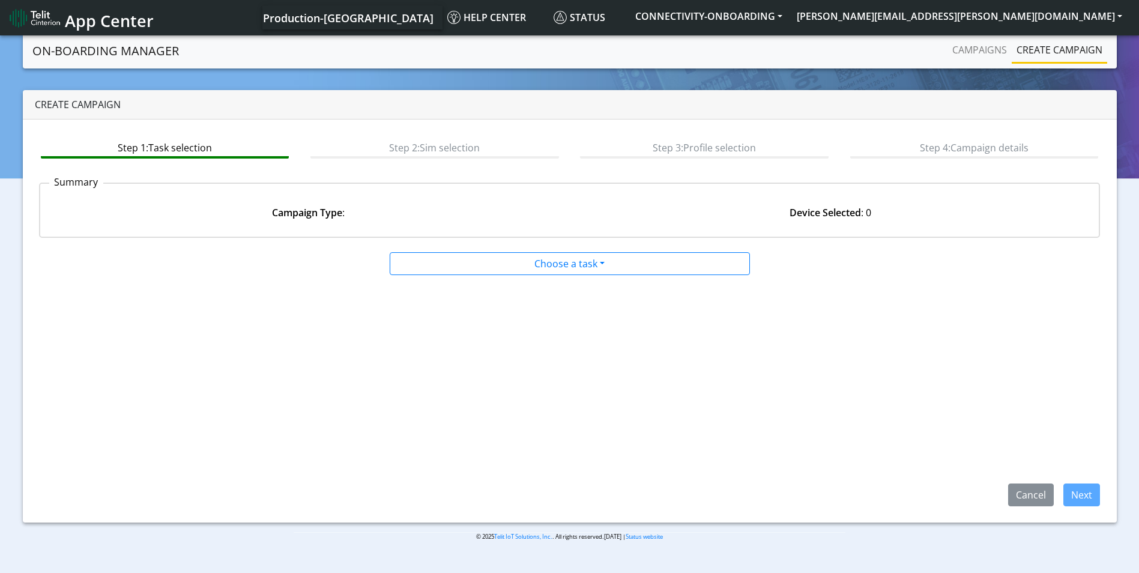
click at [514, 275] on div at bounding box center [570, 275] width 540 height 1
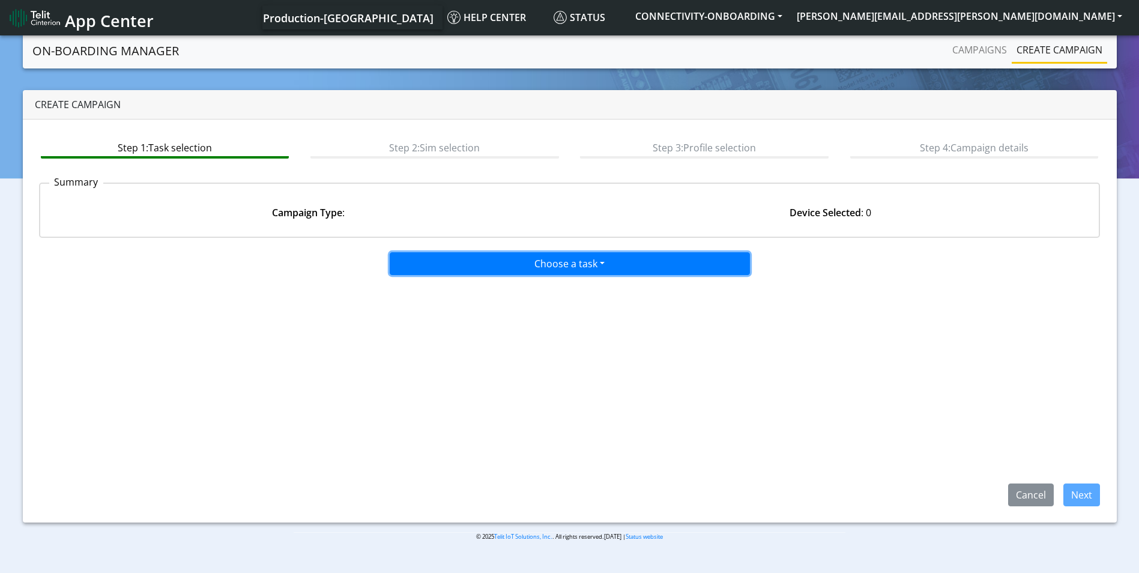
click at [515, 272] on button "Choose a task" at bounding box center [570, 263] width 360 height 23
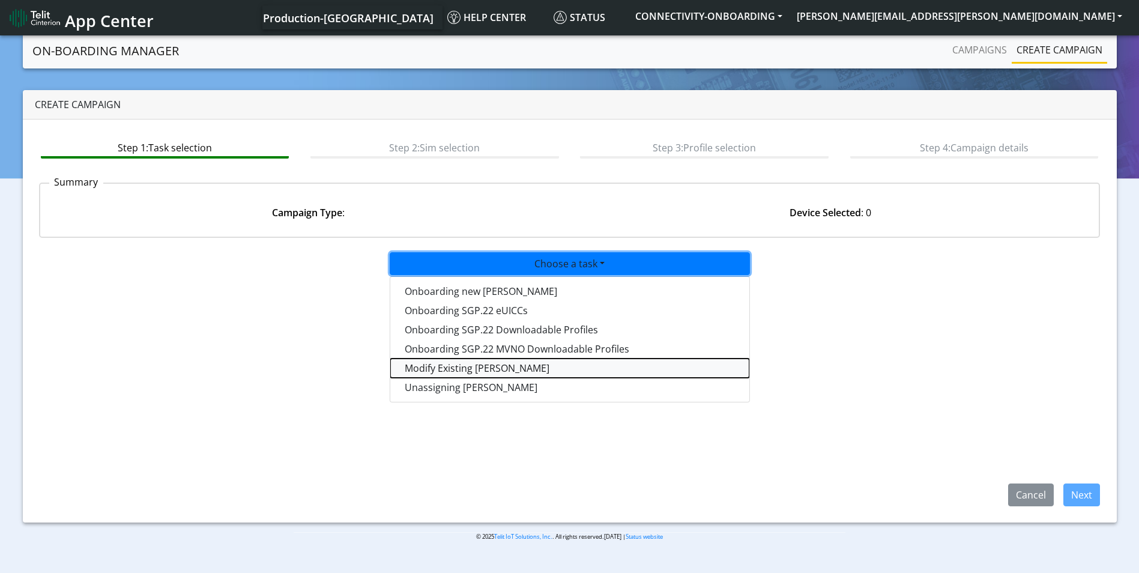
click at [493, 370] on taskiotp-dropdown "Modify Existing [PERSON_NAME]" at bounding box center [569, 367] width 359 height 19
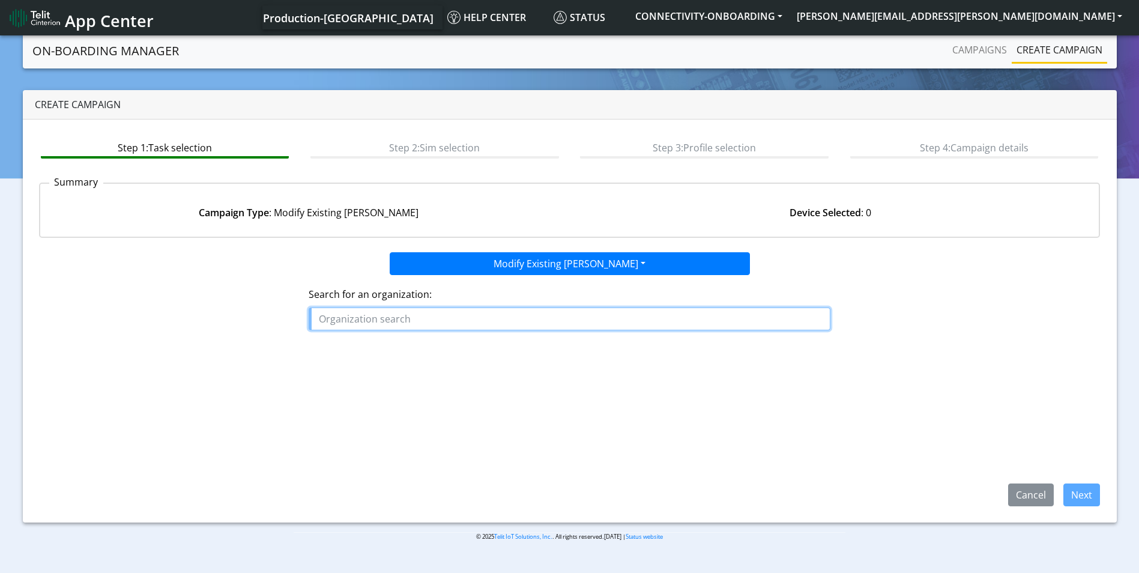
click at [407, 315] on input "text" at bounding box center [570, 318] width 522 height 23
click at [390, 342] on ngb-highlight "FORESIGHT _INTELLIGENCE" at bounding box center [384, 346] width 121 height 13
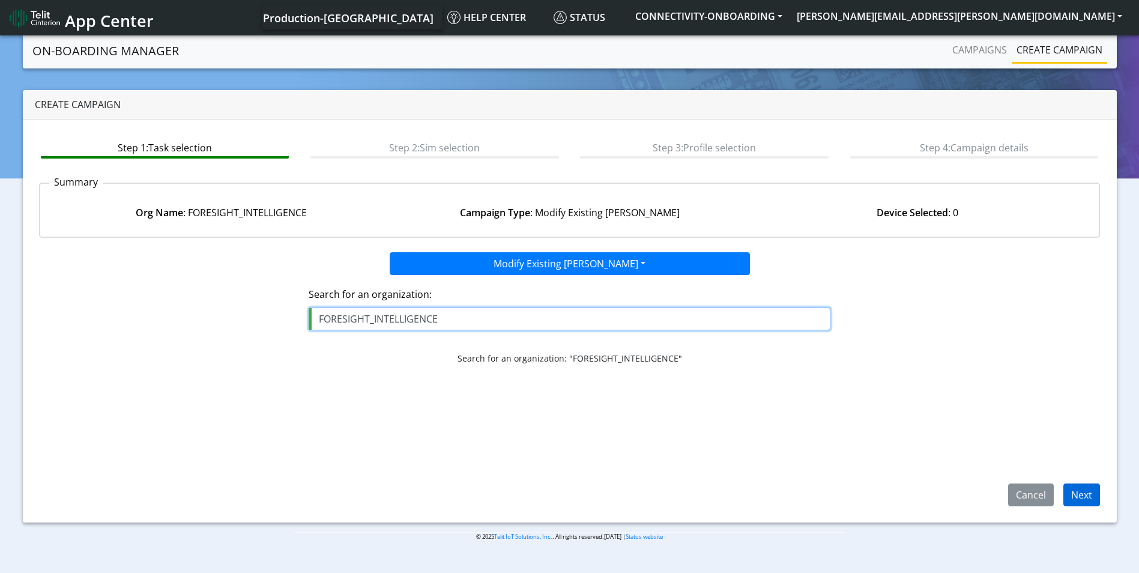
type input "FORESIGHT_INTELLIGENCE"
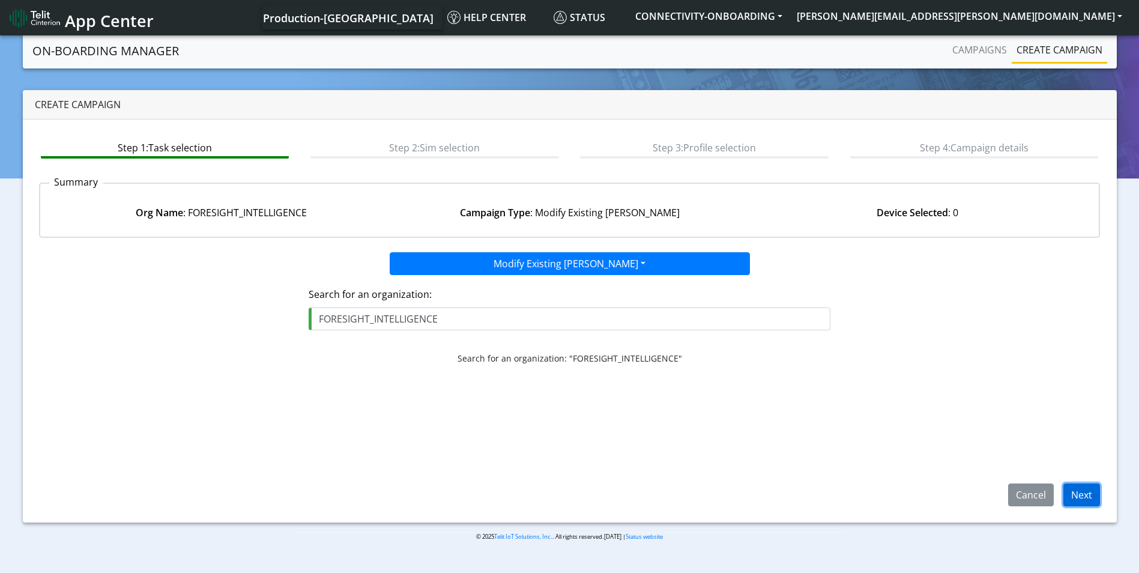
click at [1074, 497] on button "Next" at bounding box center [1081, 494] width 37 height 23
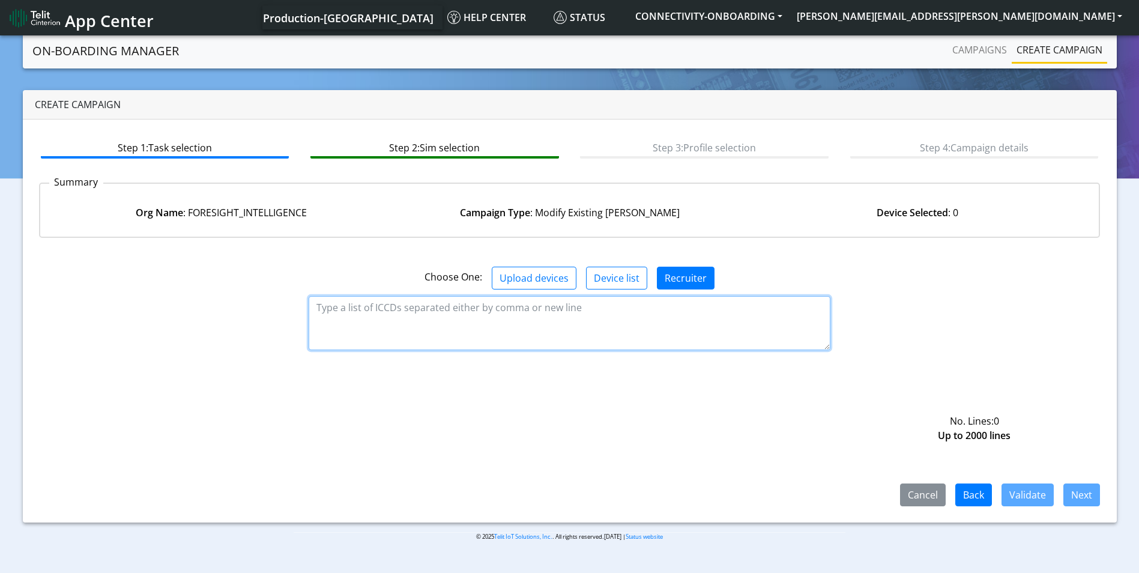
click at [483, 309] on textarea at bounding box center [570, 323] width 522 height 54
paste textarea "89358151000032053236 89358151000032053244 89358151000032053251 8935815100003205…"
type textarea "89358151000032053236 89358151000032053244 89358151000032053251 8935815100003205…"
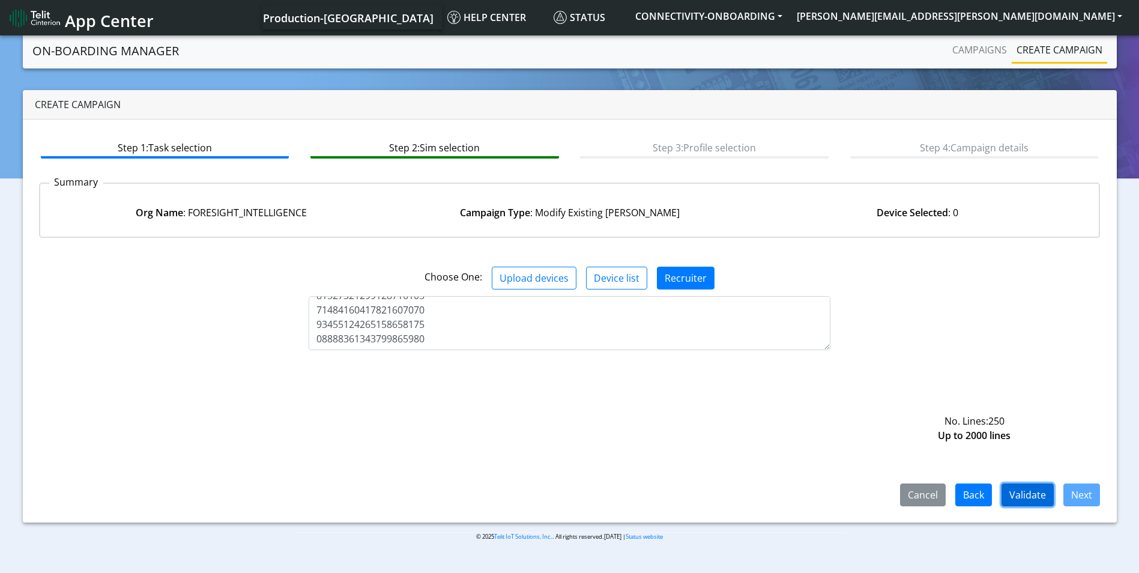
click at [1039, 492] on button "Validate" at bounding box center [1027, 494] width 52 height 23
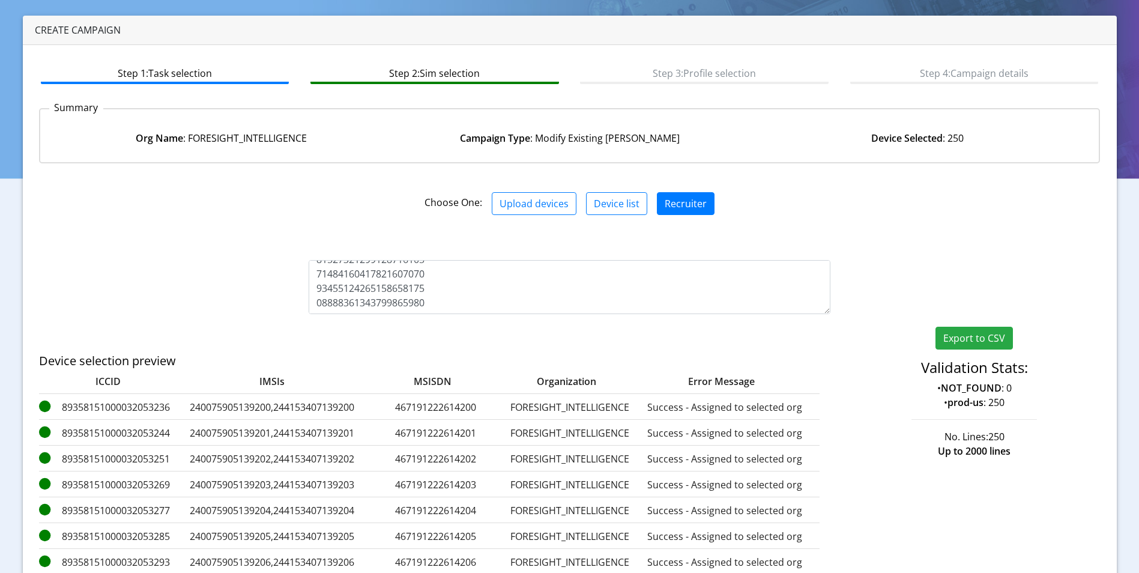
scroll to position [178, 0]
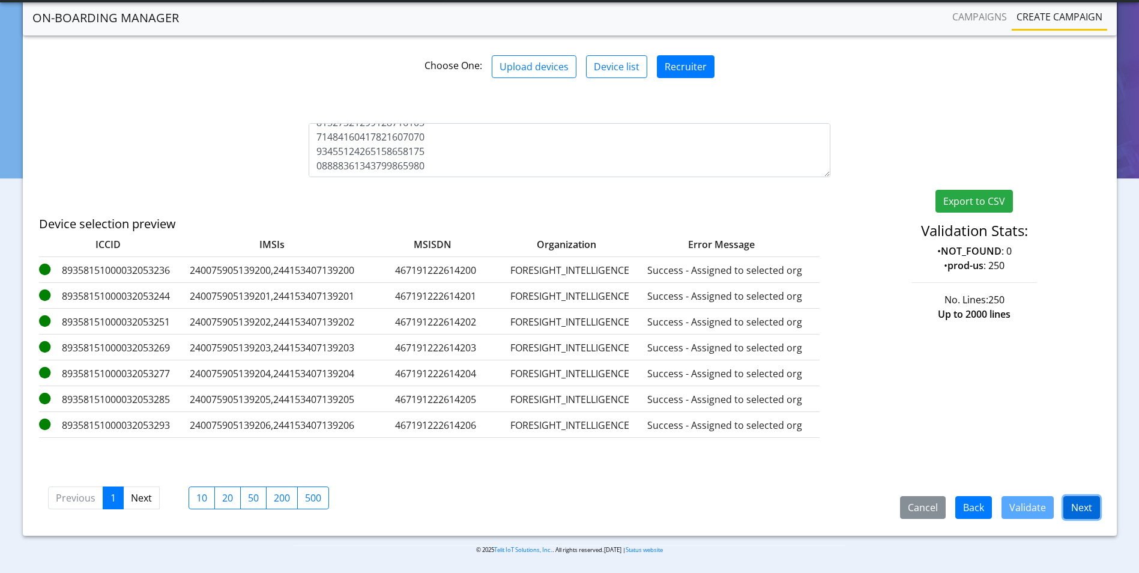
click at [1081, 510] on button "Next" at bounding box center [1081, 507] width 37 height 23
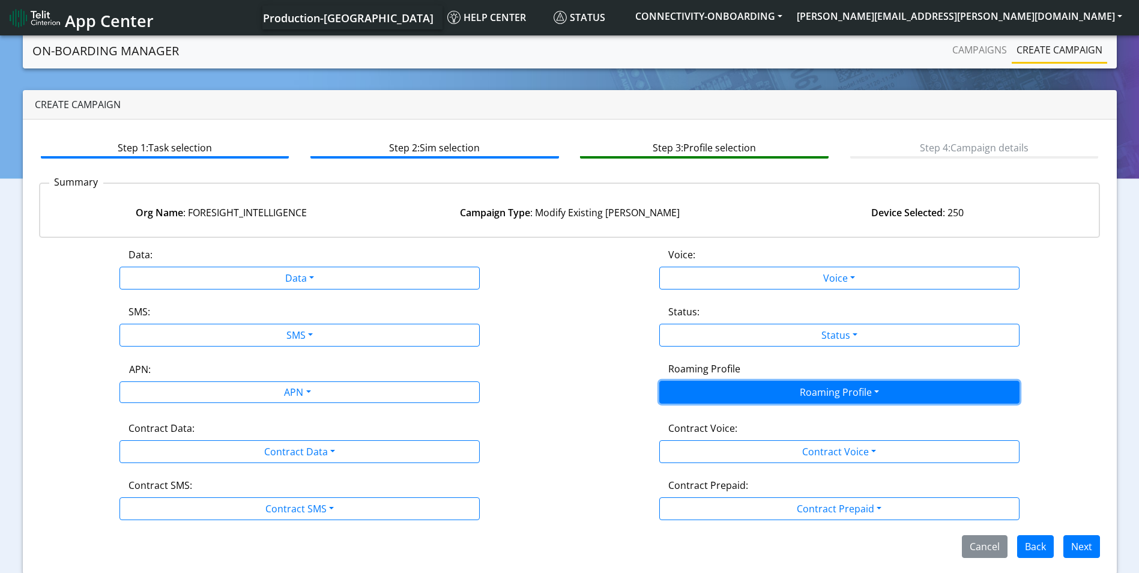
click at [846, 391] on button "Roaming Profile" at bounding box center [839, 392] width 360 height 23
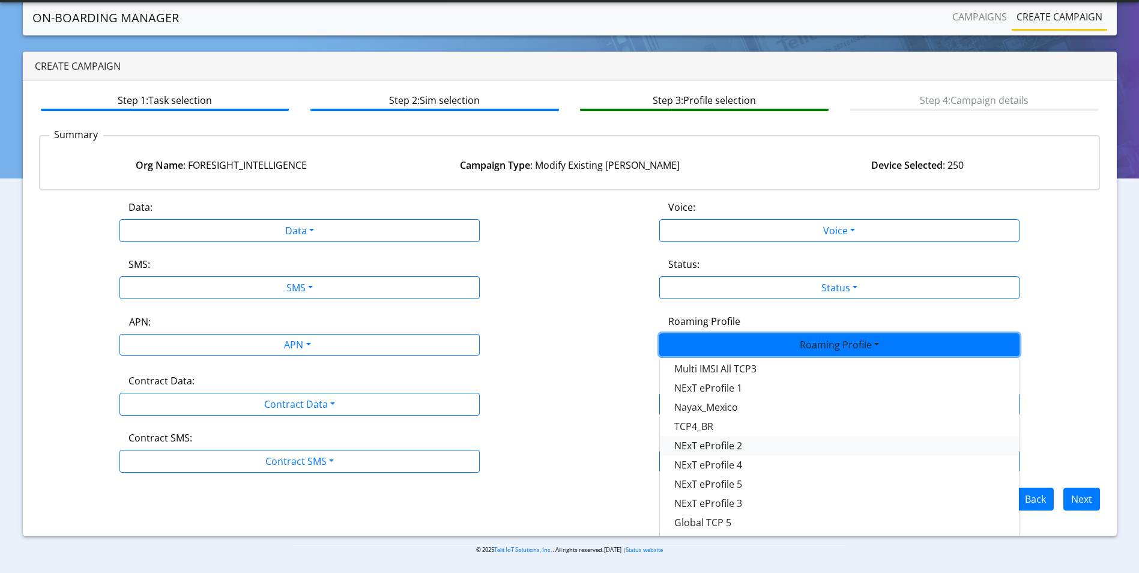
scroll to position [11, 0]
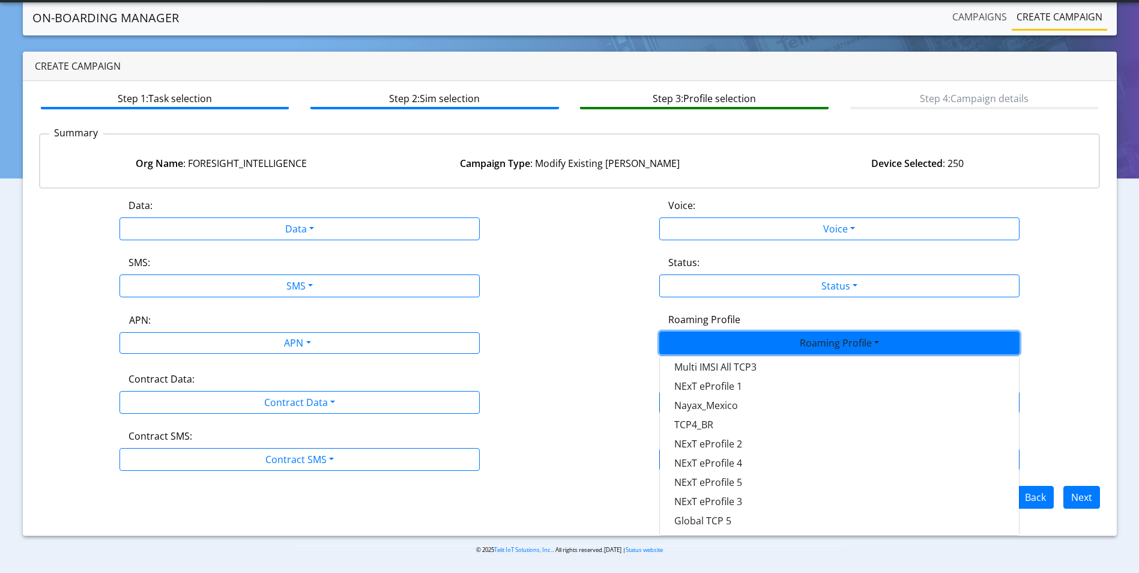
drag, startPoint x: 989, startPoint y: 23, endPoint x: 1007, endPoint y: 29, distance: 18.4
click at [989, 23] on link "Campaigns" at bounding box center [979, 17] width 64 height 24
